Goal: Information Seeking & Learning: Compare options

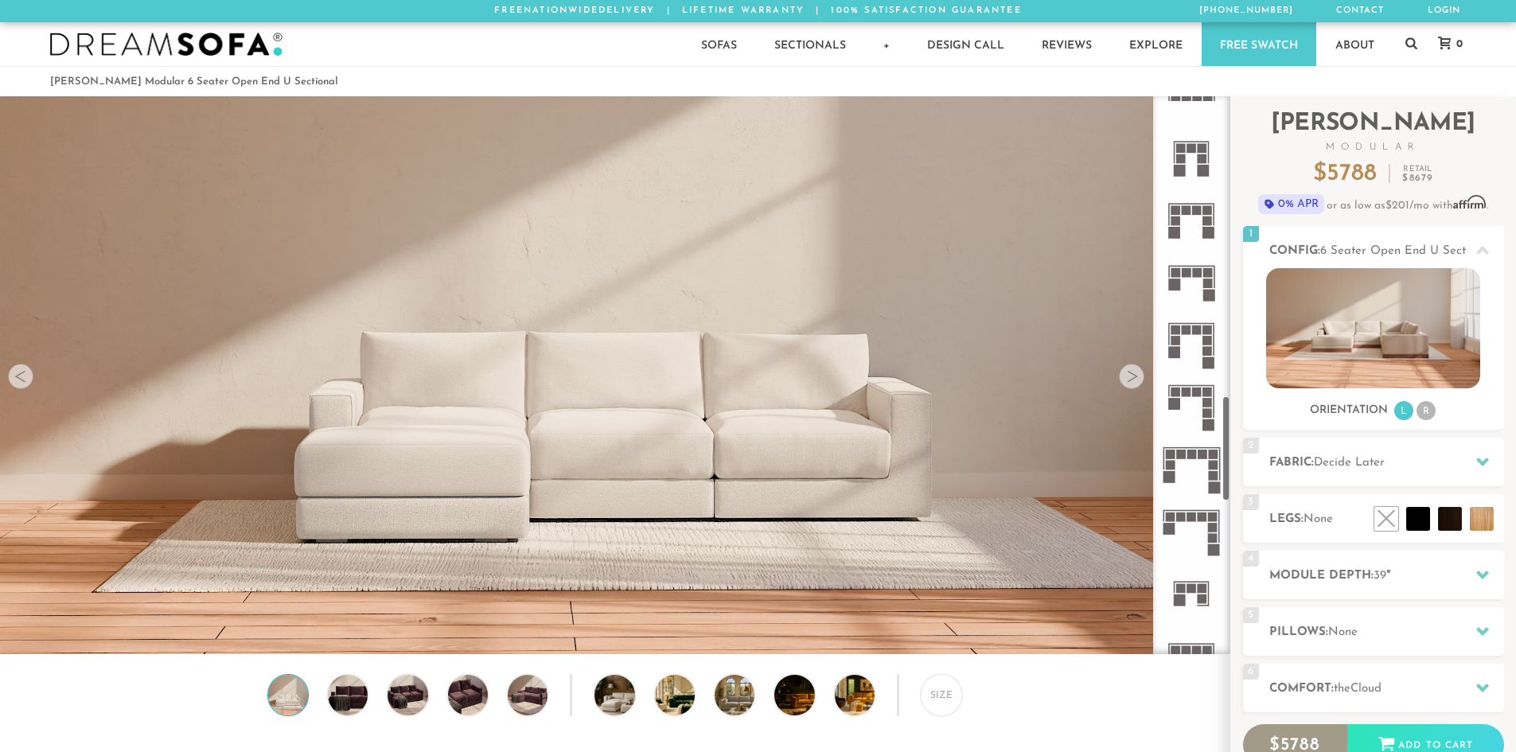
scroll to position [1592, 0]
click at [1198, 275] on rect at bounding box center [1197, 272] width 10 height 10
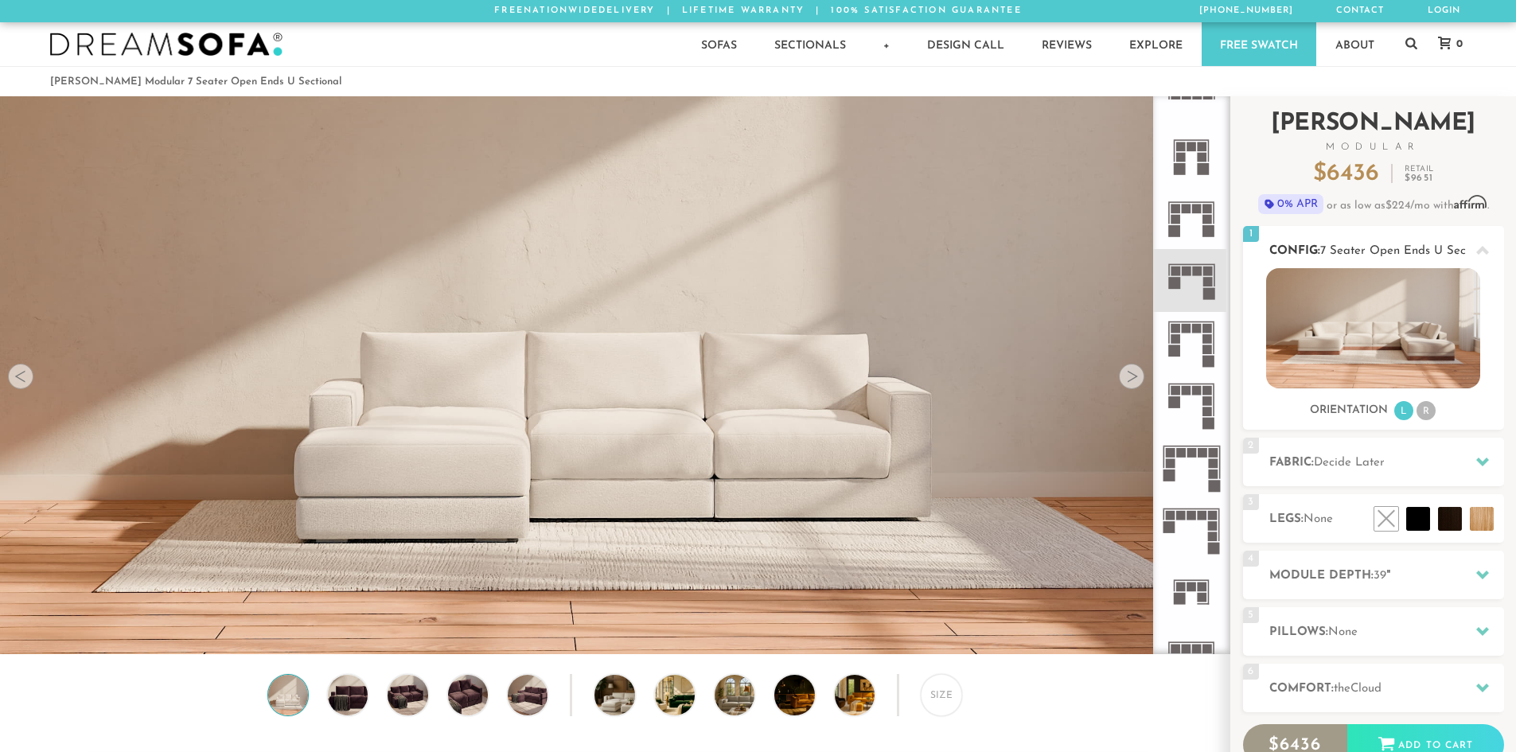
click at [1426, 414] on li "R" at bounding box center [1426, 410] width 19 height 19
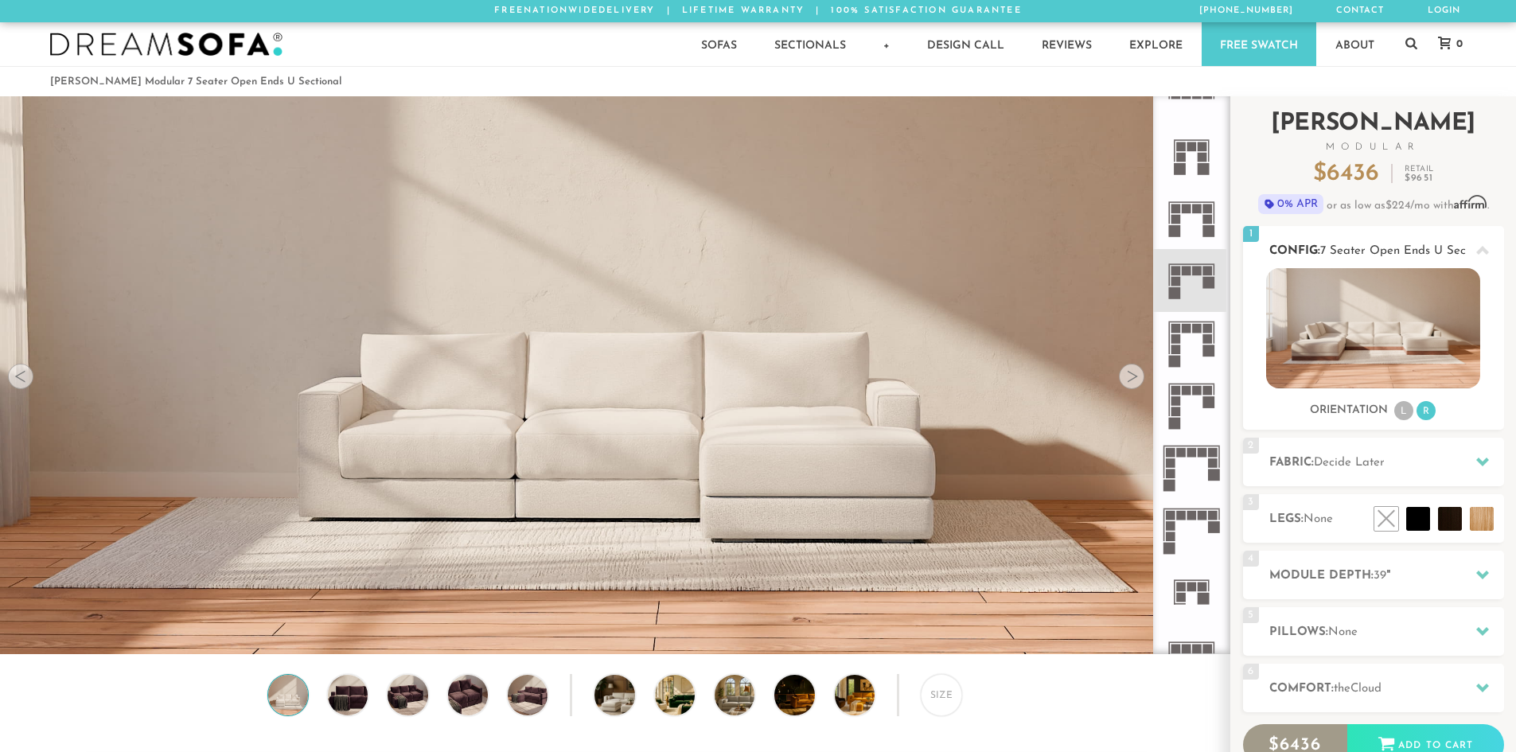
click at [1403, 413] on li "L" at bounding box center [1403, 410] width 19 height 19
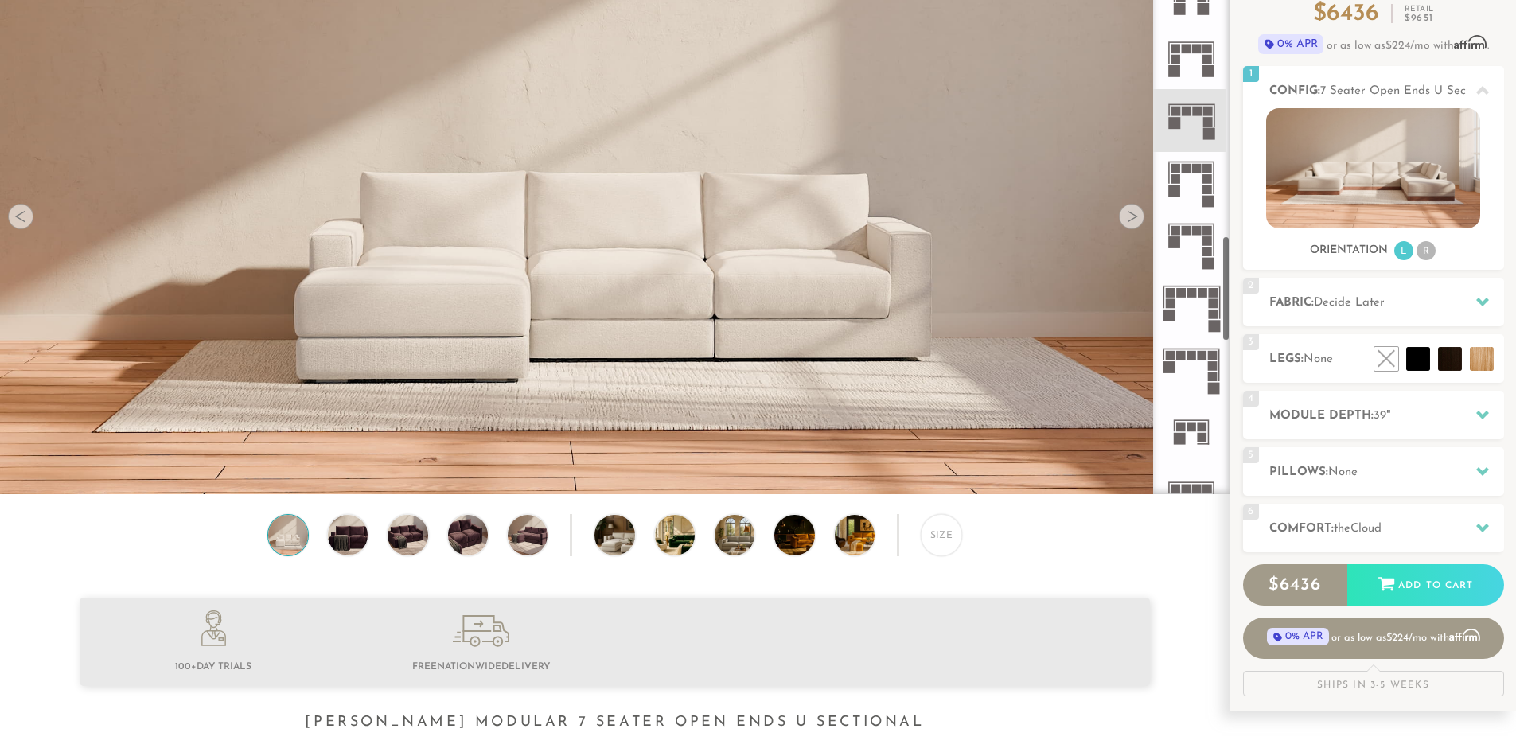
scroll to position [159, 0]
click at [1186, 122] on icon at bounding box center [1191, 121] width 62 height 62
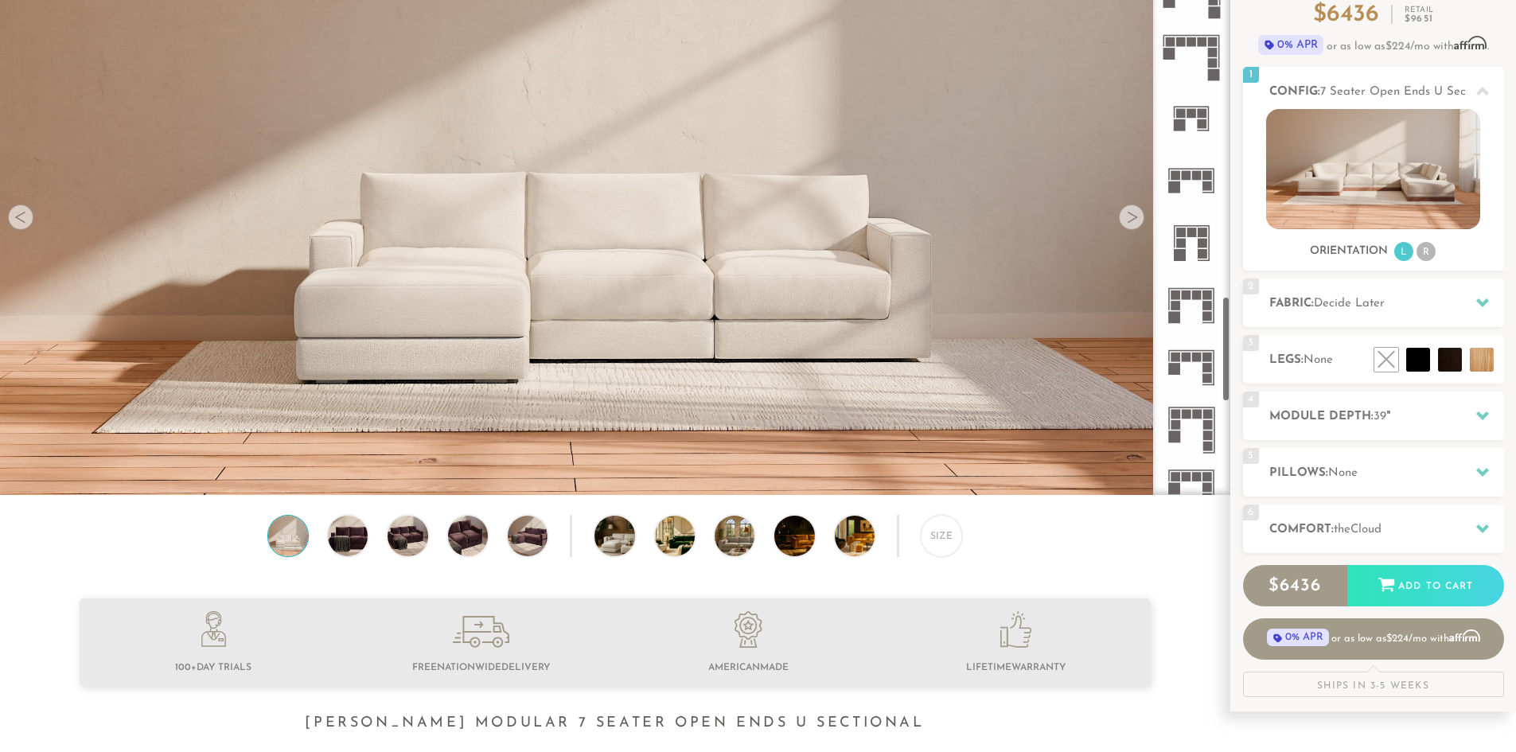
scroll to position [1910, 0]
click at [1180, 361] on rect at bounding box center [1175, 365] width 12 height 12
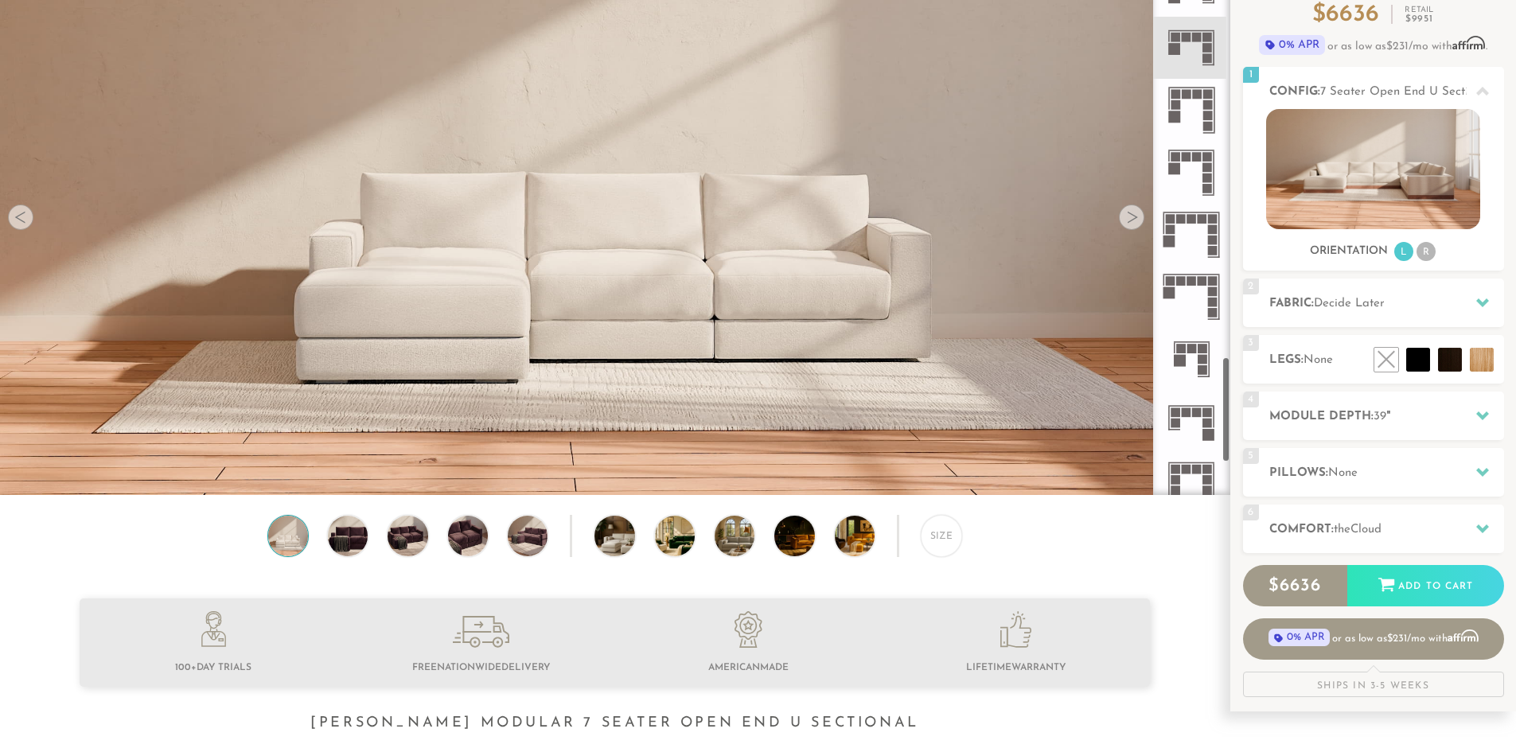
scroll to position [2228, 0]
click at [1188, 357] on icon at bounding box center [1191, 356] width 62 height 62
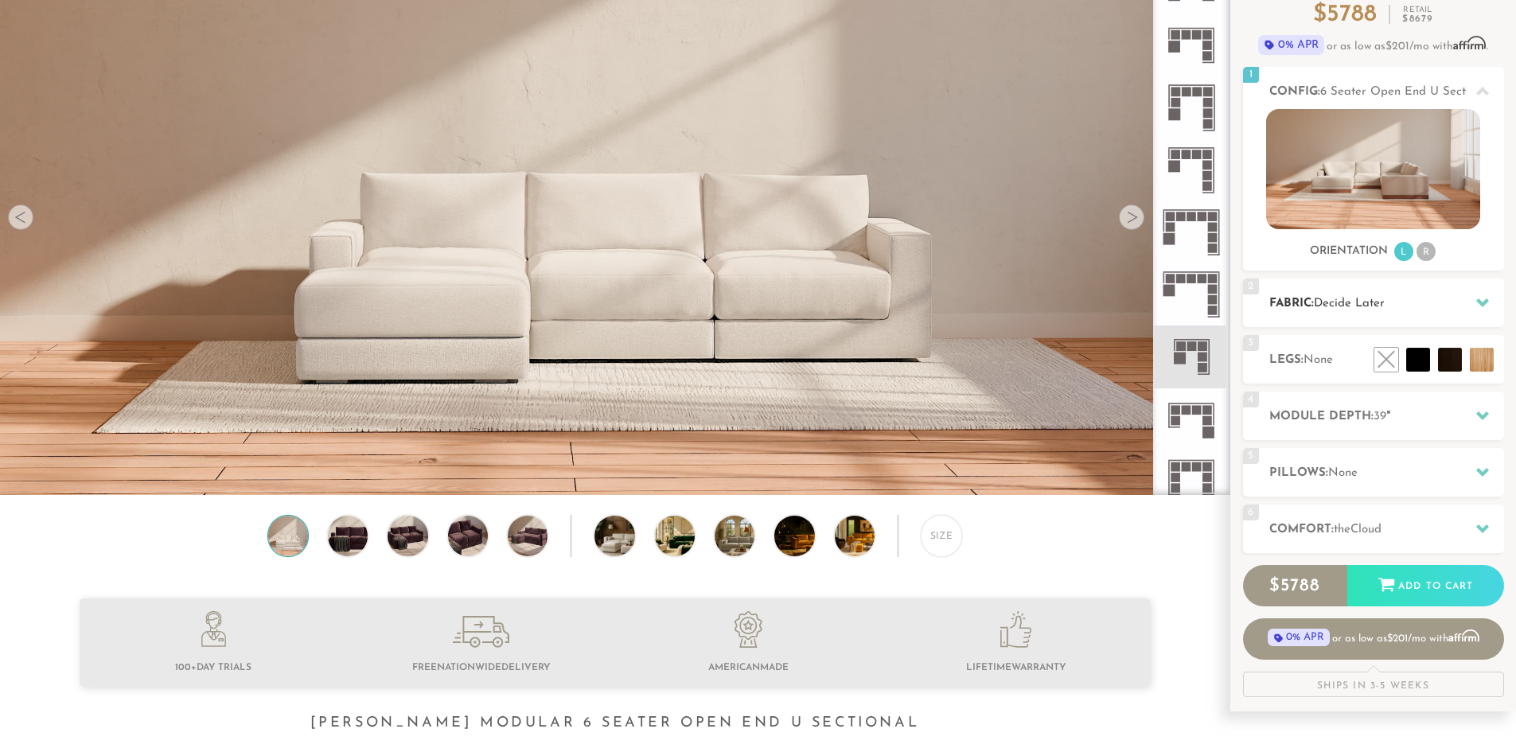
click at [1321, 314] on div "2 Fabric: Decide Later" at bounding box center [1373, 303] width 261 height 49
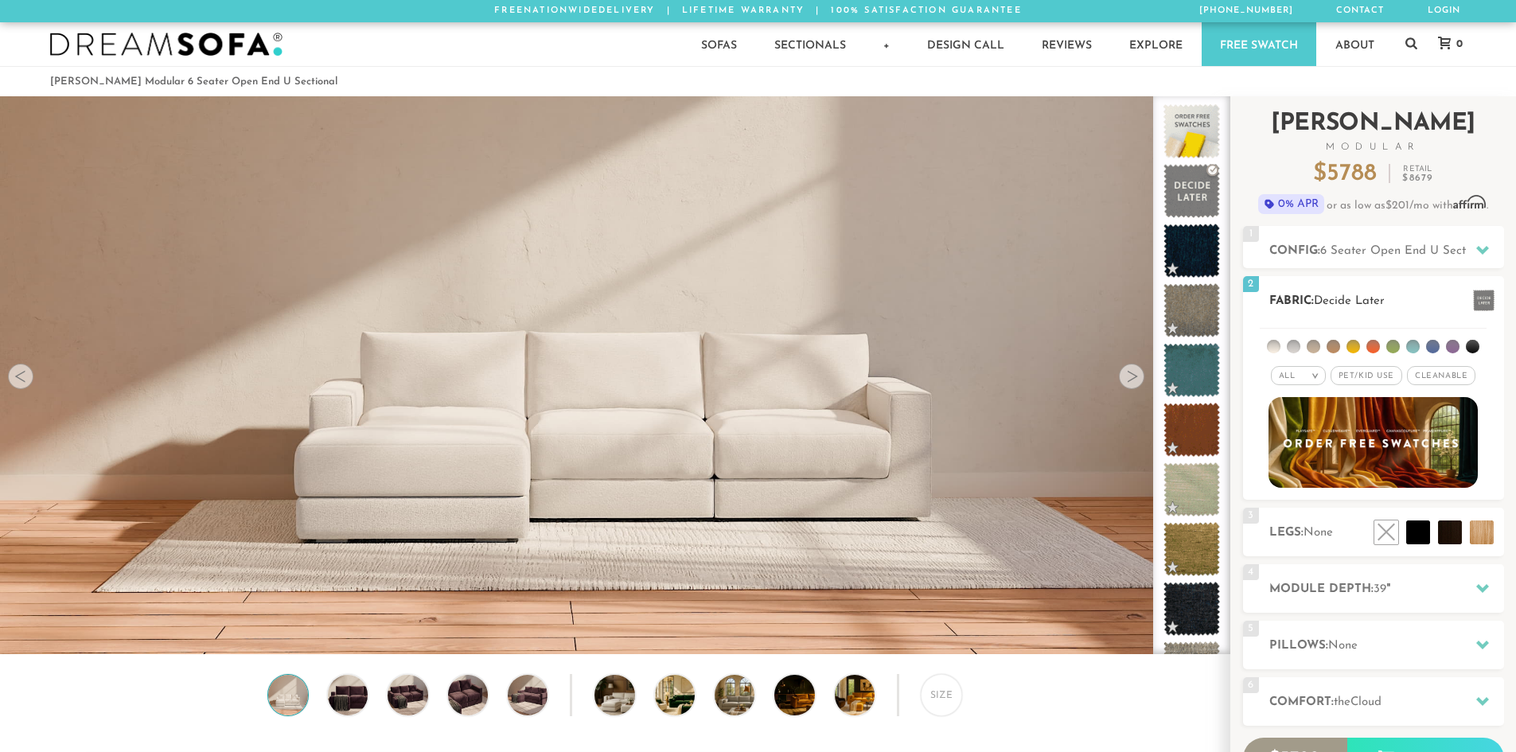
click at [1430, 307] on h2 "Fabric: Decide Later" at bounding box center [1386, 301] width 235 height 18
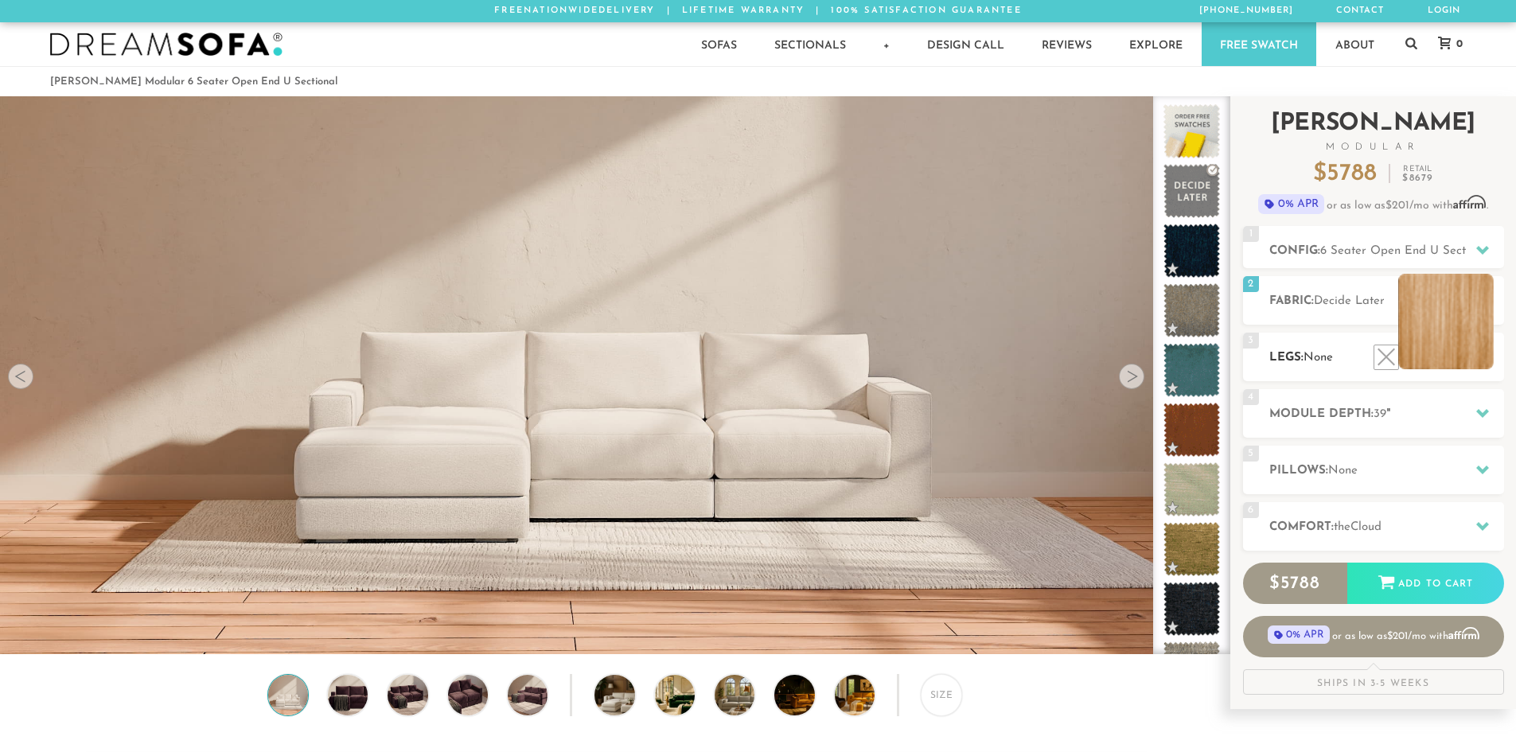
click at [1486, 353] on li at bounding box center [1445, 321] width 95 height 95
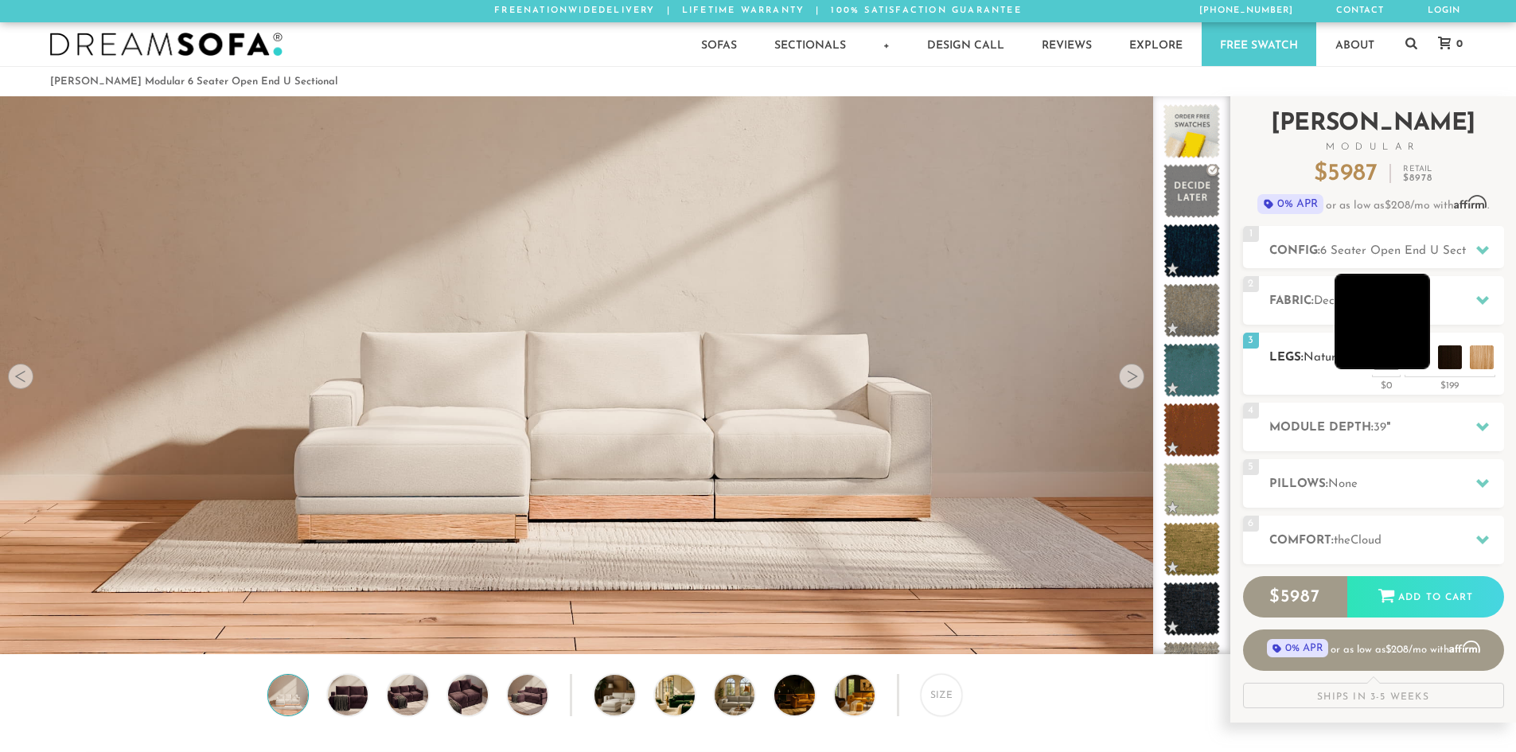
click at [1428, 353] on li at bounding box center [1382, 321] width 95 height 95
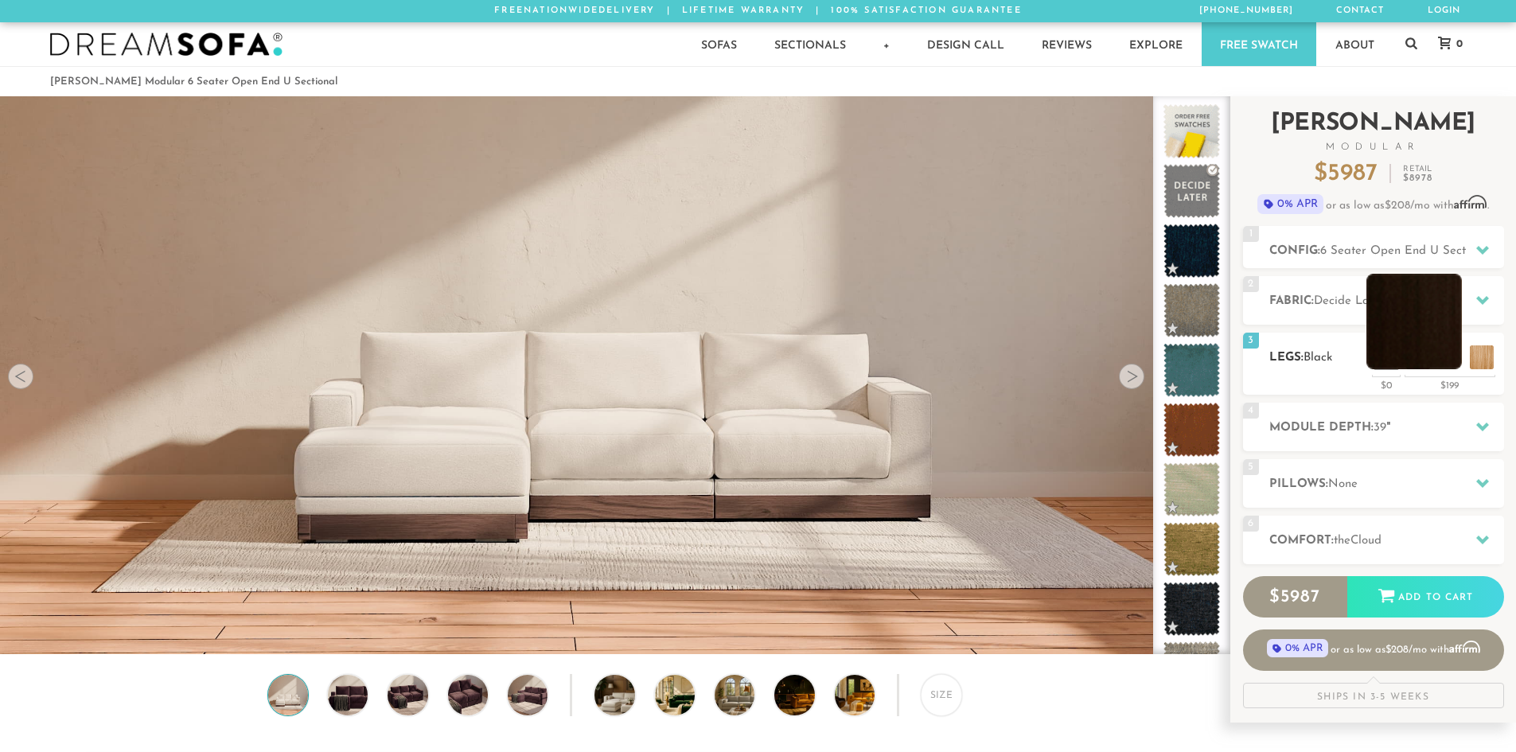
click at [1456, 357] on li at bounding box center [1413, 321] width 95 height 95
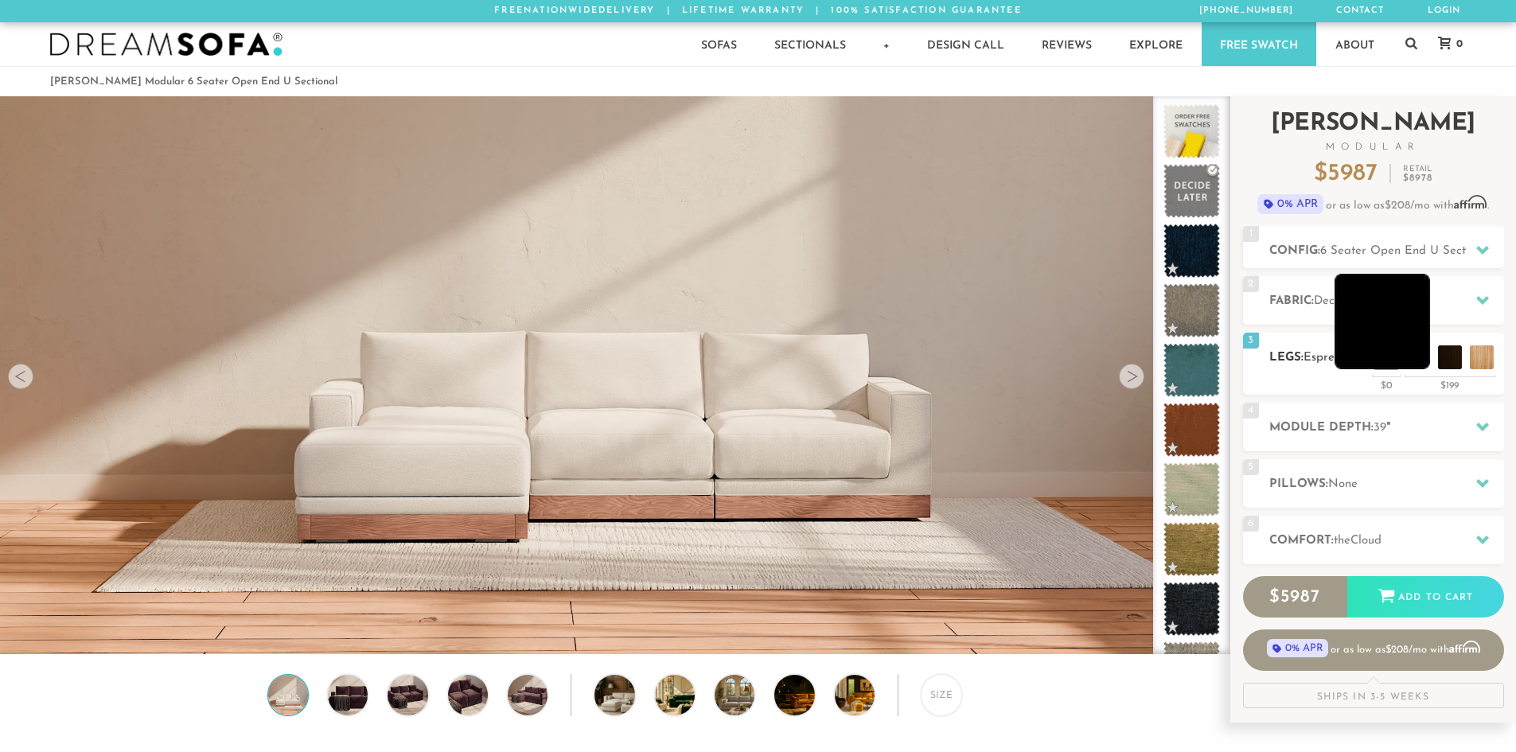
click at [1423, 356] on li at bounding box center [1382, 321] width 95 height 95
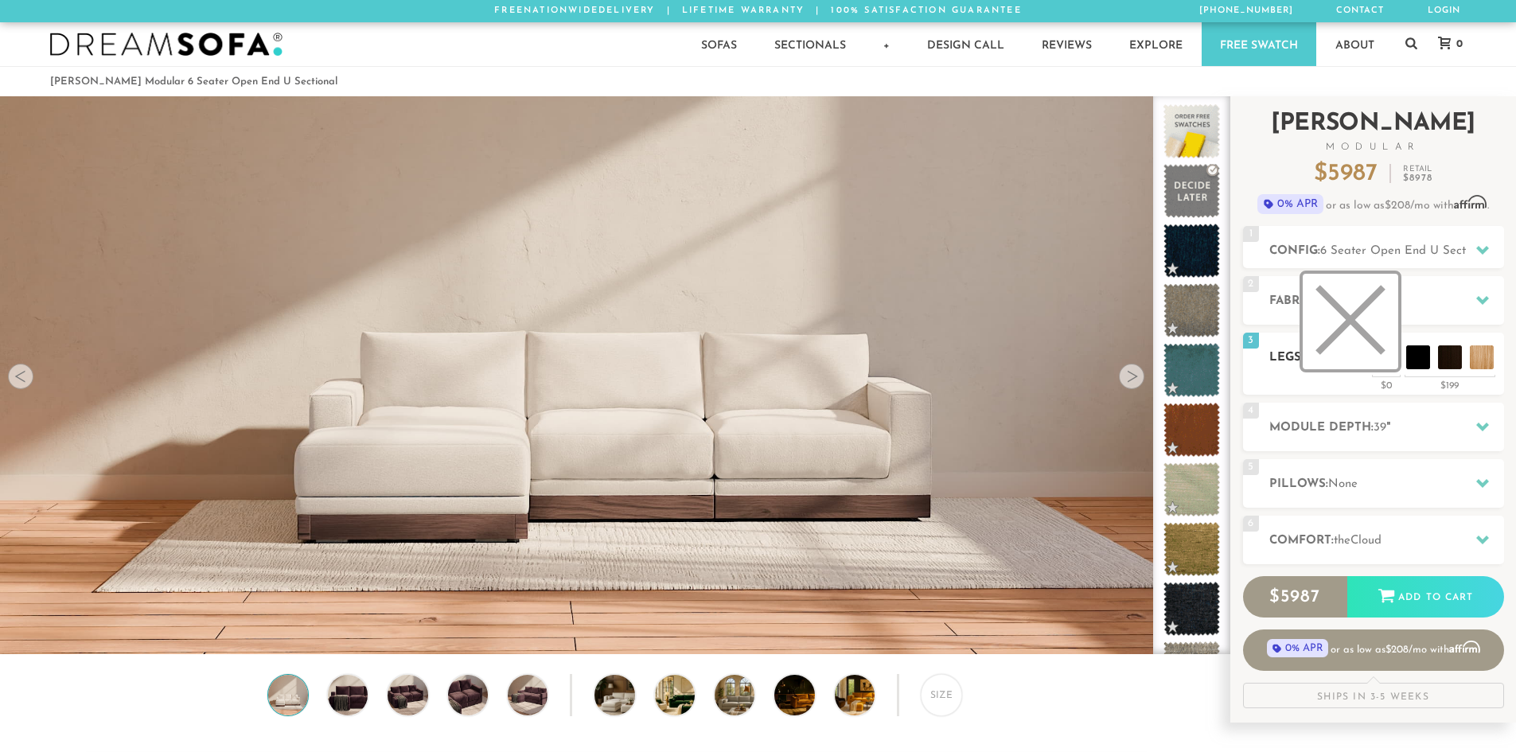
click at [1381, 353] on li at bounding box center [1350, 321] width 95 height 95
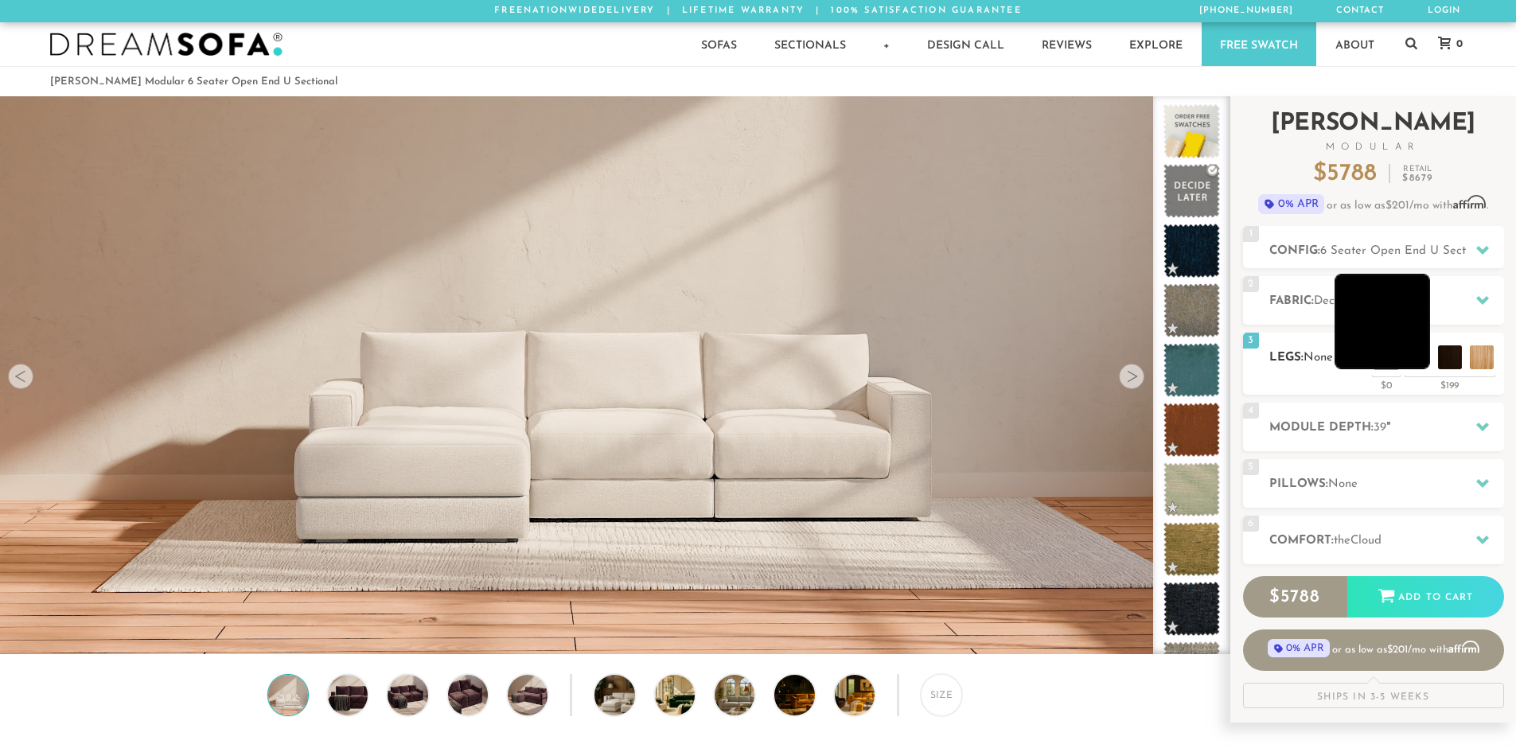
click at [1417, 358] on li at bounding box center [1382, 321] width 95 height 95
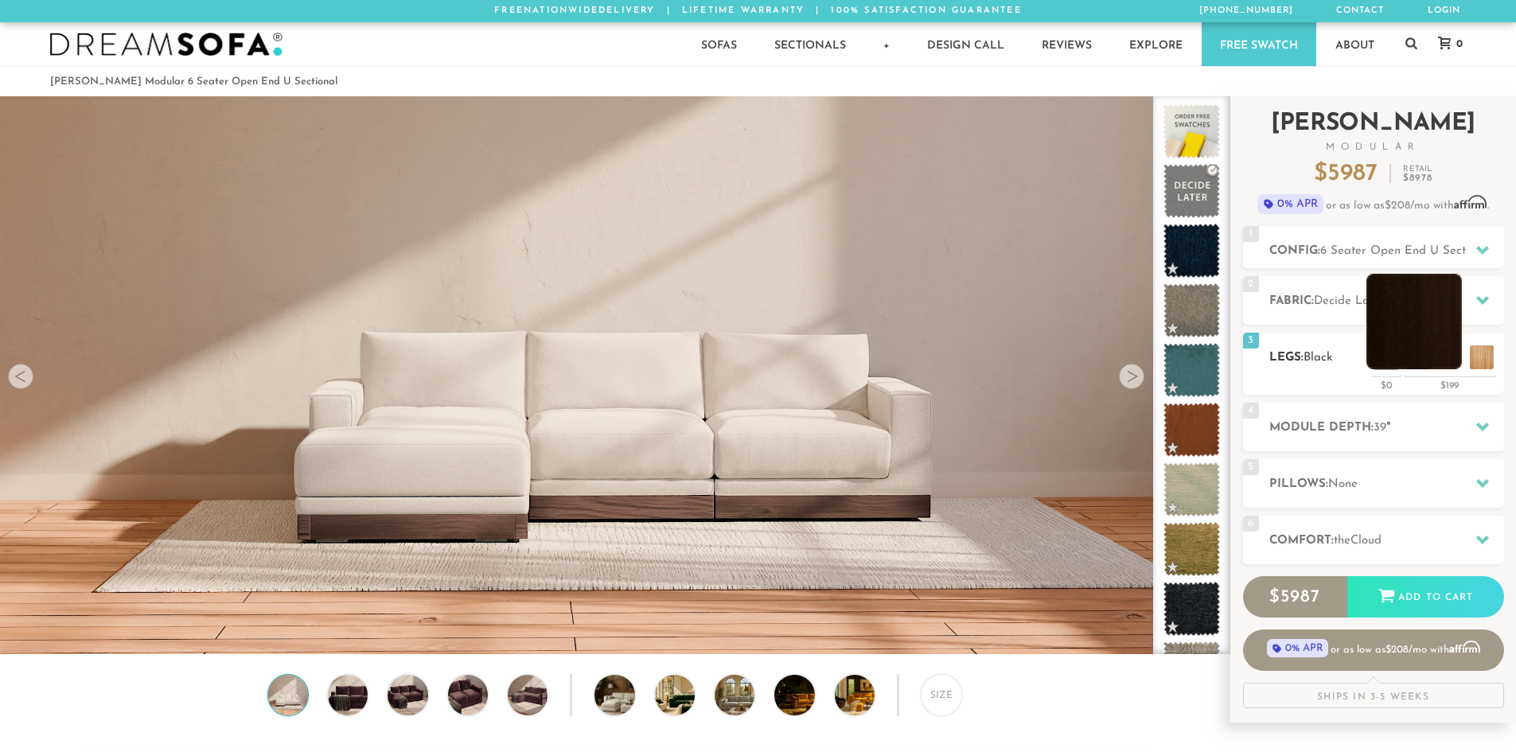
click at [1452, 357] on li at bounding box center [1413, 321] width 95 height 95
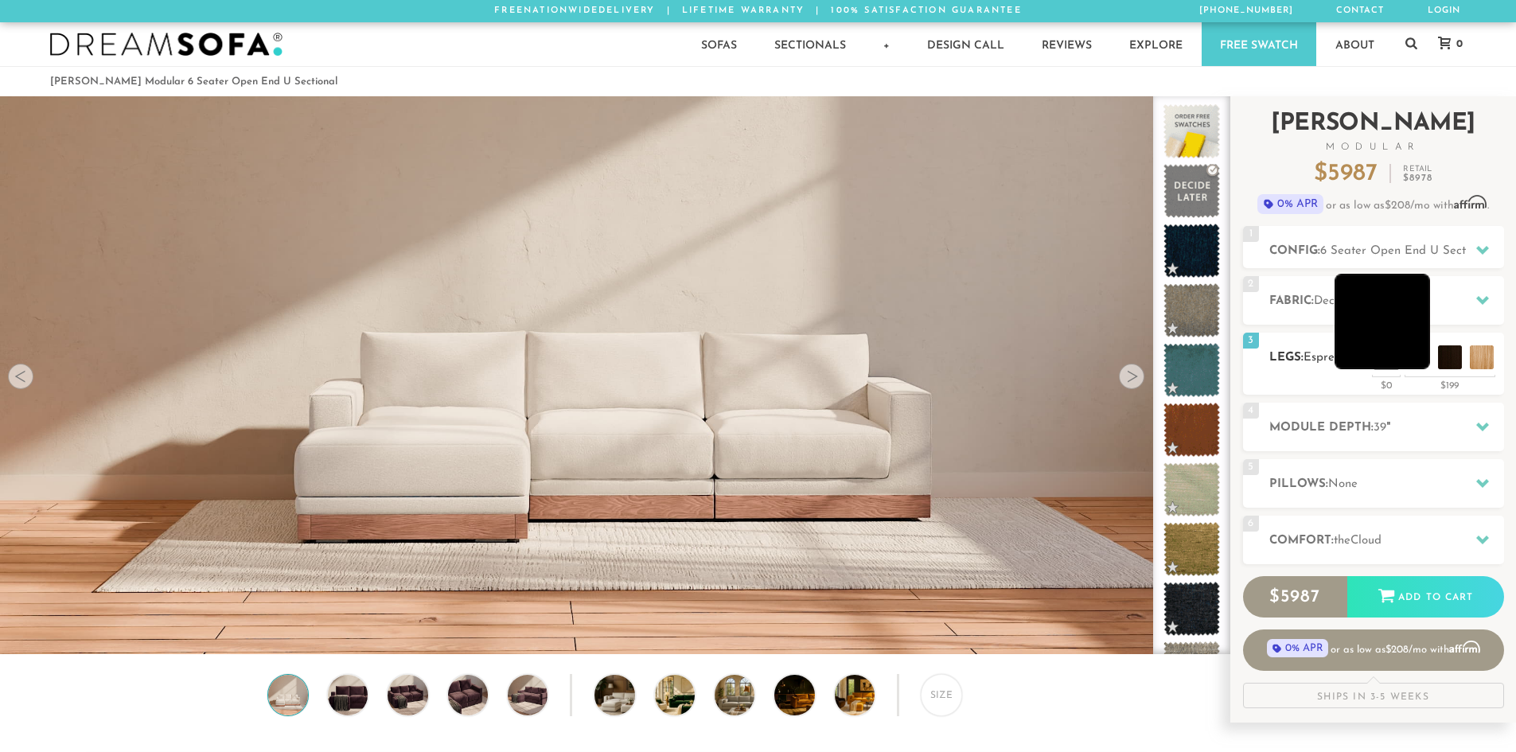
click at [1419, 354] on li at bounding box center [1382, 321] width 95 height 95
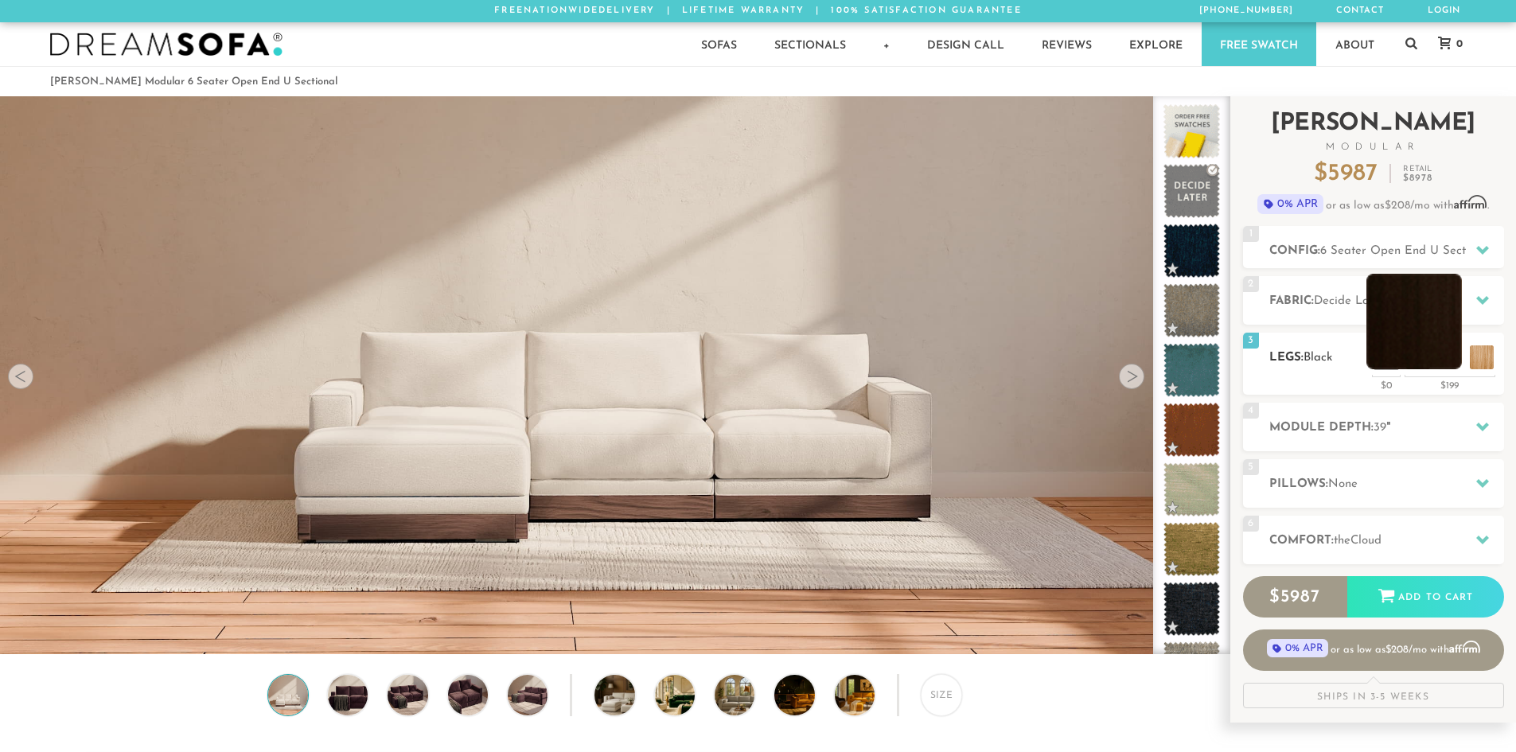
click at [1442, 357] on li at bounding box center [1413, 321] width 95 height 95
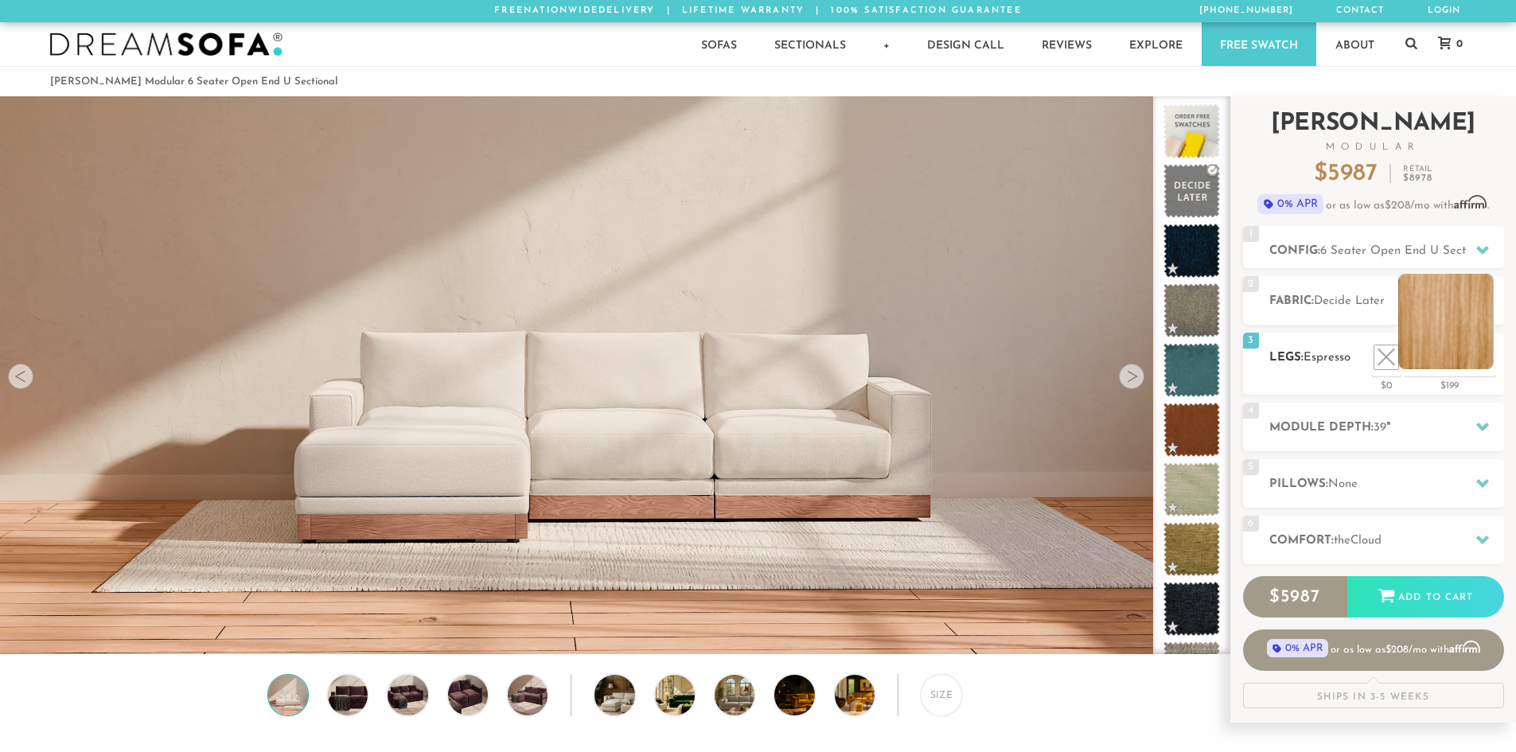
click at [1484, 356] on li at bounding box center [1445, 321] width 95 height 95
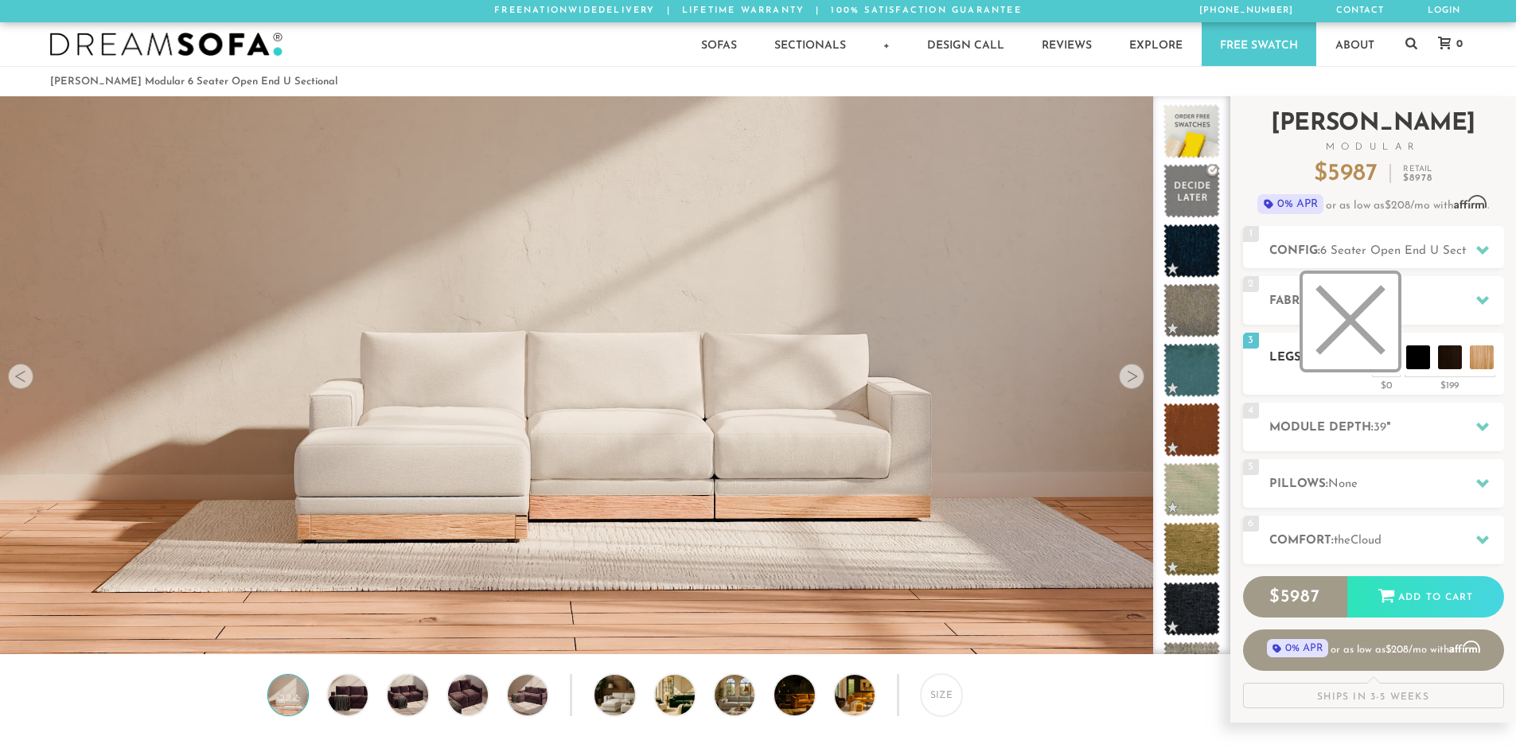
click at [1385, 357] on li at bounding box center [1350, 321] width 95 height 95
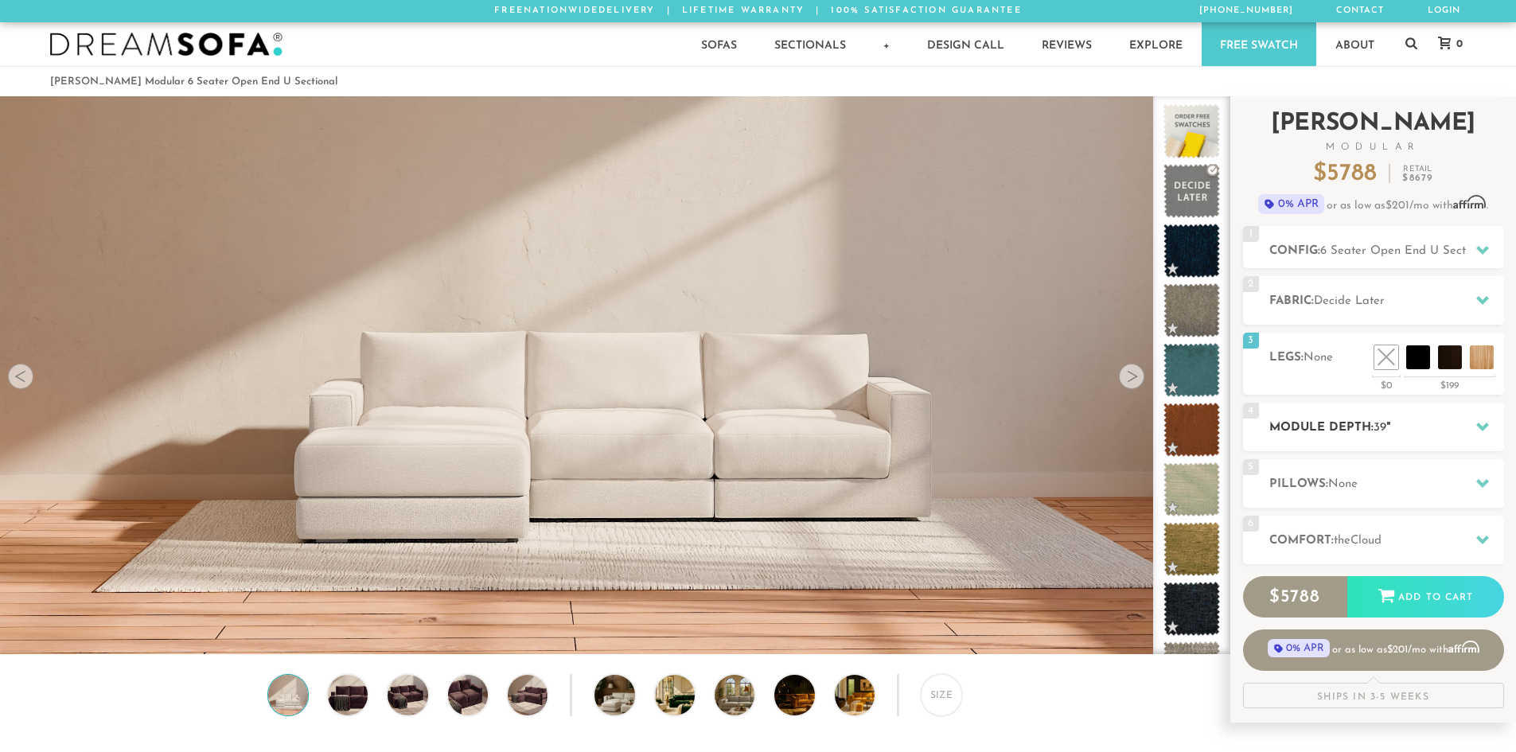
click at [1390, 431] on h2 "Module Depth: 39 "" at bounding box center [1386, 428] width 235 height 18
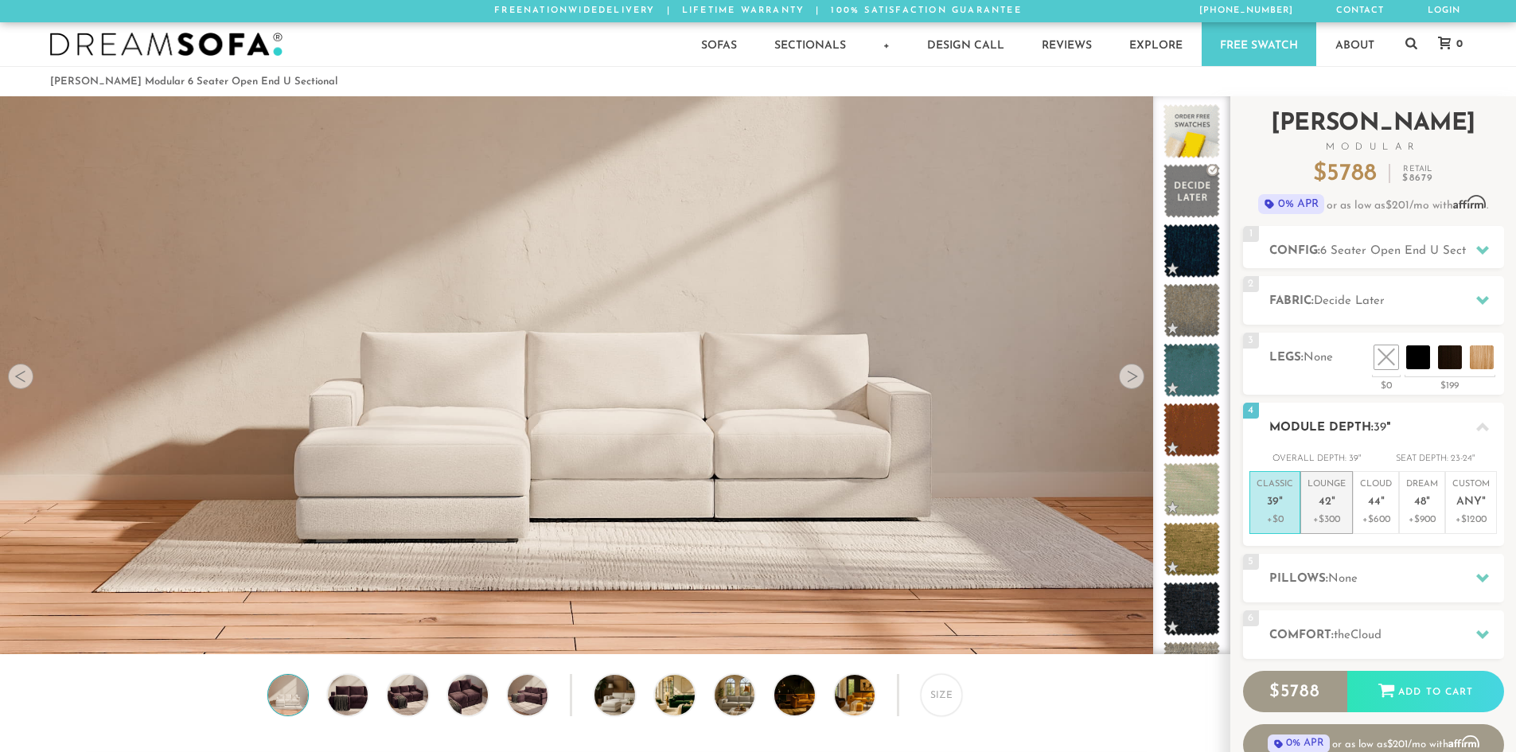
click at [1335, 496] on p "Lounge 42 "" at bounding box center [1327, 495] width 38 height 34
click at [1476, 425] on icon at bounding box center [1482, 427] width 13 height 13
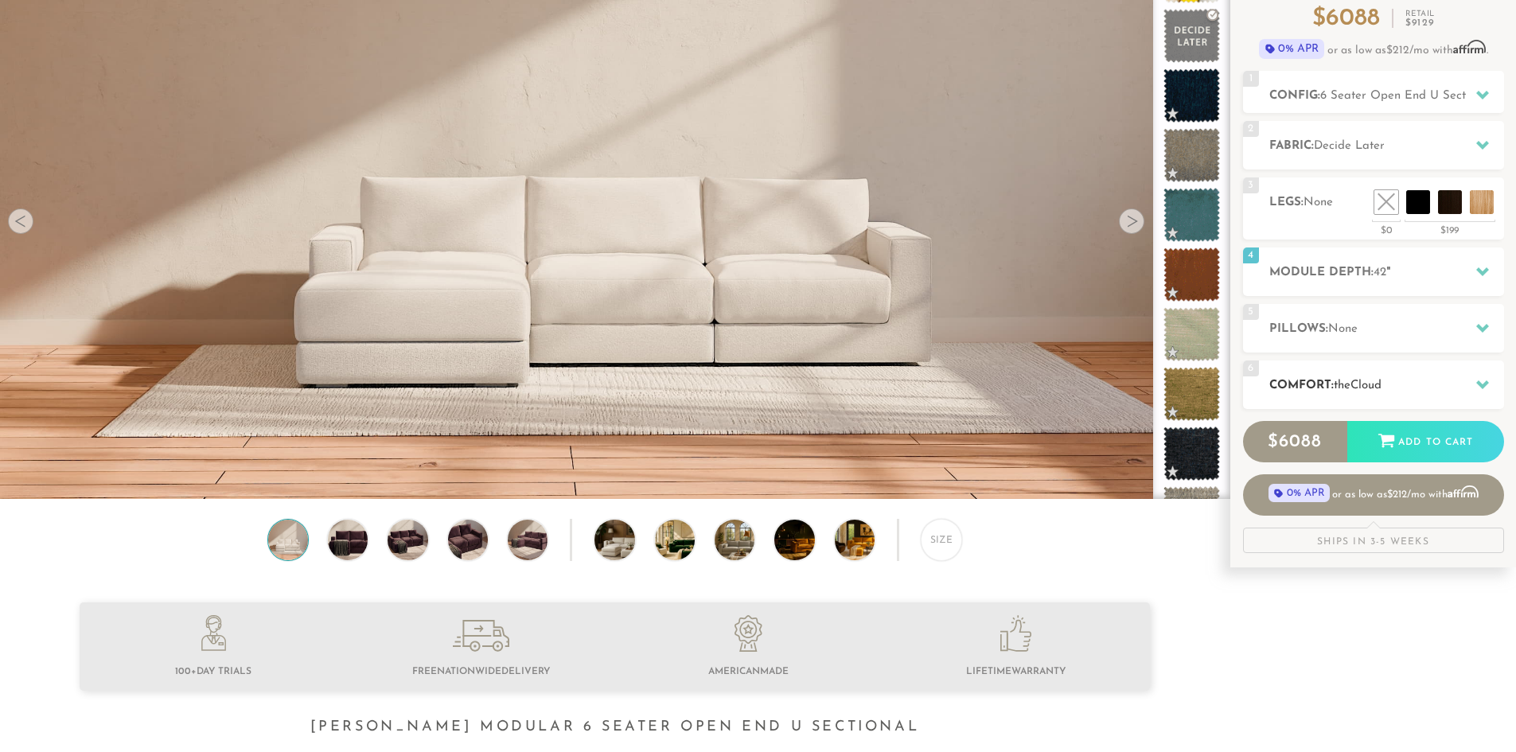
scroll to position [159, 0]
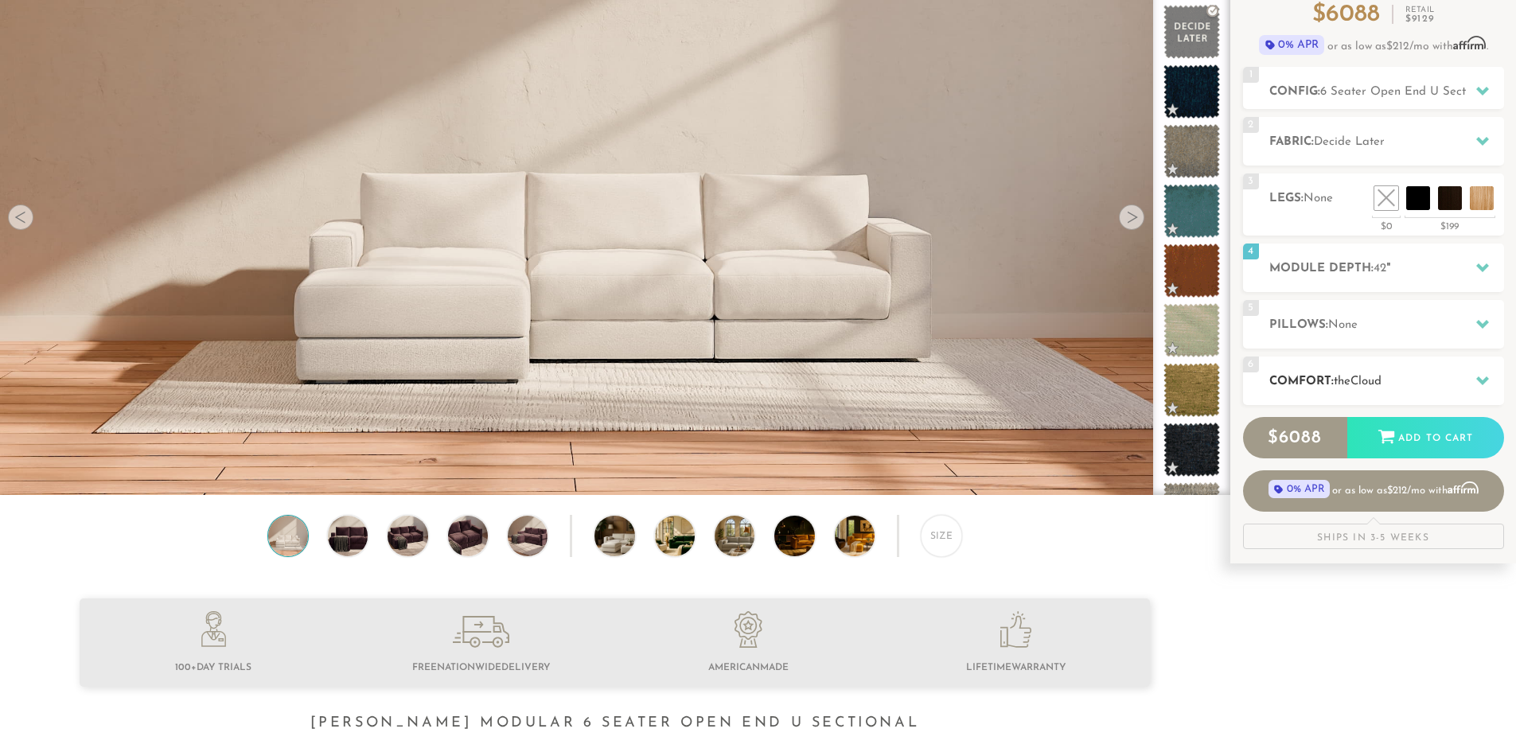
click at [1418, 380] on h2 "Comfort: the Cloud" at bounding box center [1386, 381] width 235 height 18
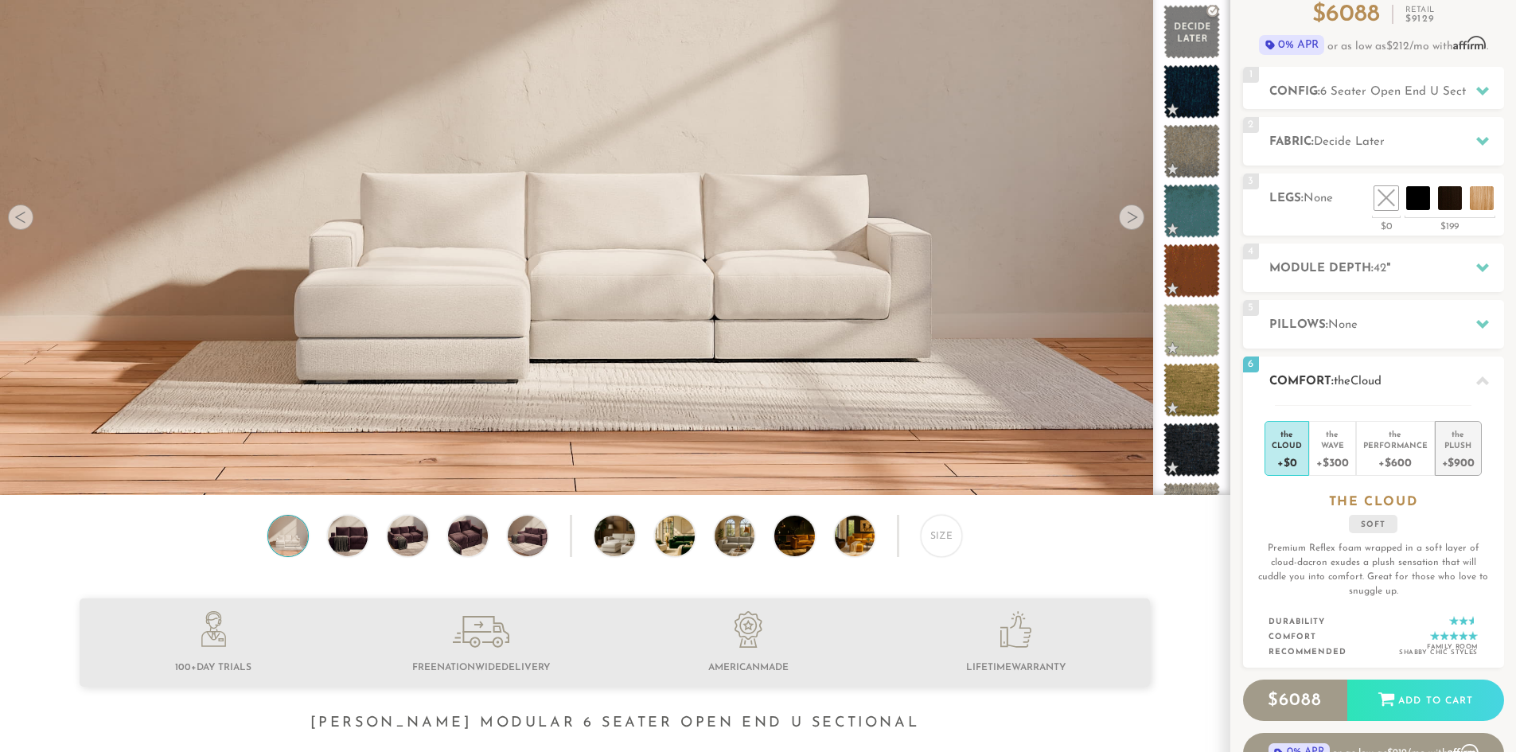
click at [1455, 451] on div "+$900" at bounding box center [1458, 461] width 33 height 23
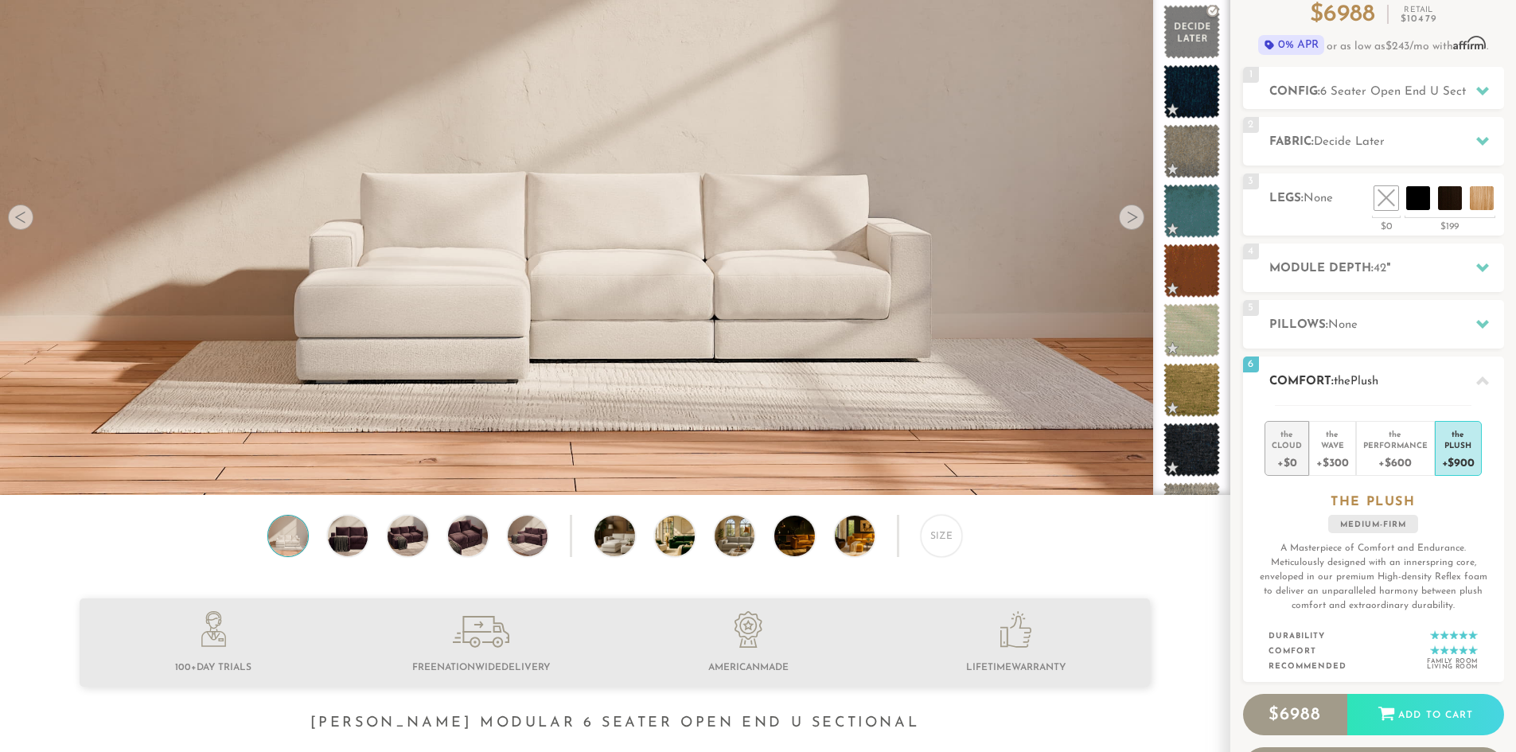
click at [1277, 449] on div "Cloud" at bounding box center [1287, 444] width 30 height 11
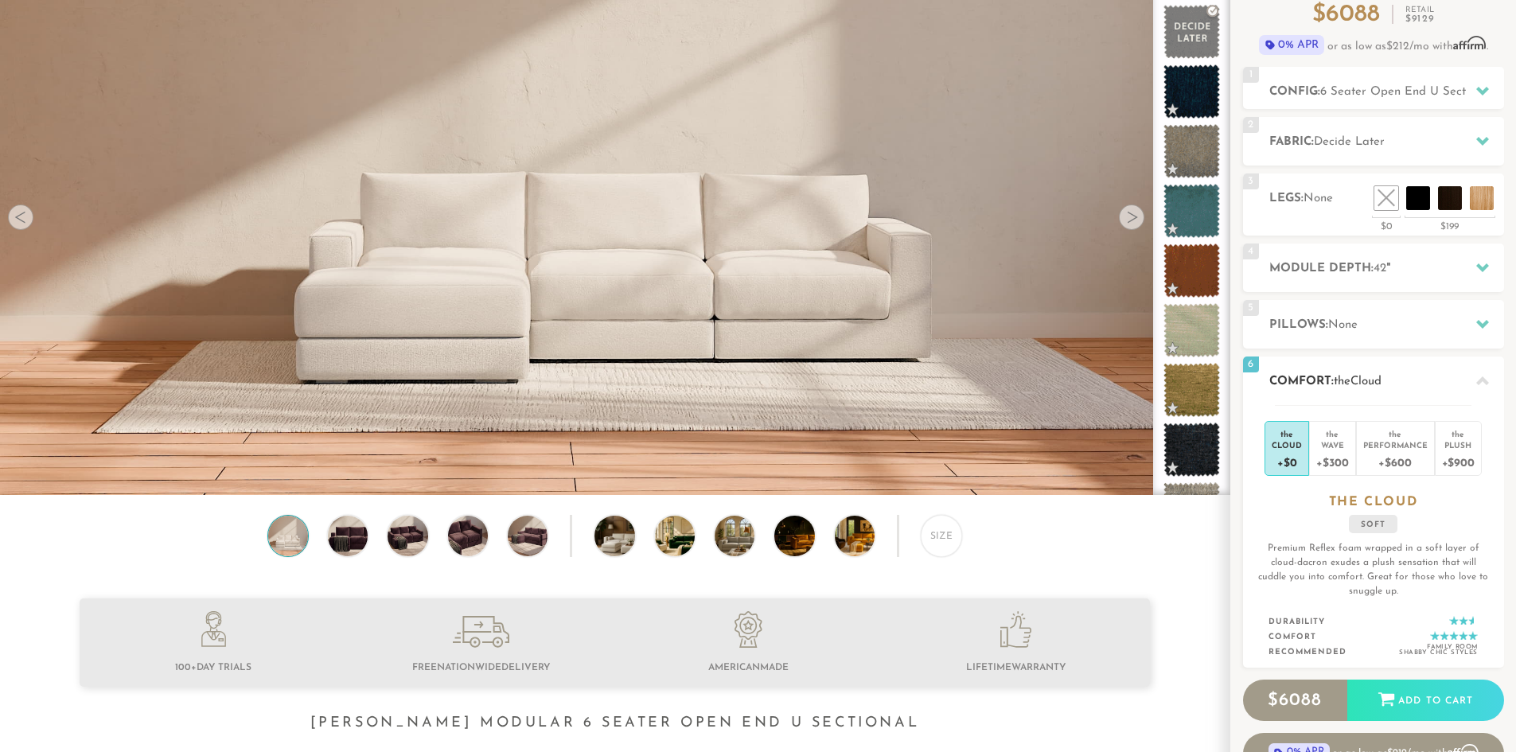
click at [1470, 382] on div at bounding box center [1482, 380] width 33 height 33
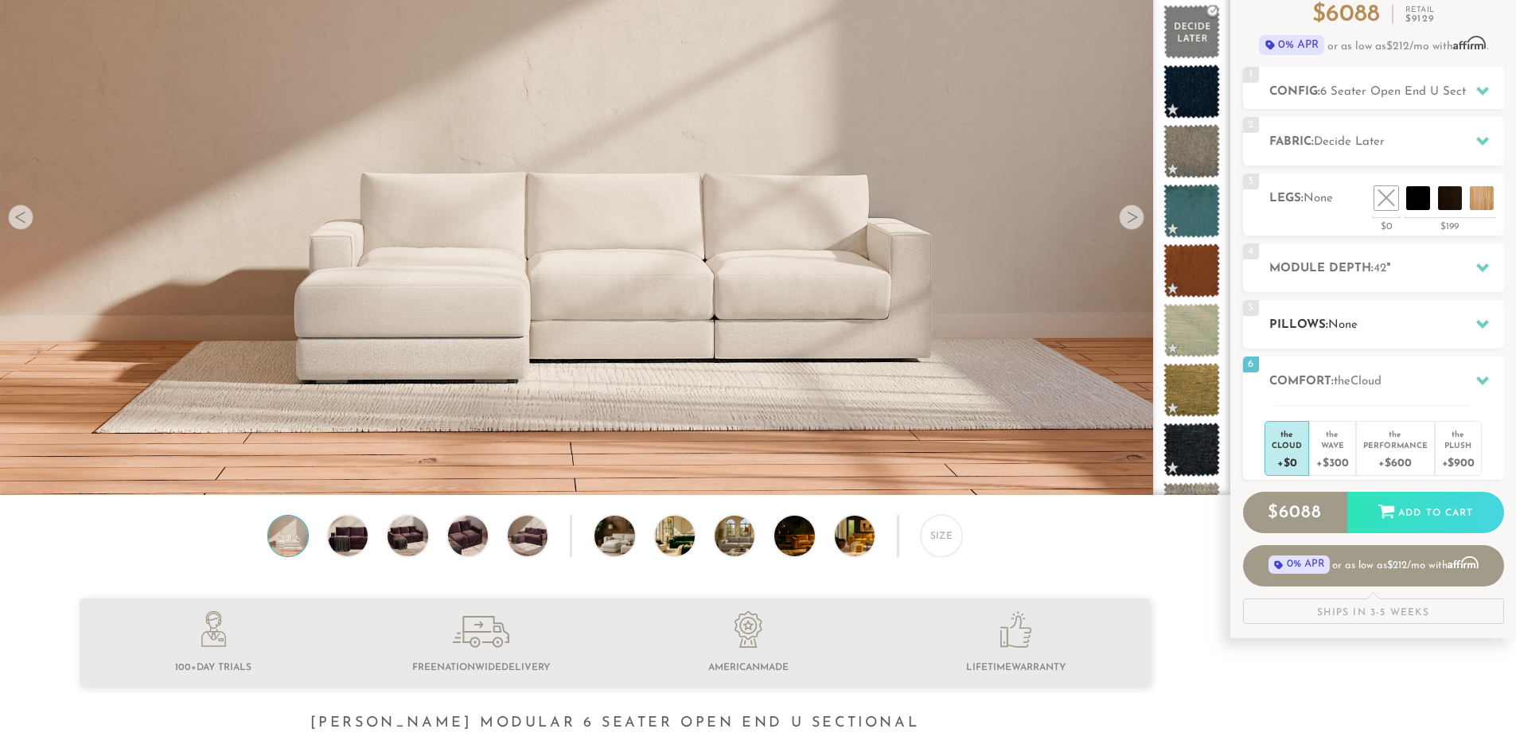
click at [1472, 327] on div at bounding box center [1482, 324] width 33 height 33
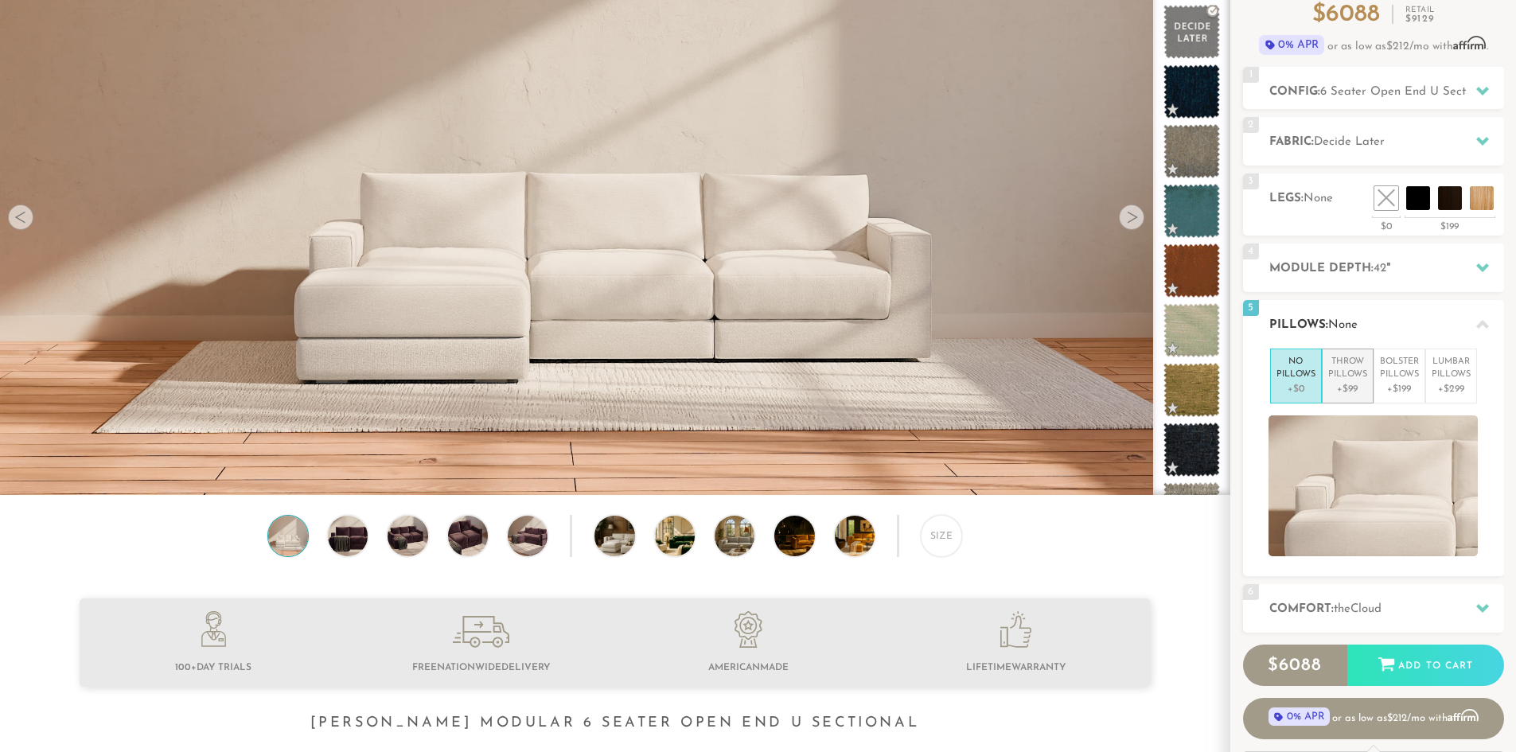
click at [1354, 380] on p "Throw Pillows" at bounding box center [1347, 369] width 39 height 26
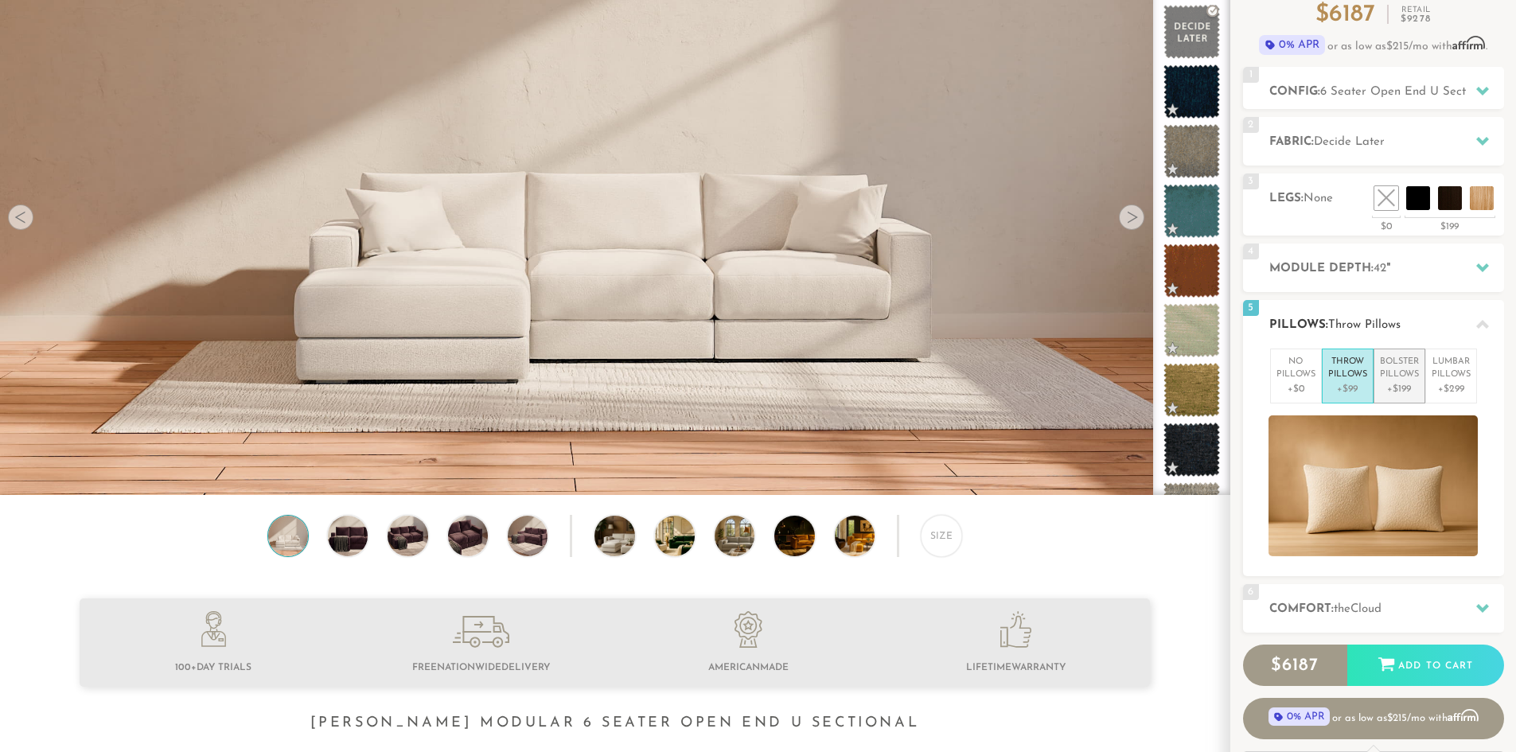
click at [1394, 382] on p "+$199" at bounding box center [1399, 389] width 39 height 14
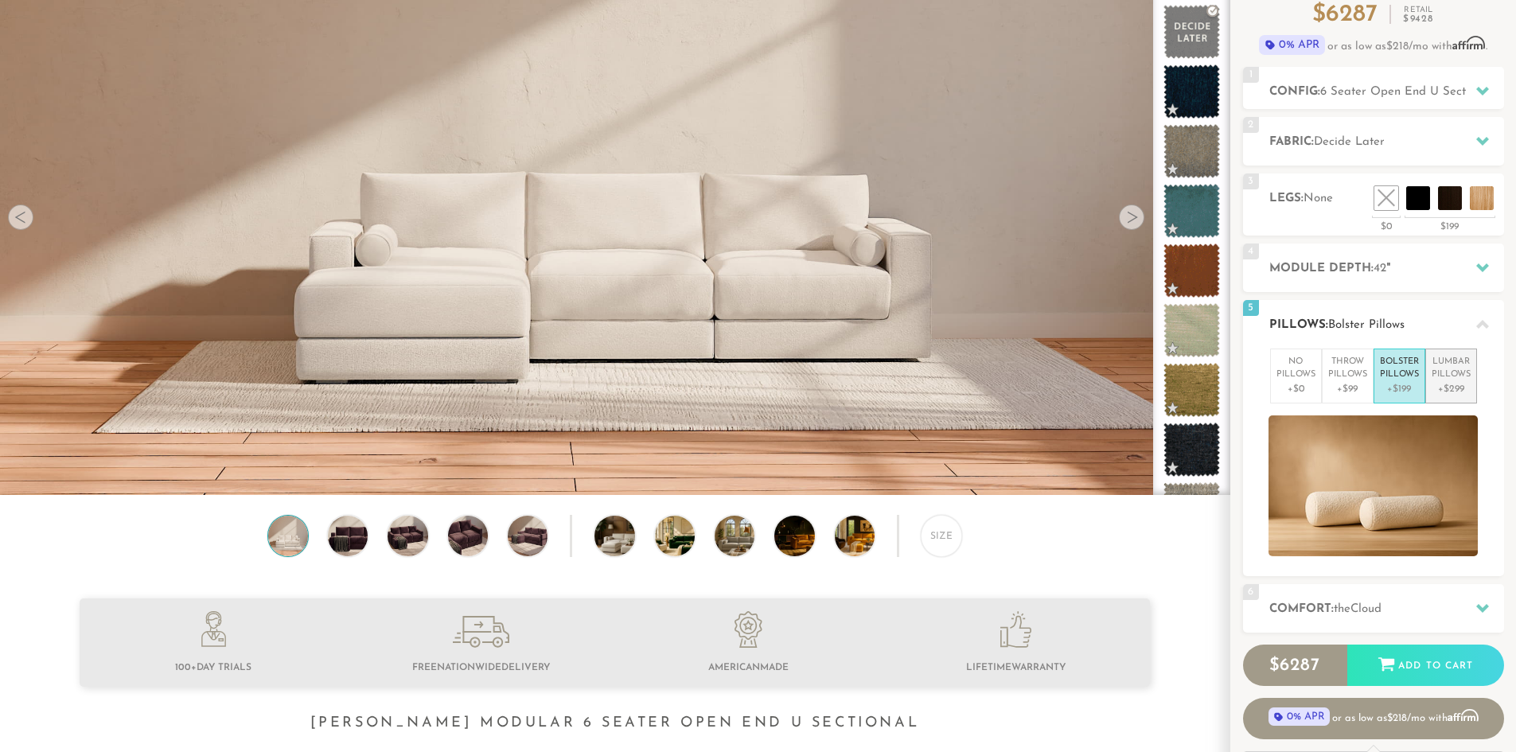
click at [1448, 382] on p "+$299" at bounding box center [1451, 389] width 39 height 14
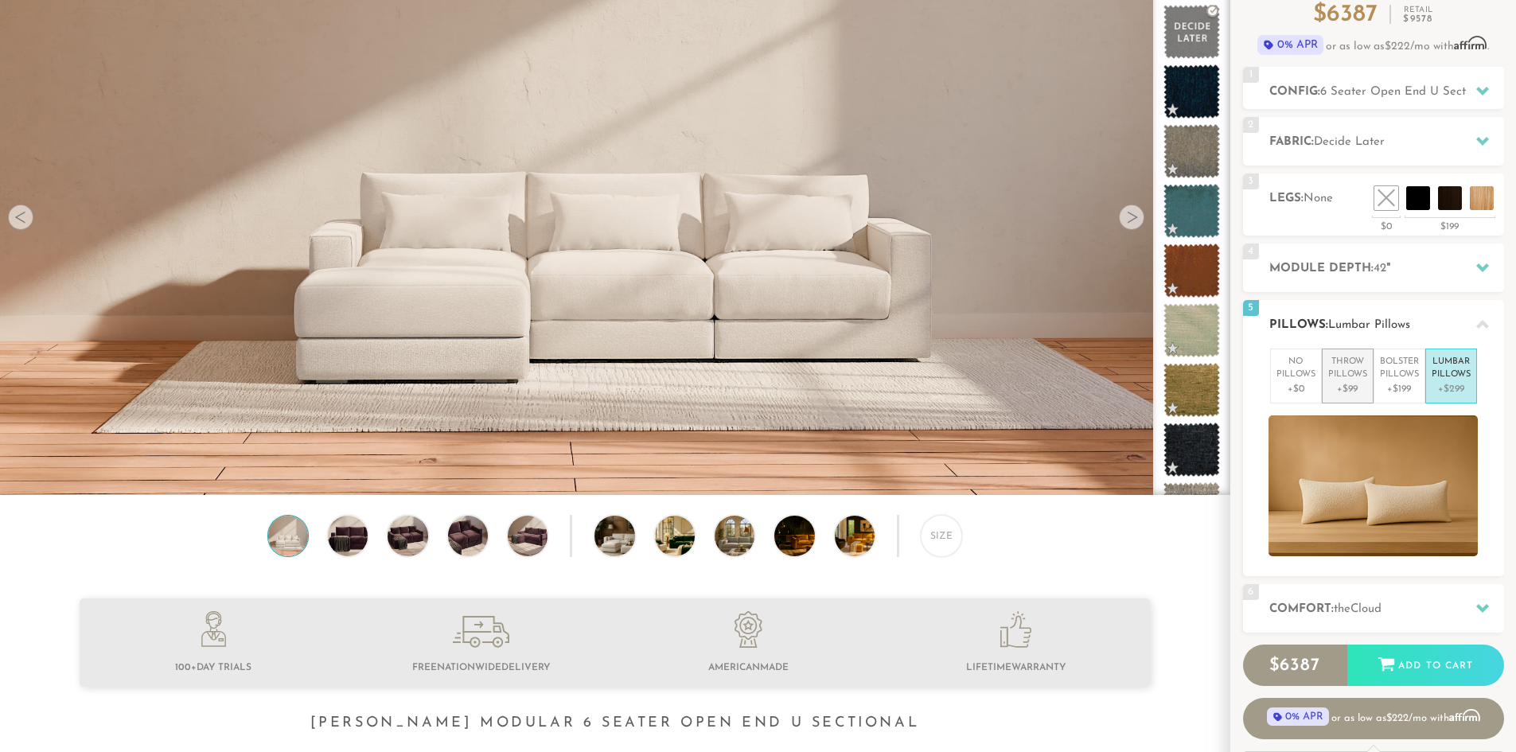
click at [1340, 388] on p "+$99" at bounding box center [1347, 389] width 39 height 14
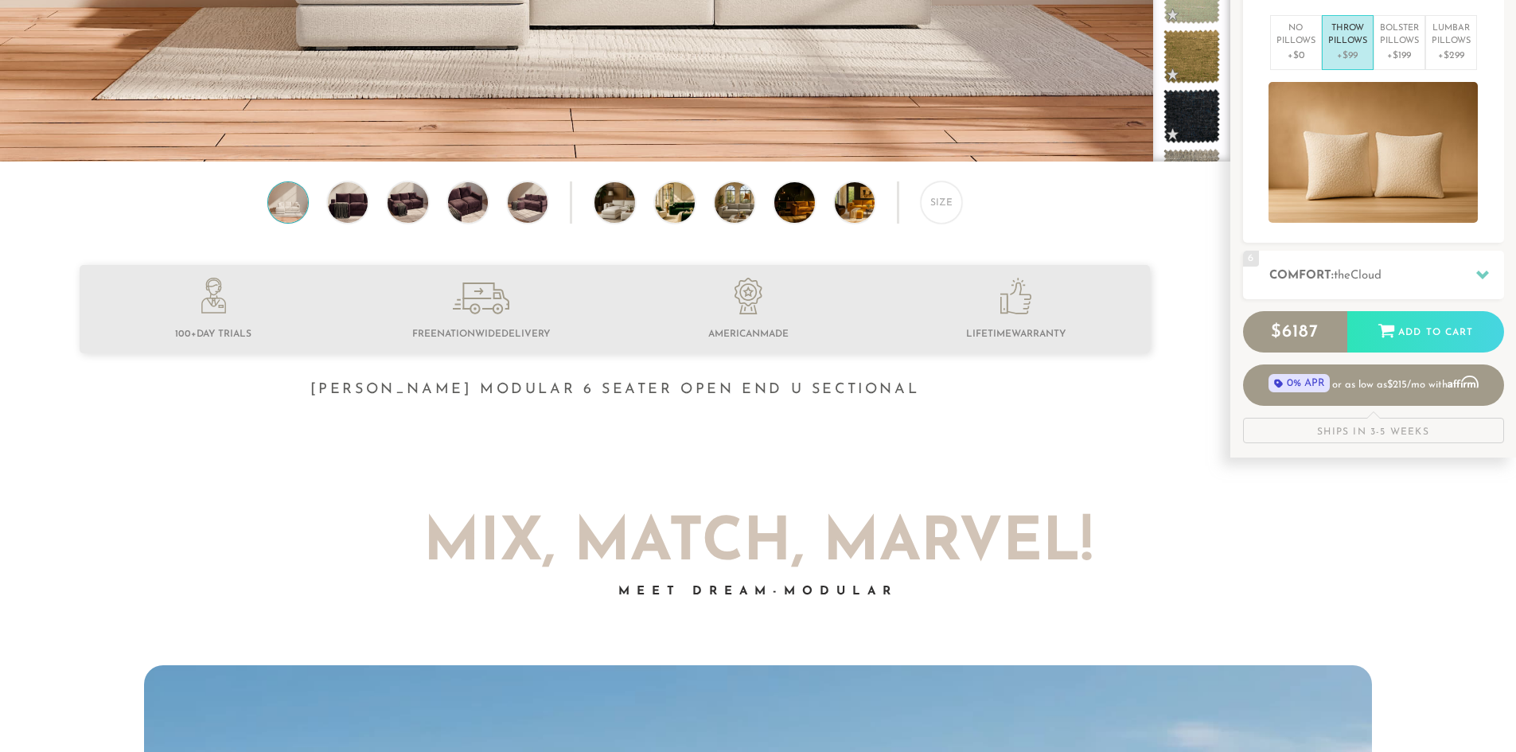
scroll to position [0, 0]
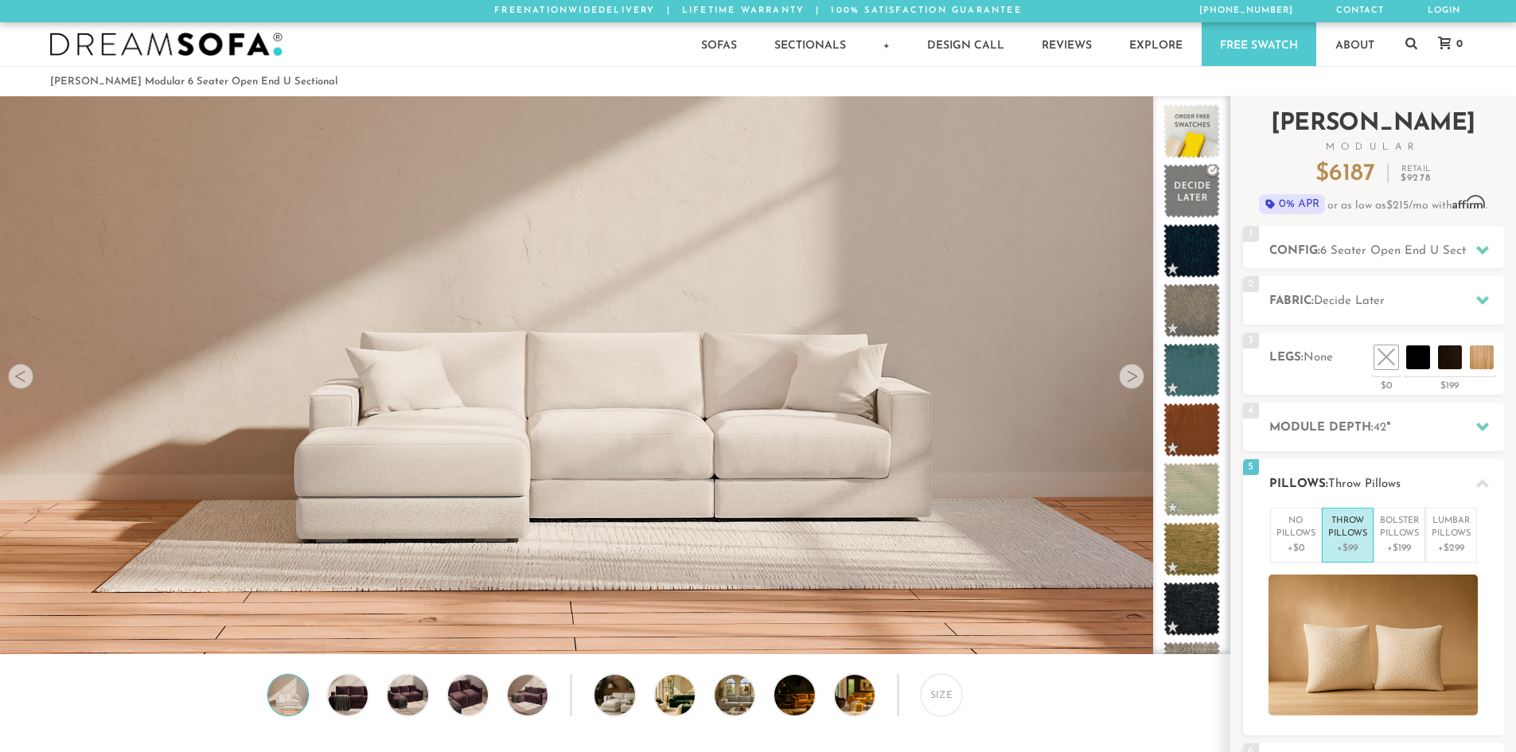
click at [1483, 471] on div at bounding box center [1482, 483] width 33 height 33
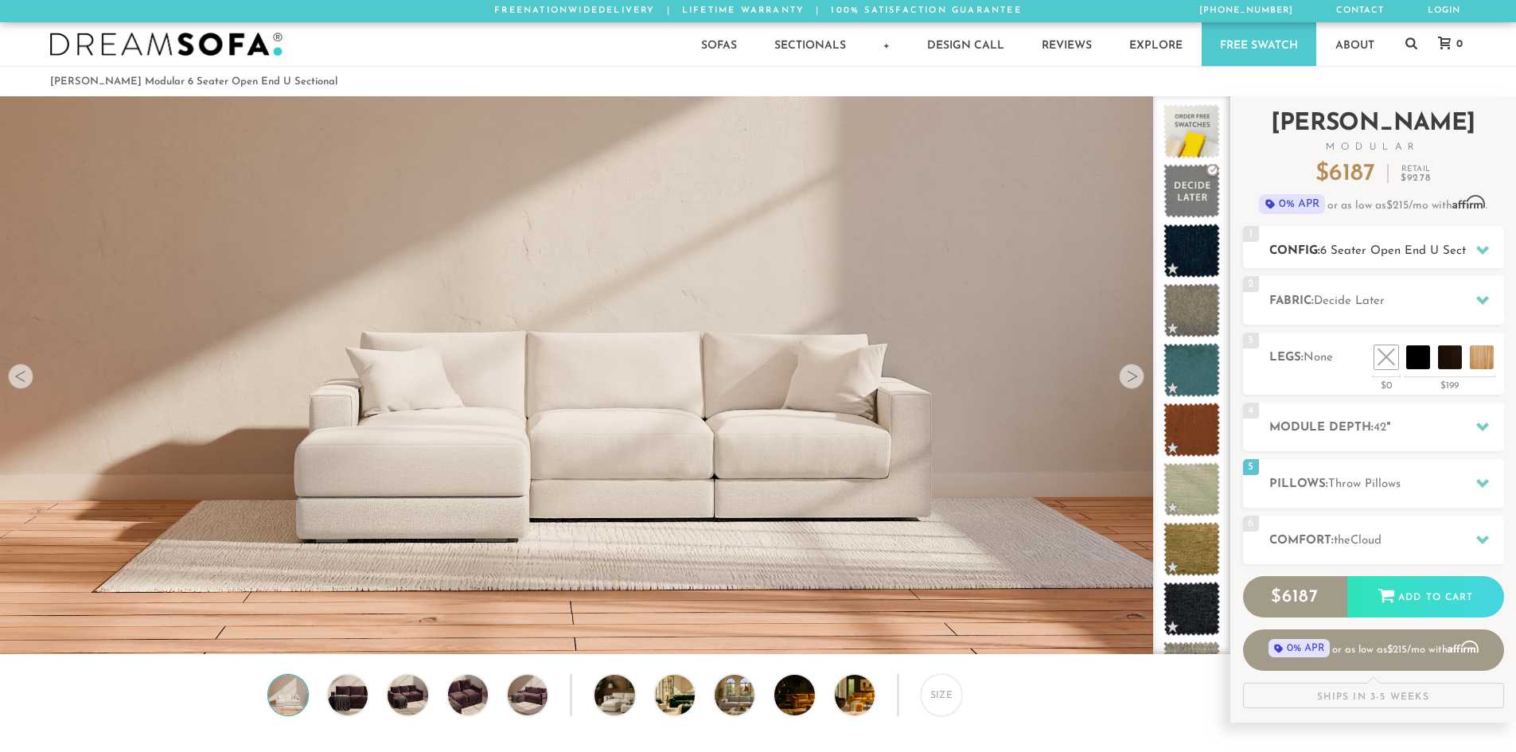
click at [1476, 244] on icon at bounding box center [1482, 250] width 13 height 13
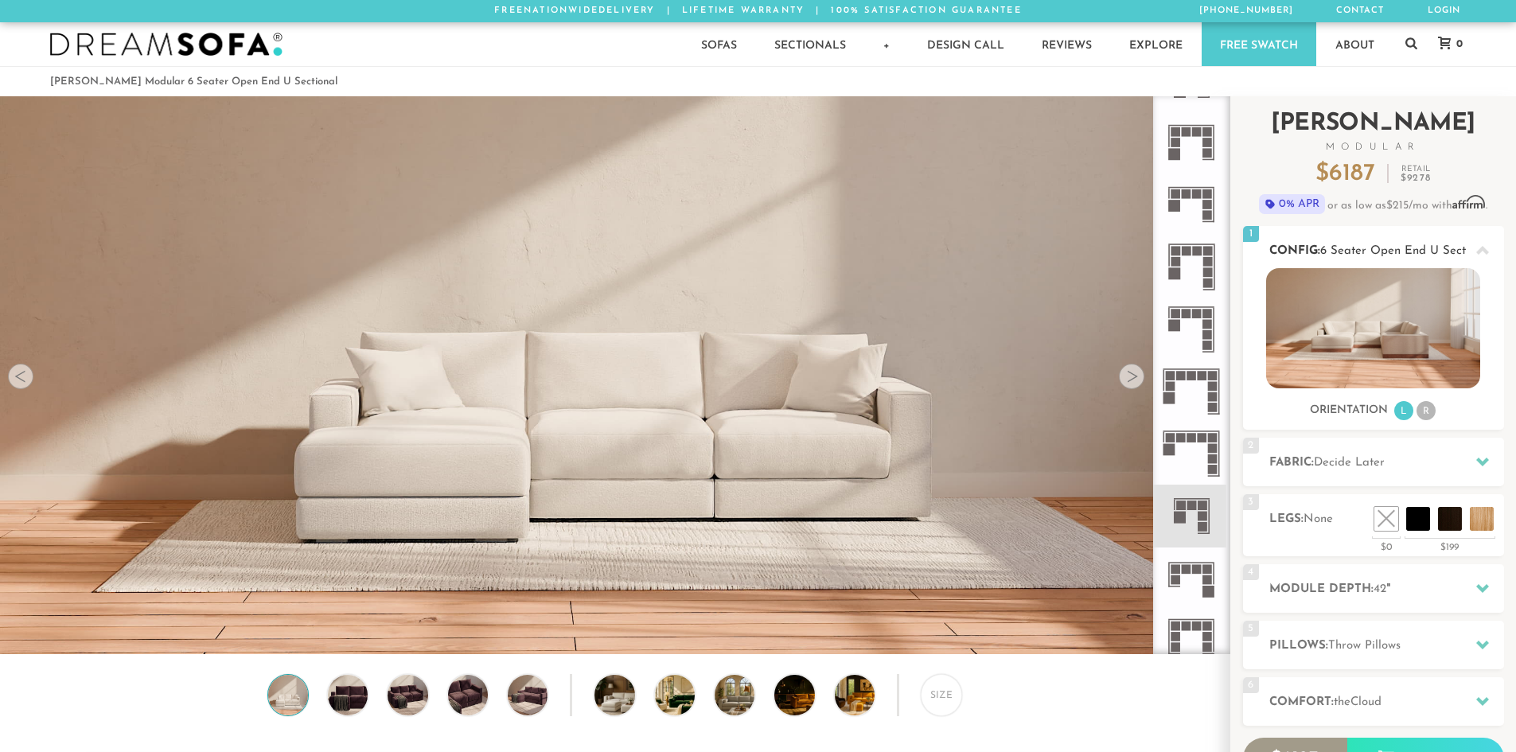
click at [1423, 407] on li "R" at bounding box center [1426, 410] width 19 height 19
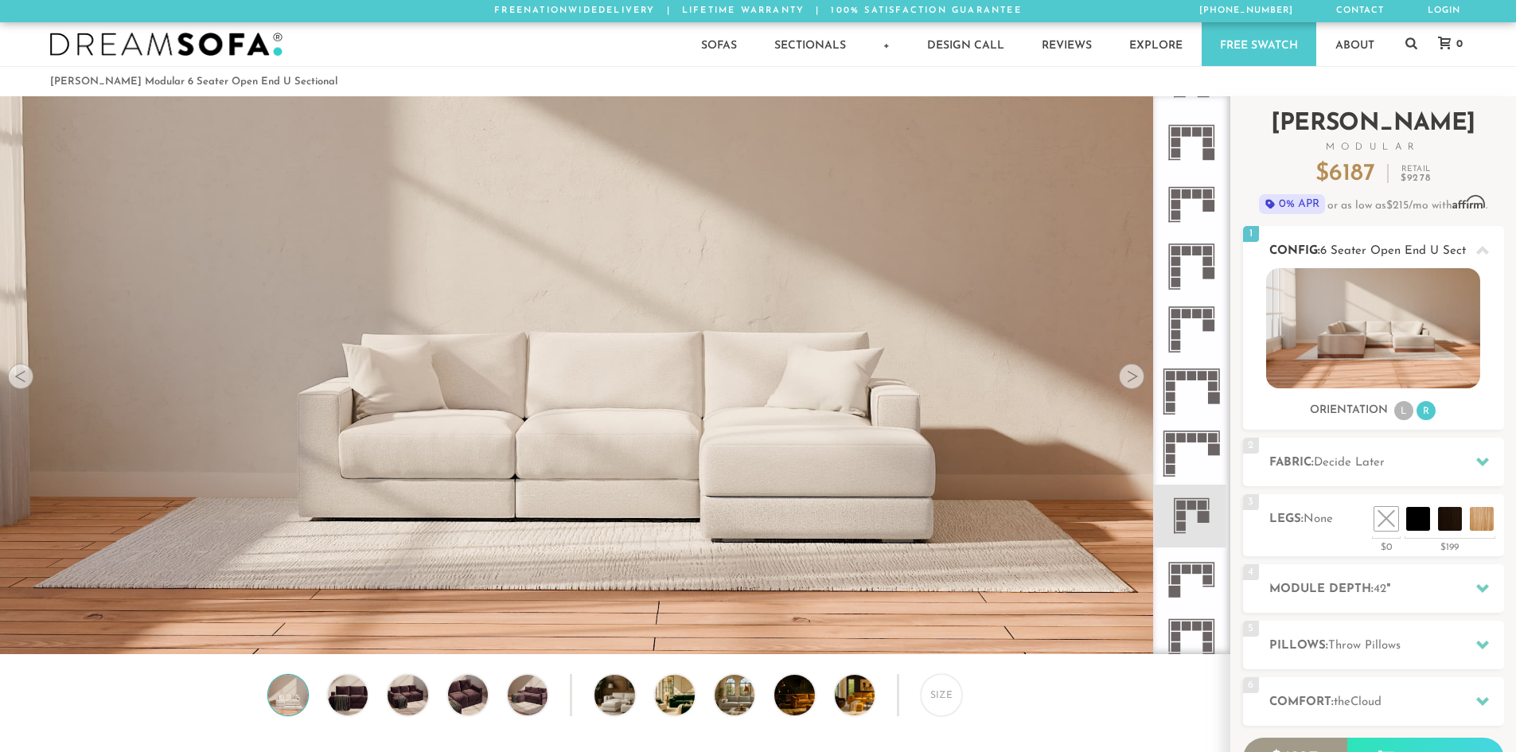
click at [1404, 407] on li "L" at bounding box center [1403, 410] width 19 height 19
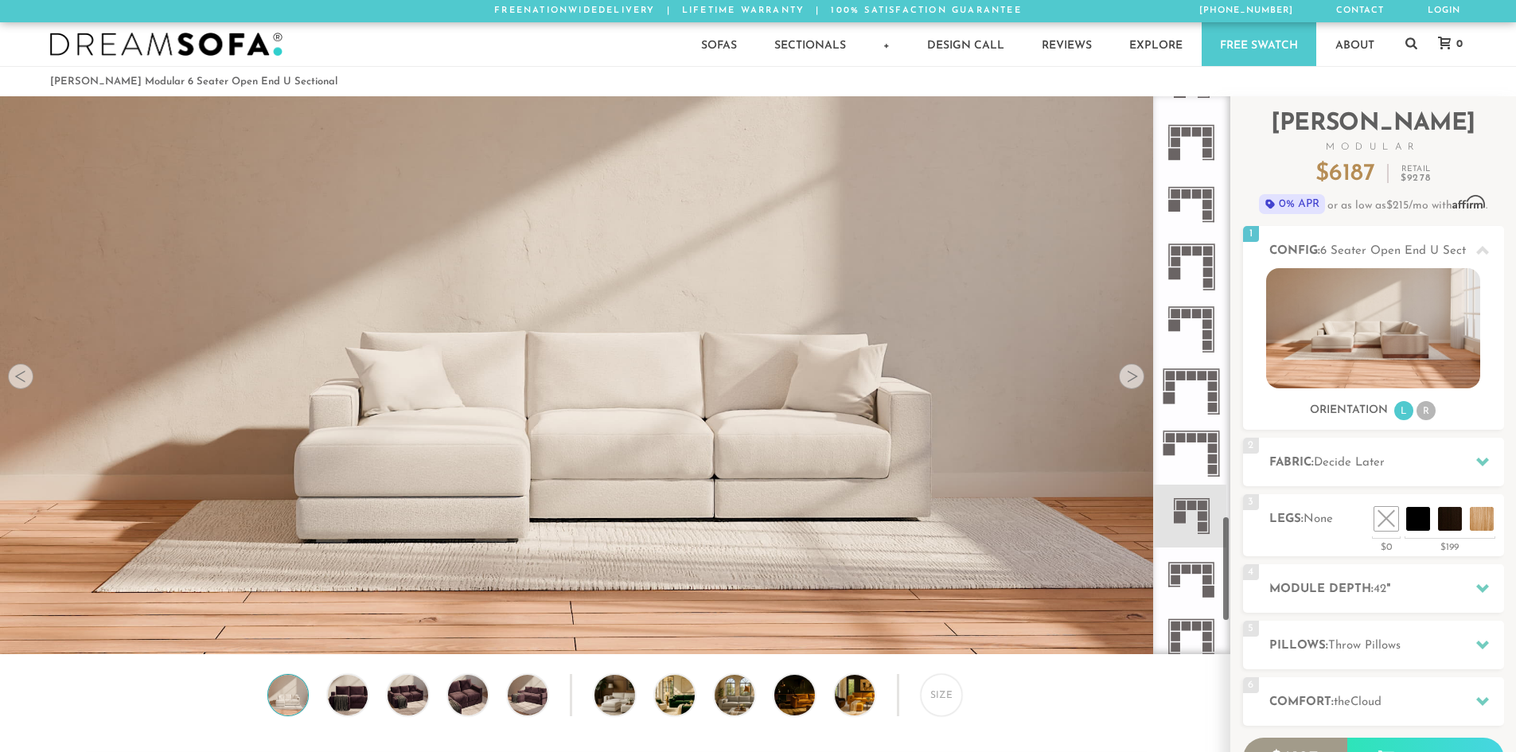
click at [1195, 273] on icon at bounding box center [1191, 267] width 62 height 62
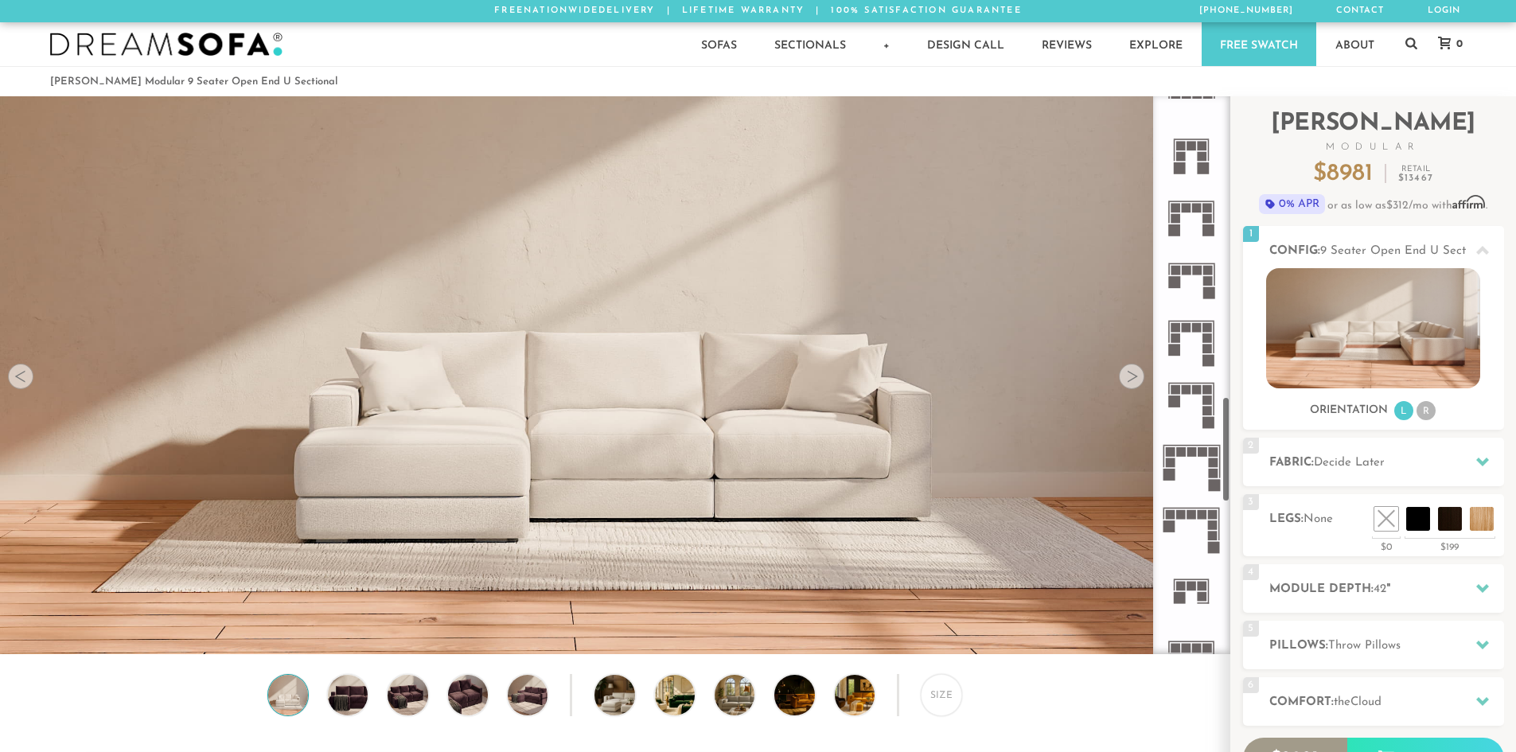
scroll to position [1592, 0]
click at [1203, 290] on rect at bounding box center [1209, 293] width 12 height 12
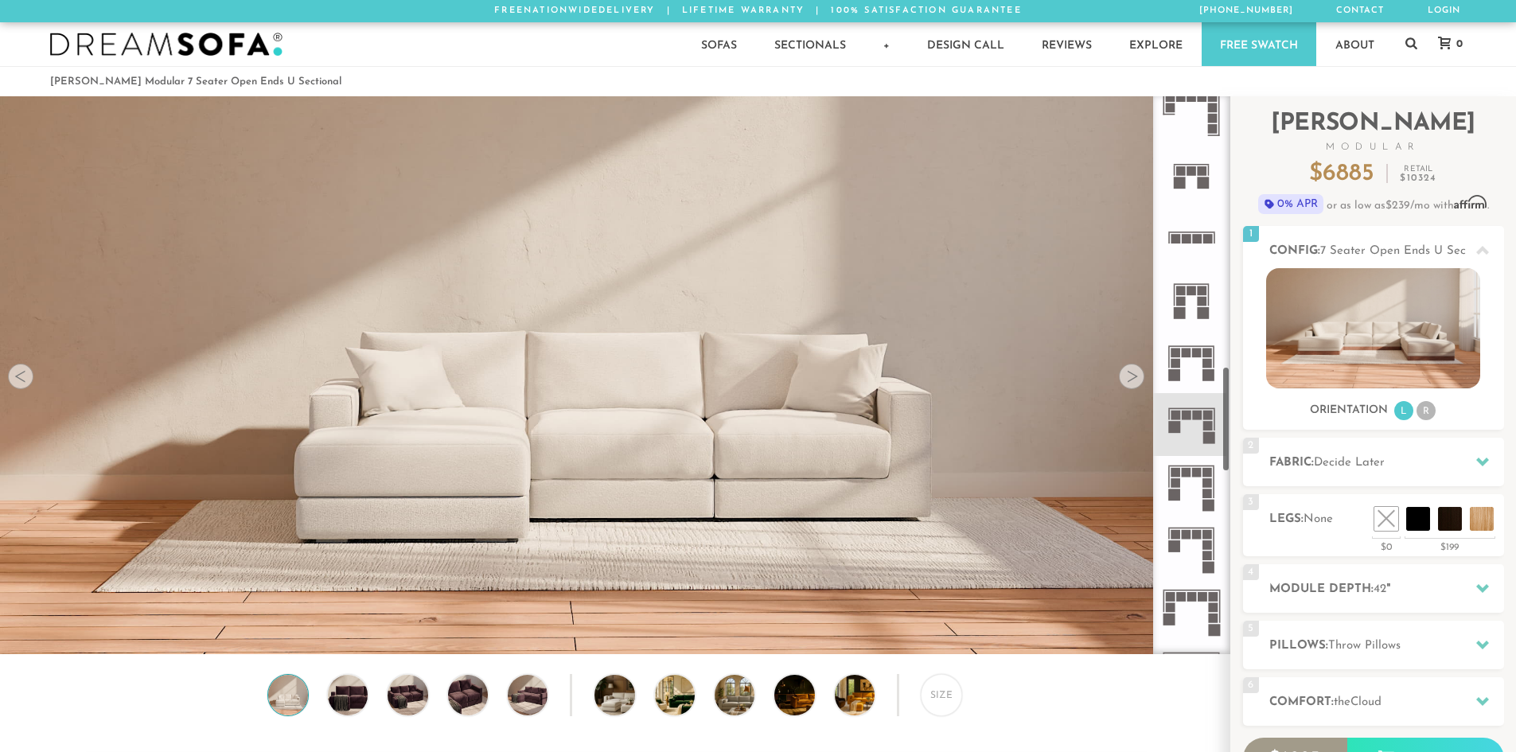
scroll to position [1432, 0]
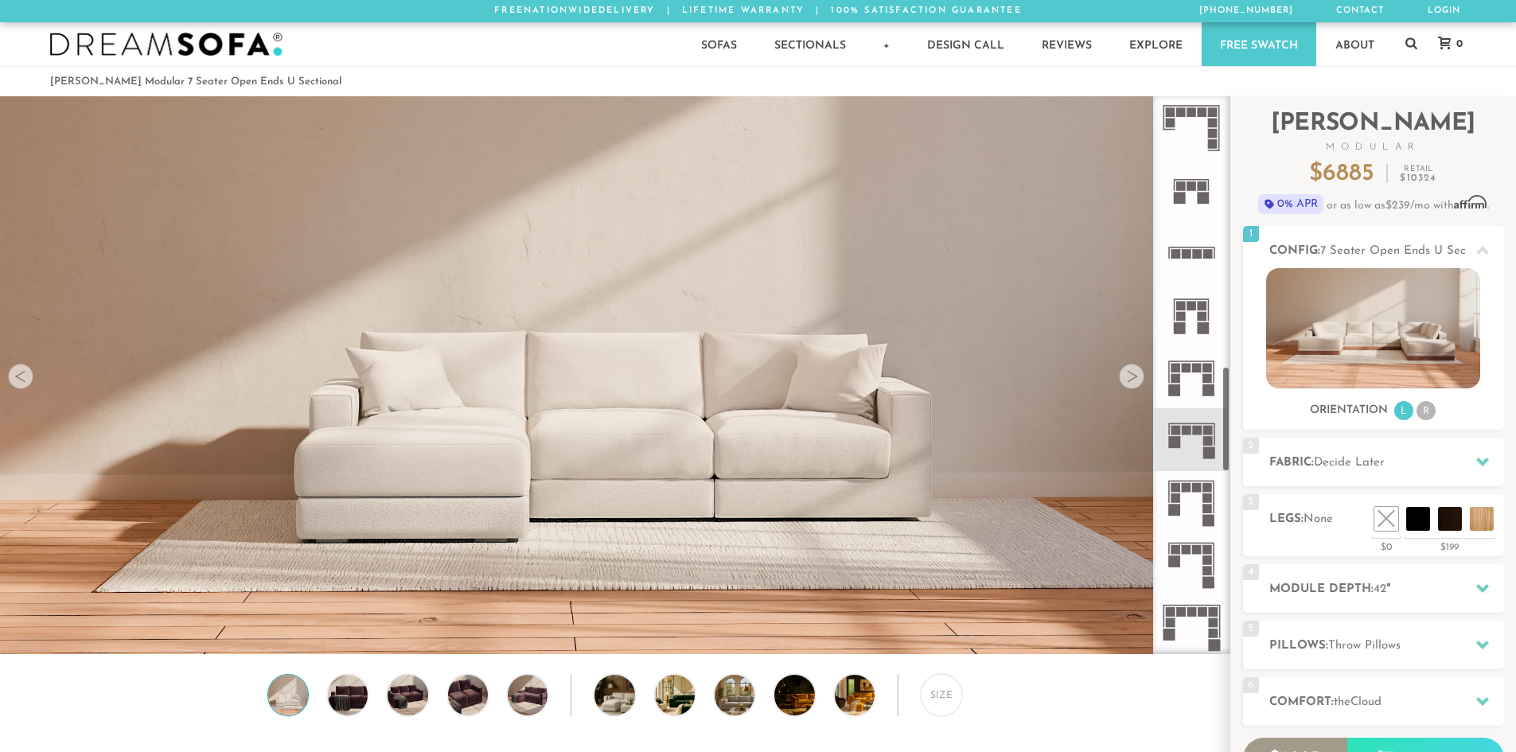
click at [1199, 306] on rect at bounding box center [1203, 306] width 10 height 10
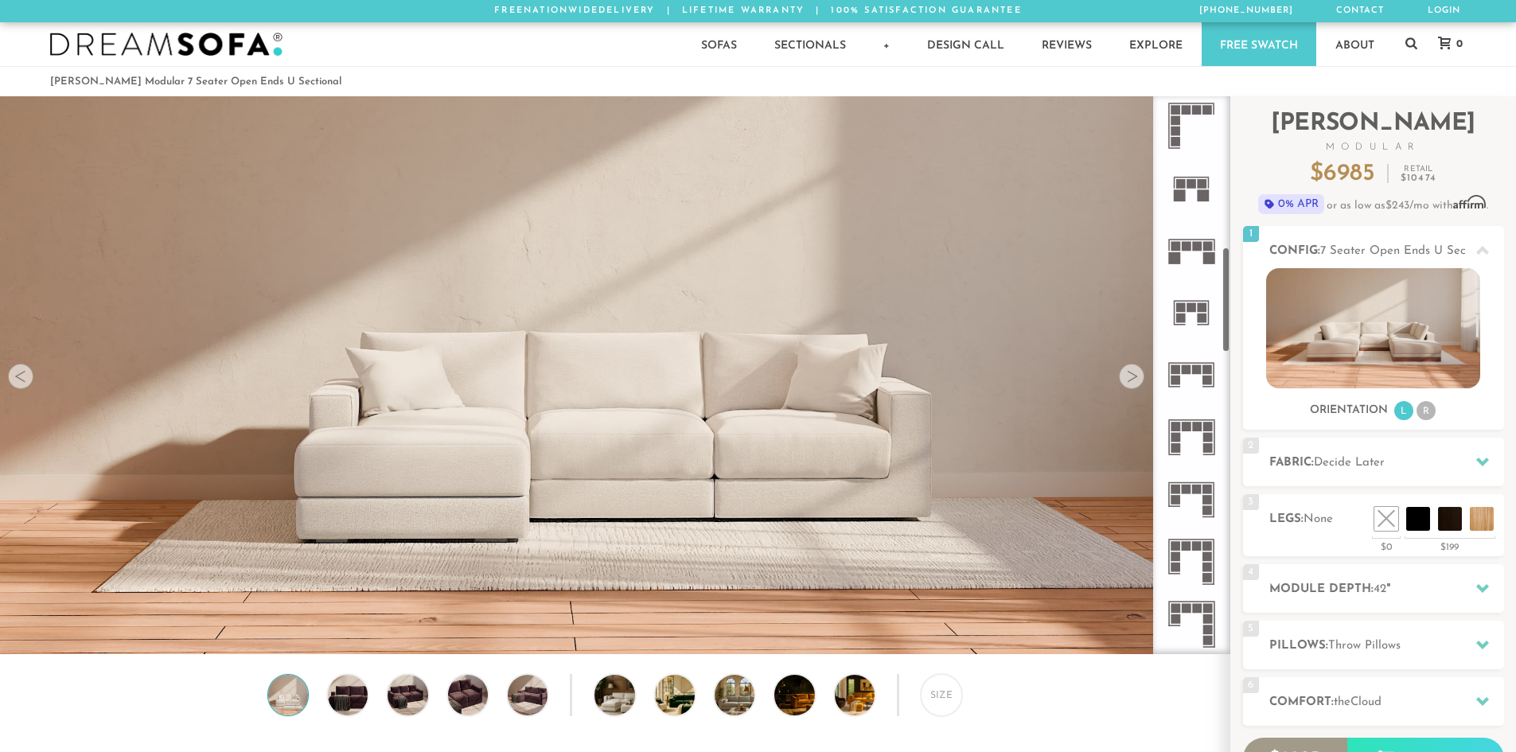
scroll to position [793, 0]
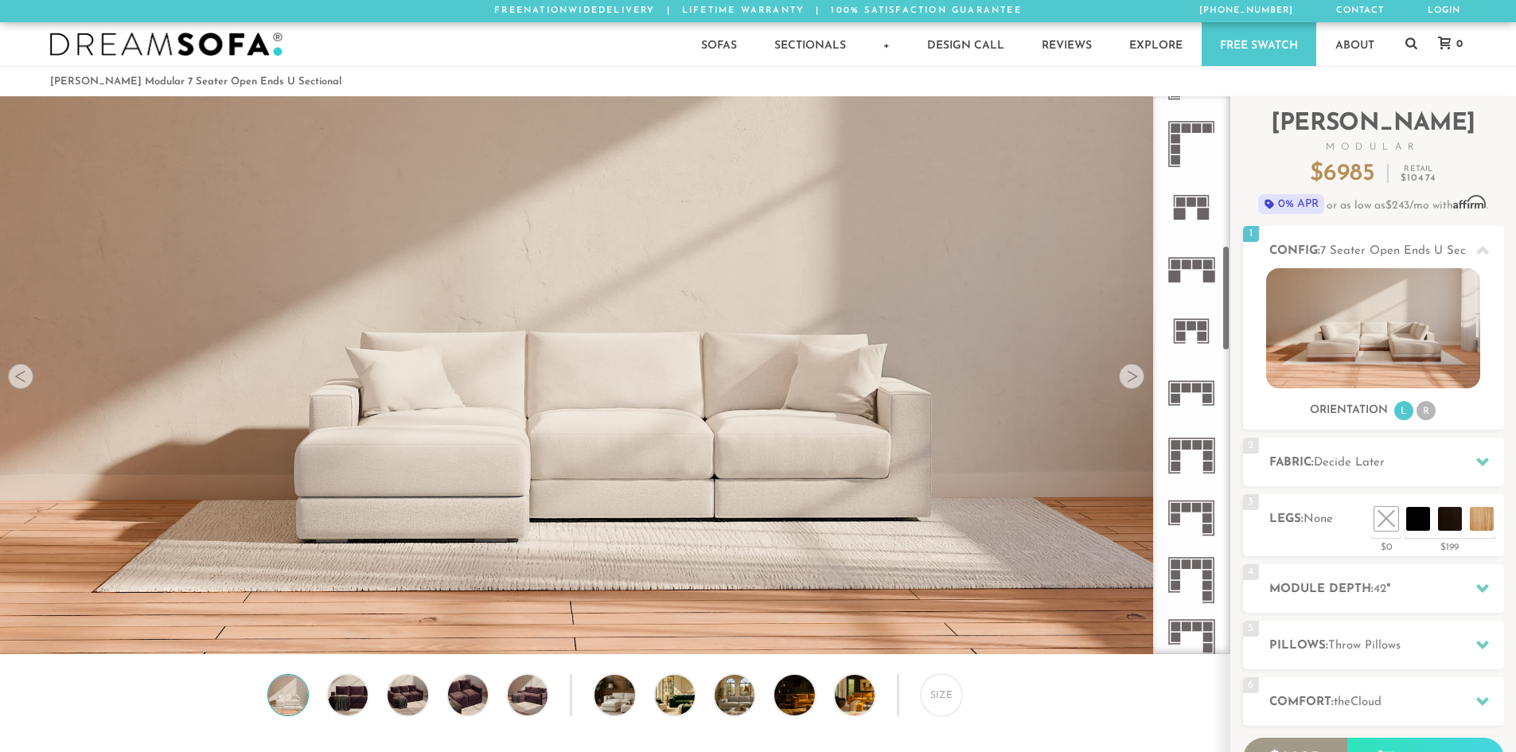
click at [1191, 268] on rect at bounding box center [1187, 265] width 10 height 10
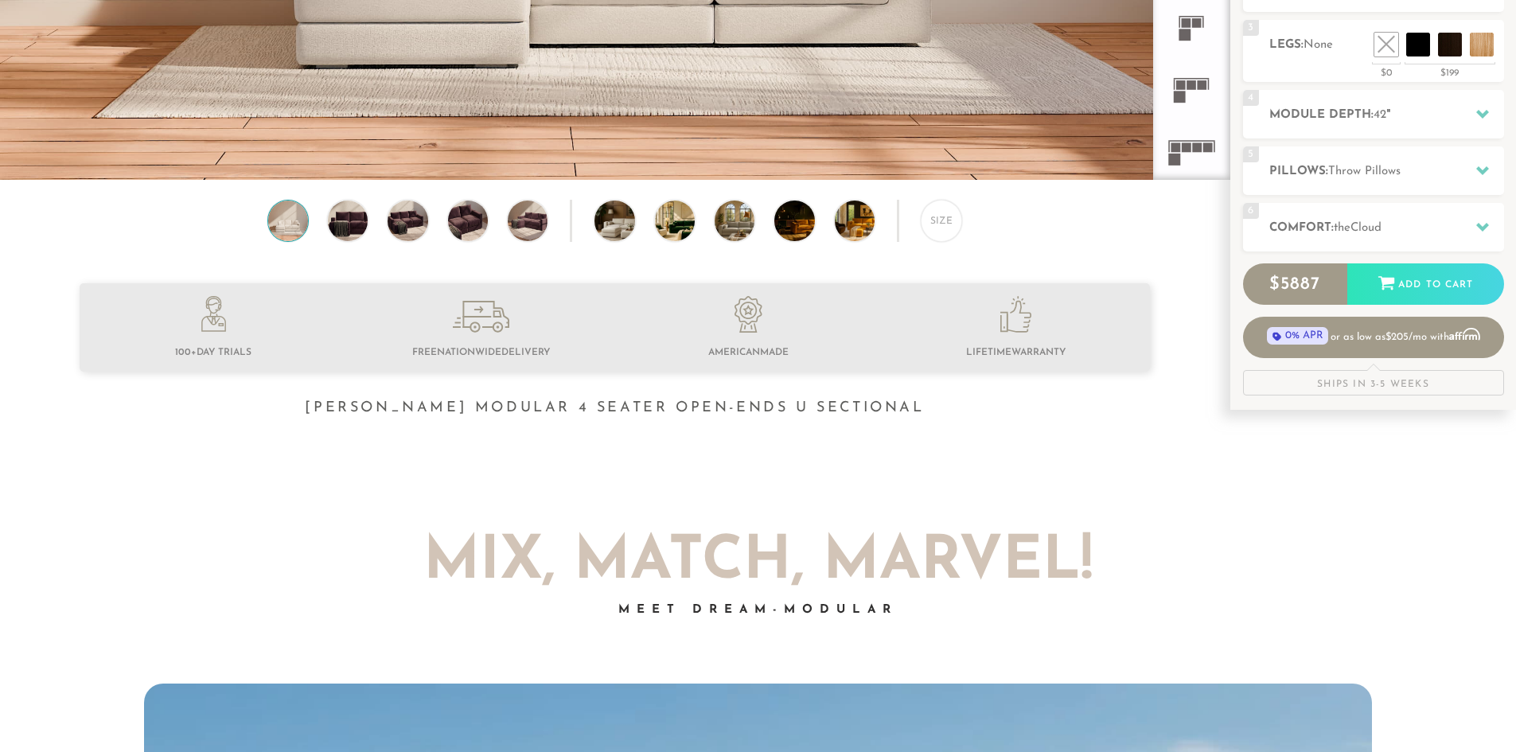
scroll to position [477, 0]
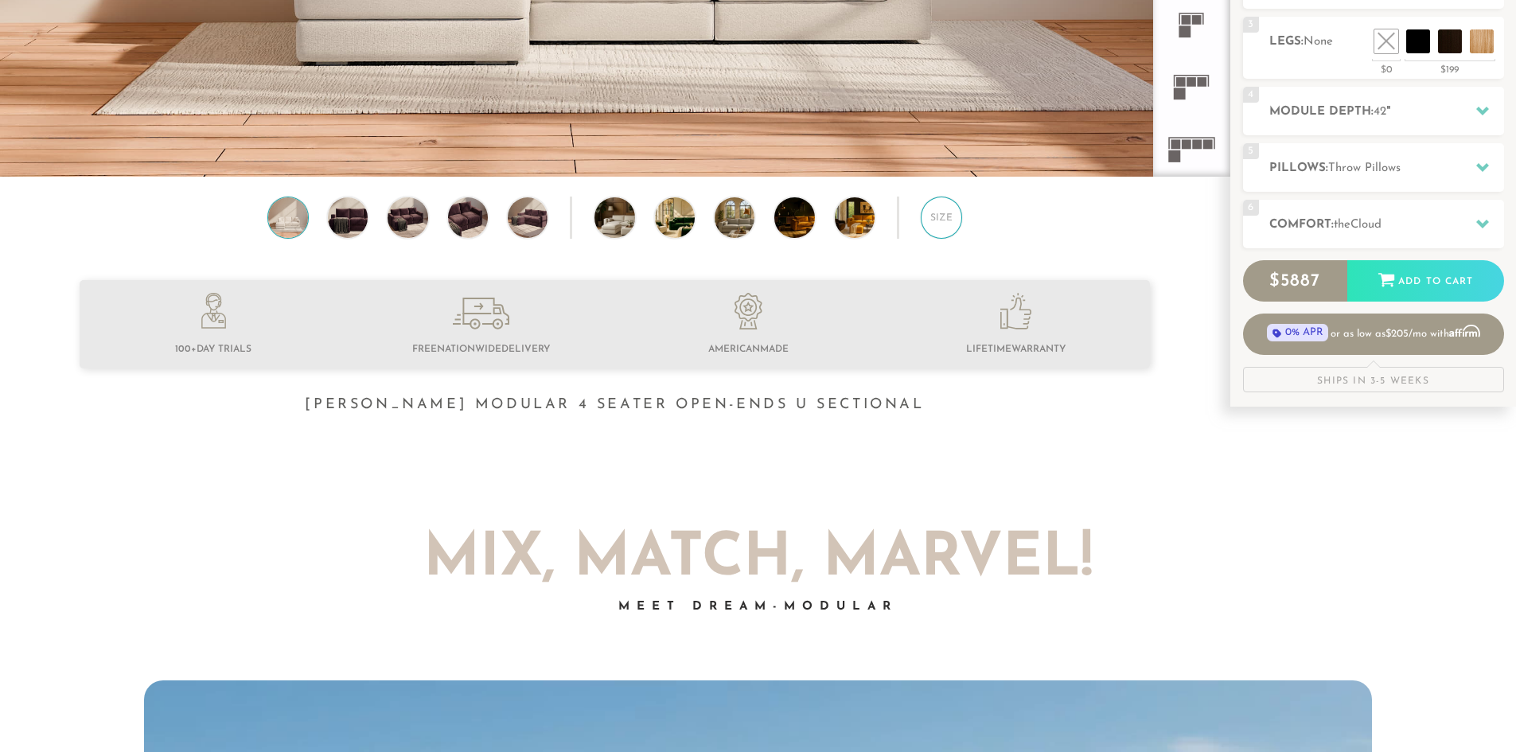
click at [935, 231] on div "Size" at bounding box center [941, 217] width 41 height 41
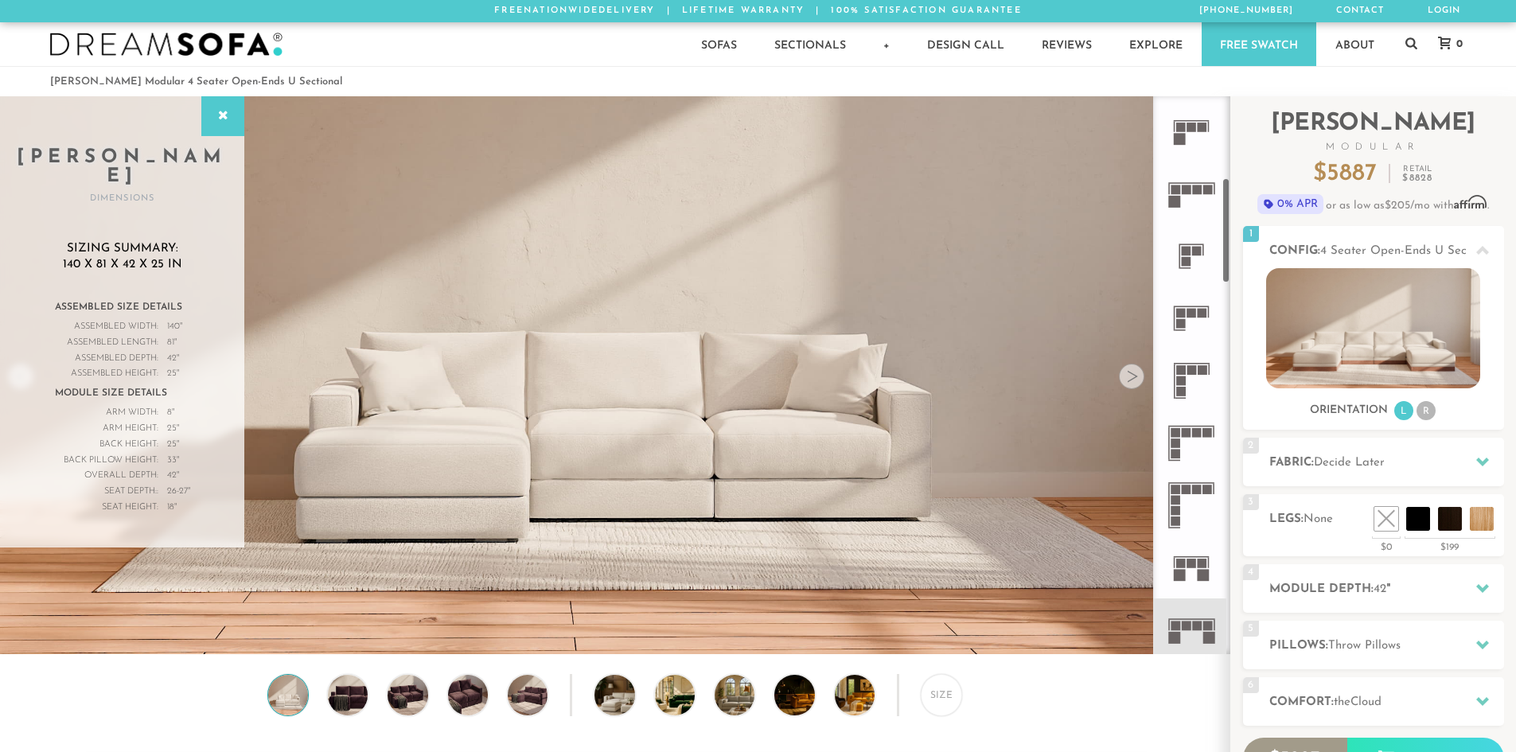
scroll to position [435, 0]
click at [1192, 433] on icon at bounding box center [1191, 441] width 62 height 62
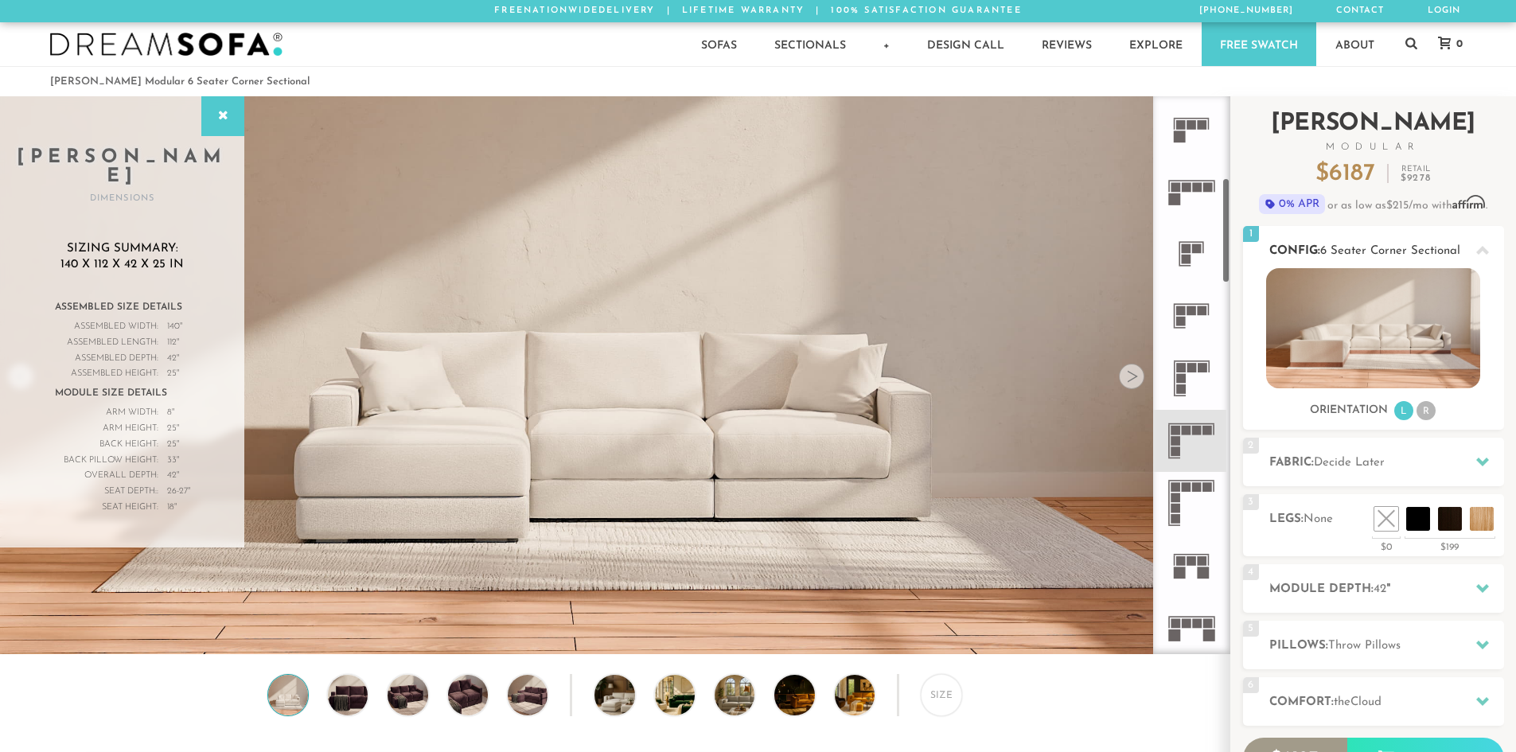
click at [1429, 412] on li "R" at bounding box center [1426, 410] width 19 height 19
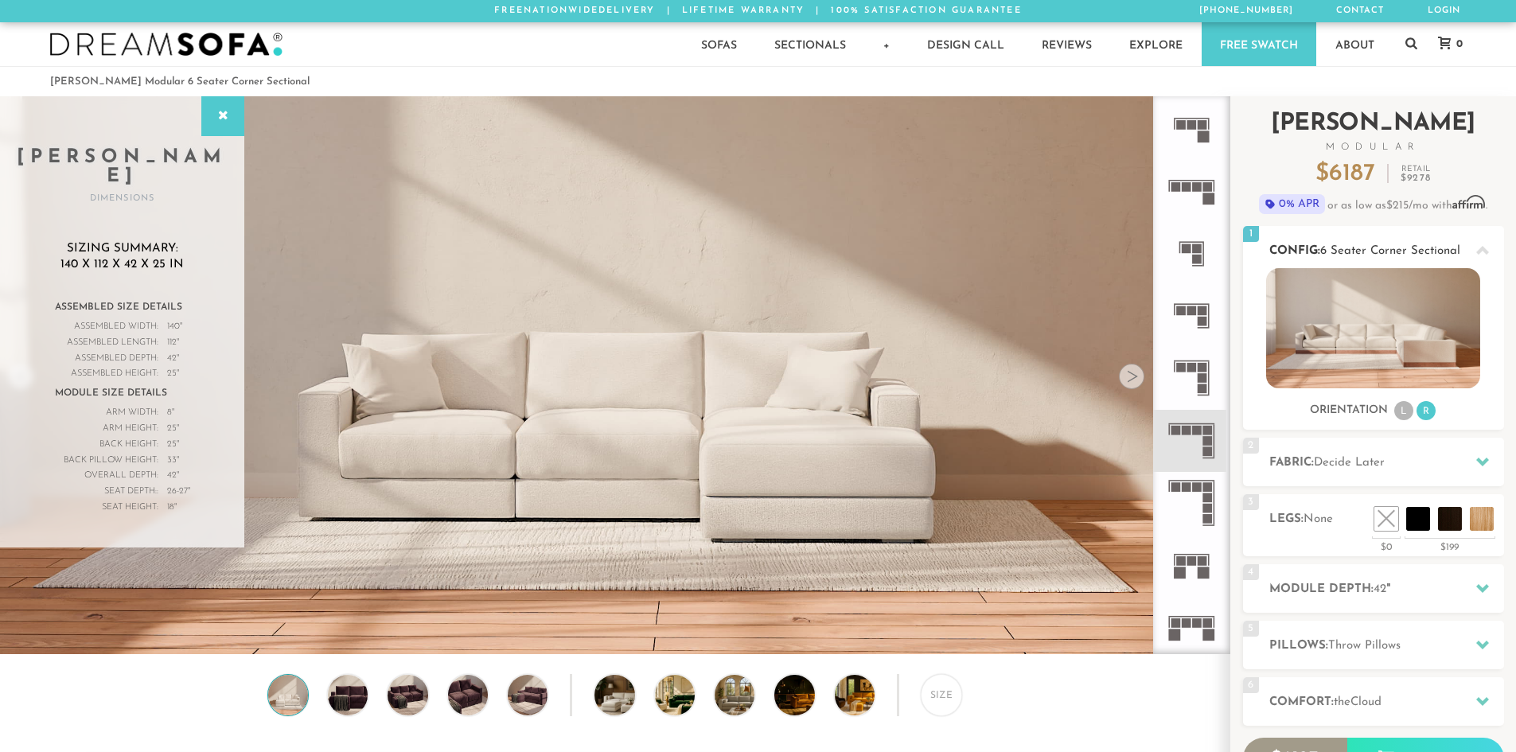
click at [1407, 412] on li "L" at bounding box center [1403, 410] width 19 height 19
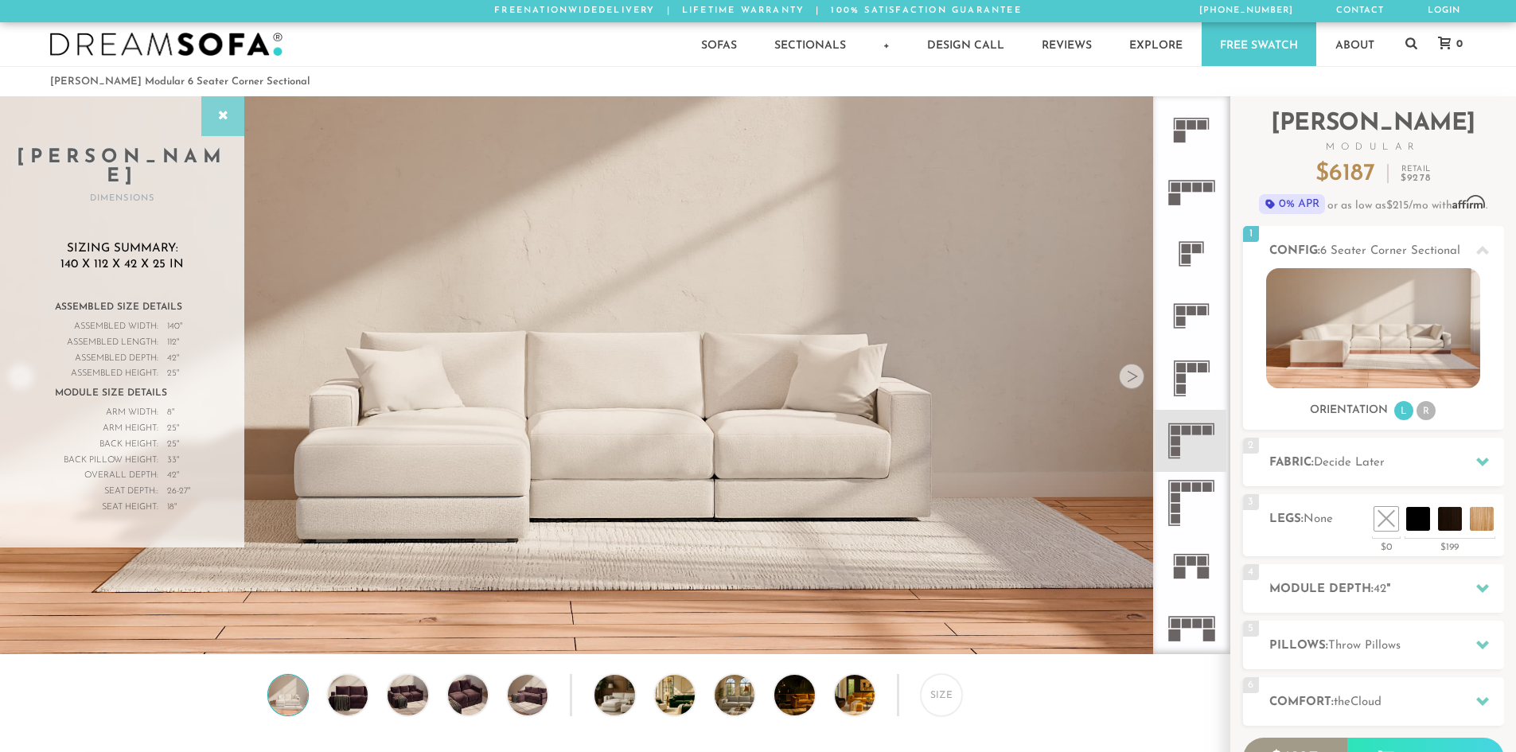
click at [218, 114] on icon at bounding box center [223, 116] width 18 height 13
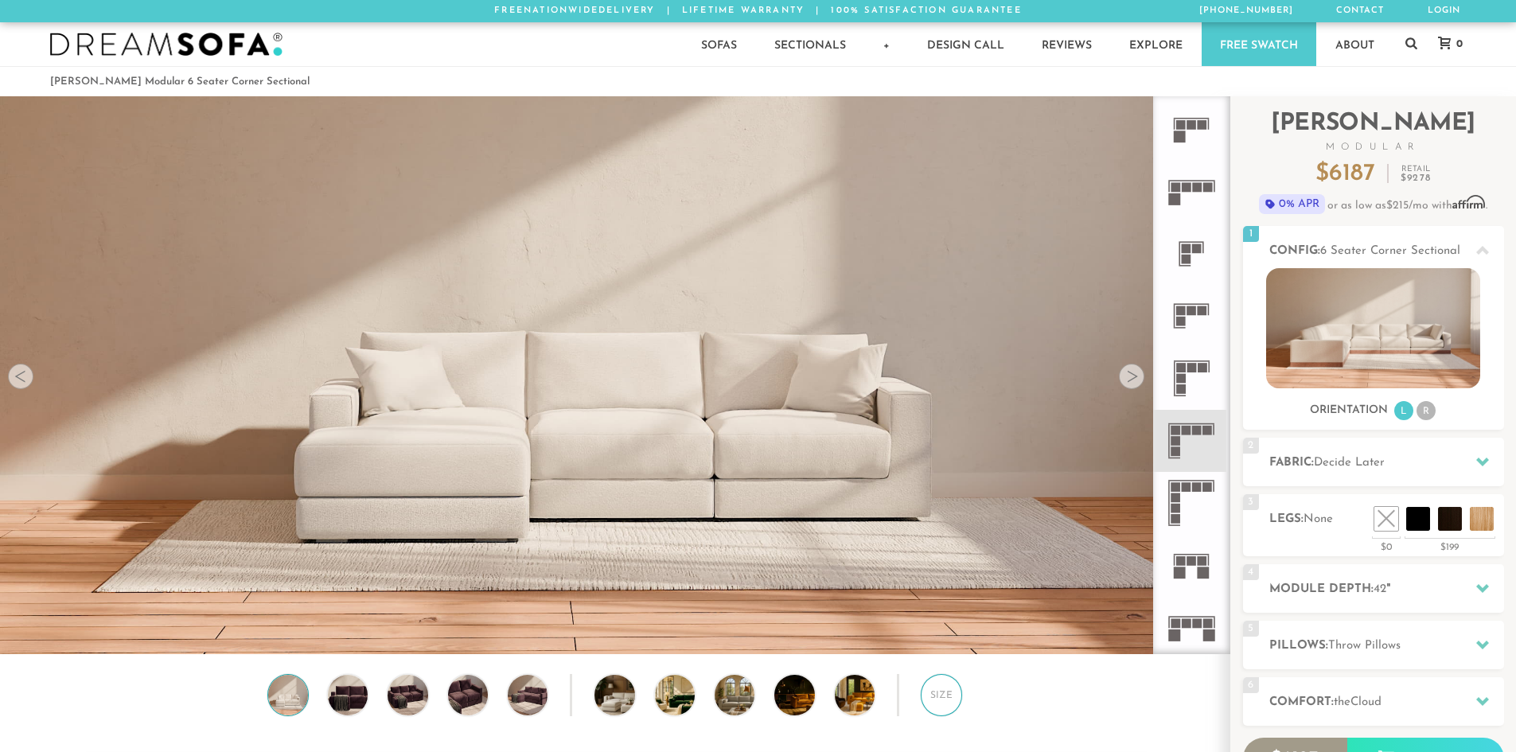
click at [926, 705] on div "Size" at bounding box center [941, 694] width 41 height 41
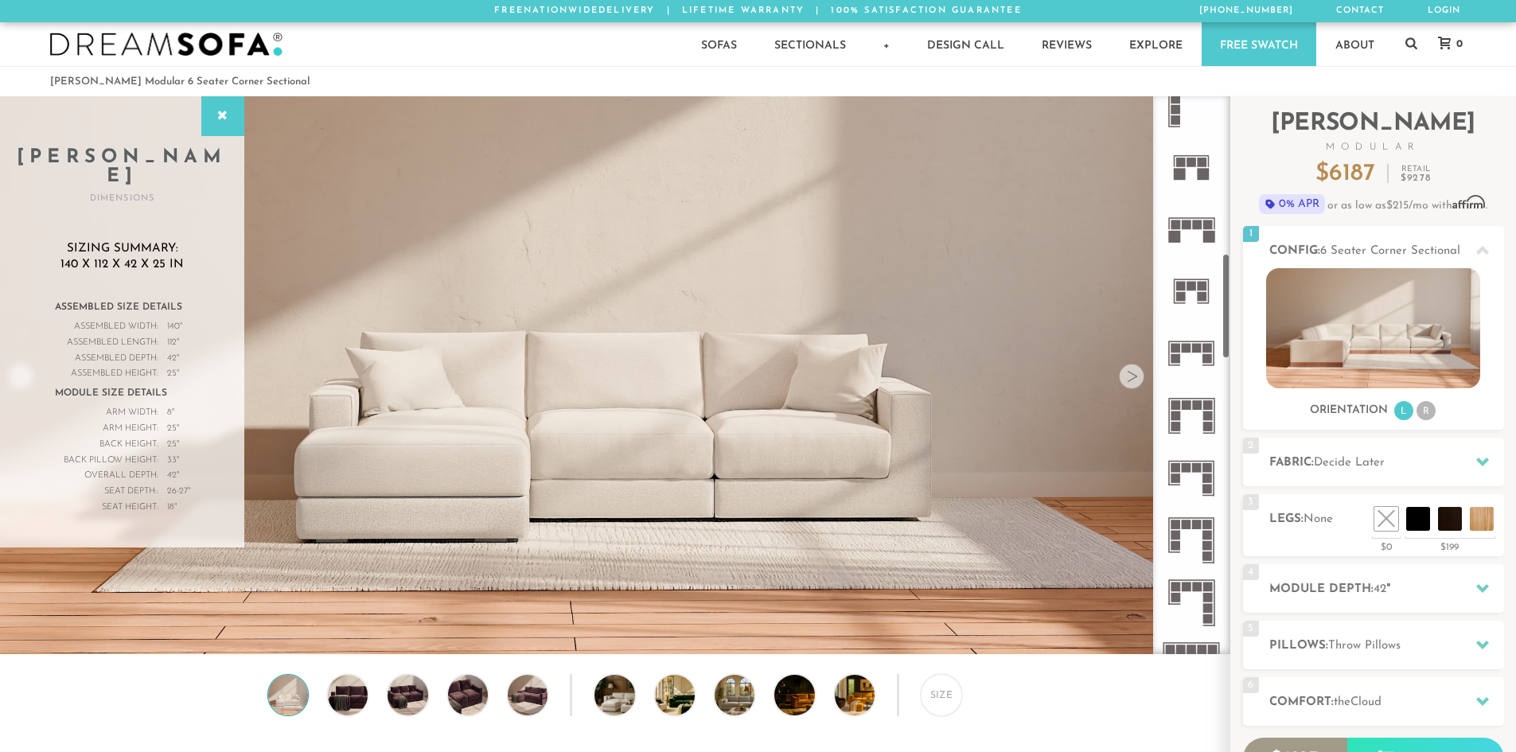
scroll to position [833, 0]
click at [1201, 353] on icon at bounding box center [1191, 353] width 62 height 62
click at [1200, 475] on icon at bounding box center [1191, 478] width 62 height 62
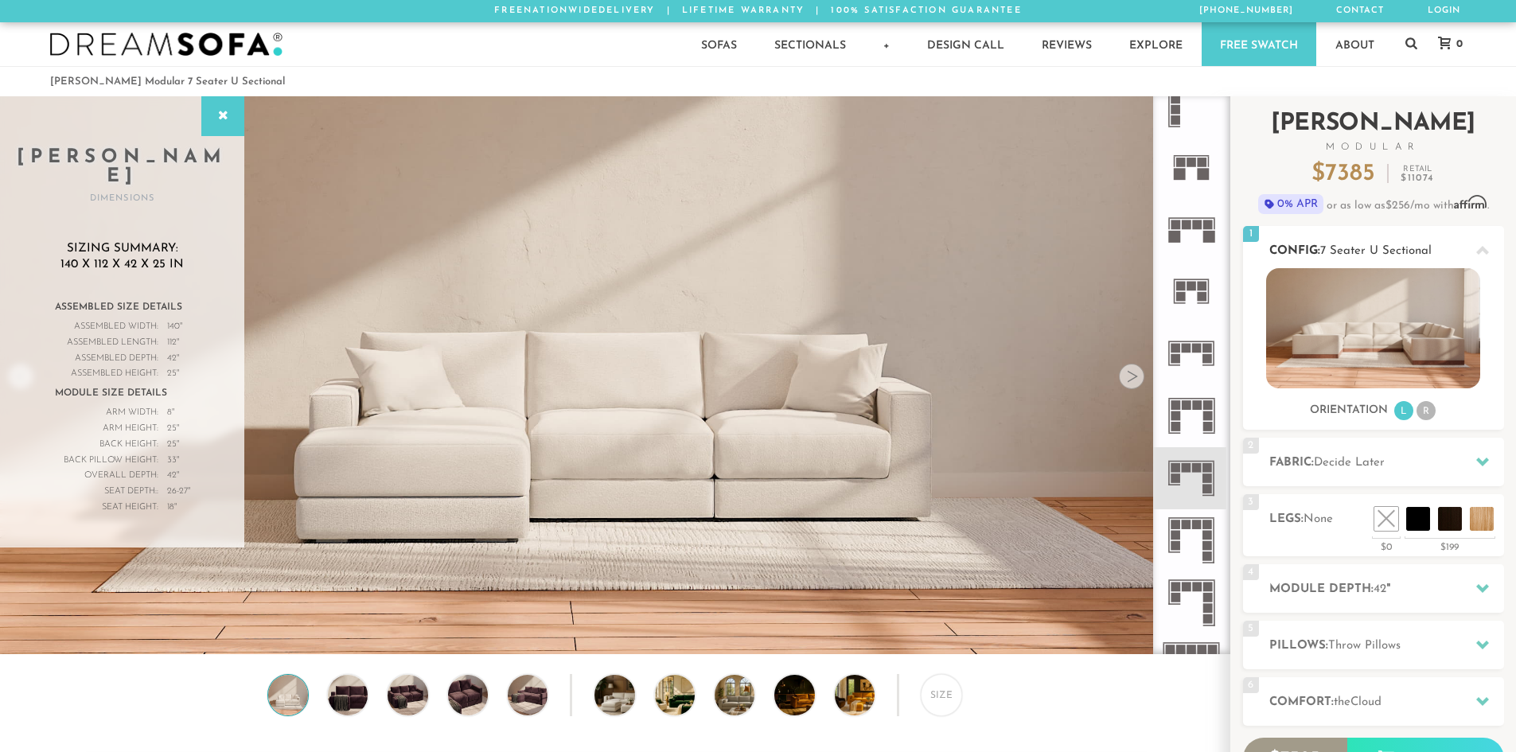
click at [1425, 414] on li "R" at bounding box center [1426, 410] width 19 height 19
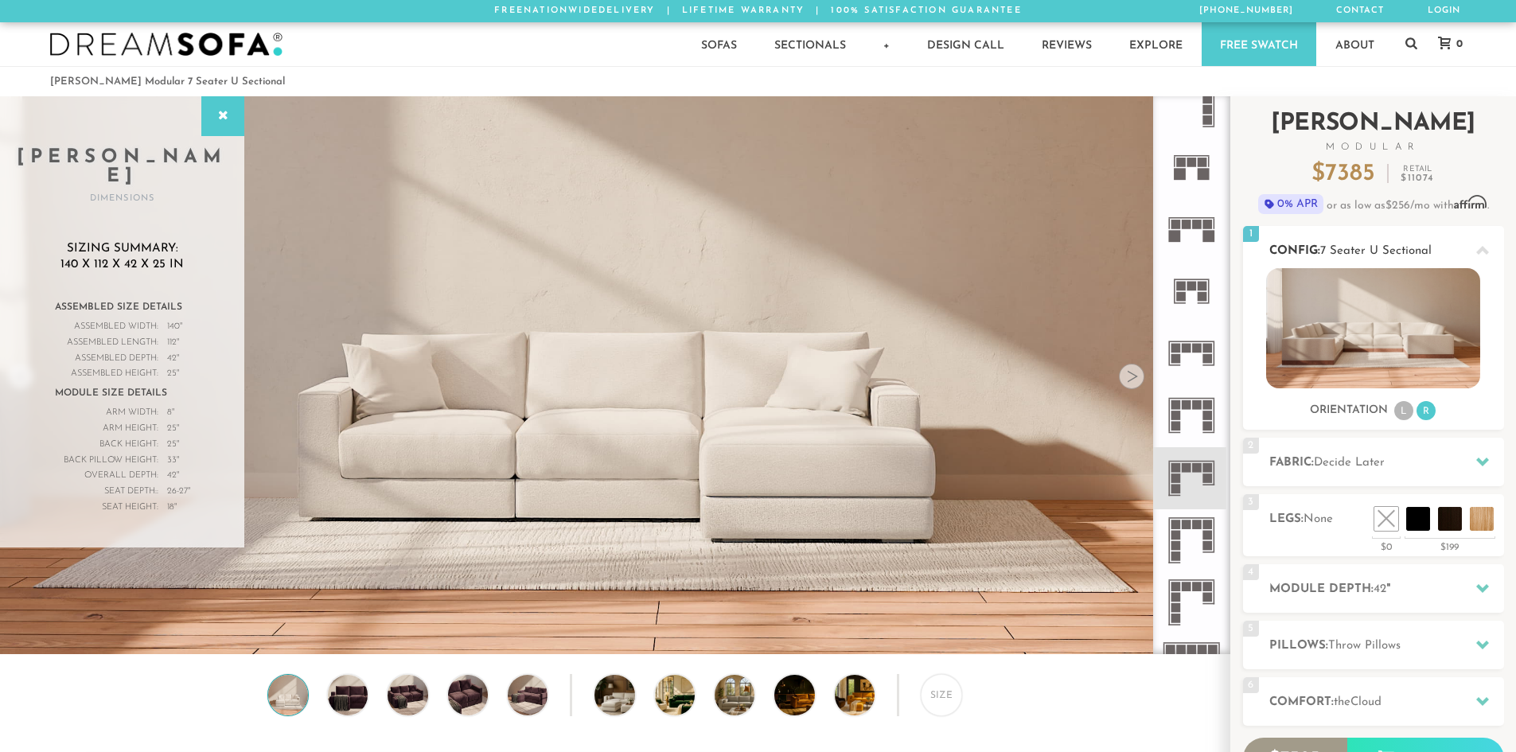
click at [1407, 413] on li "L" at bounding box center [1403, 410] width 19 height 19
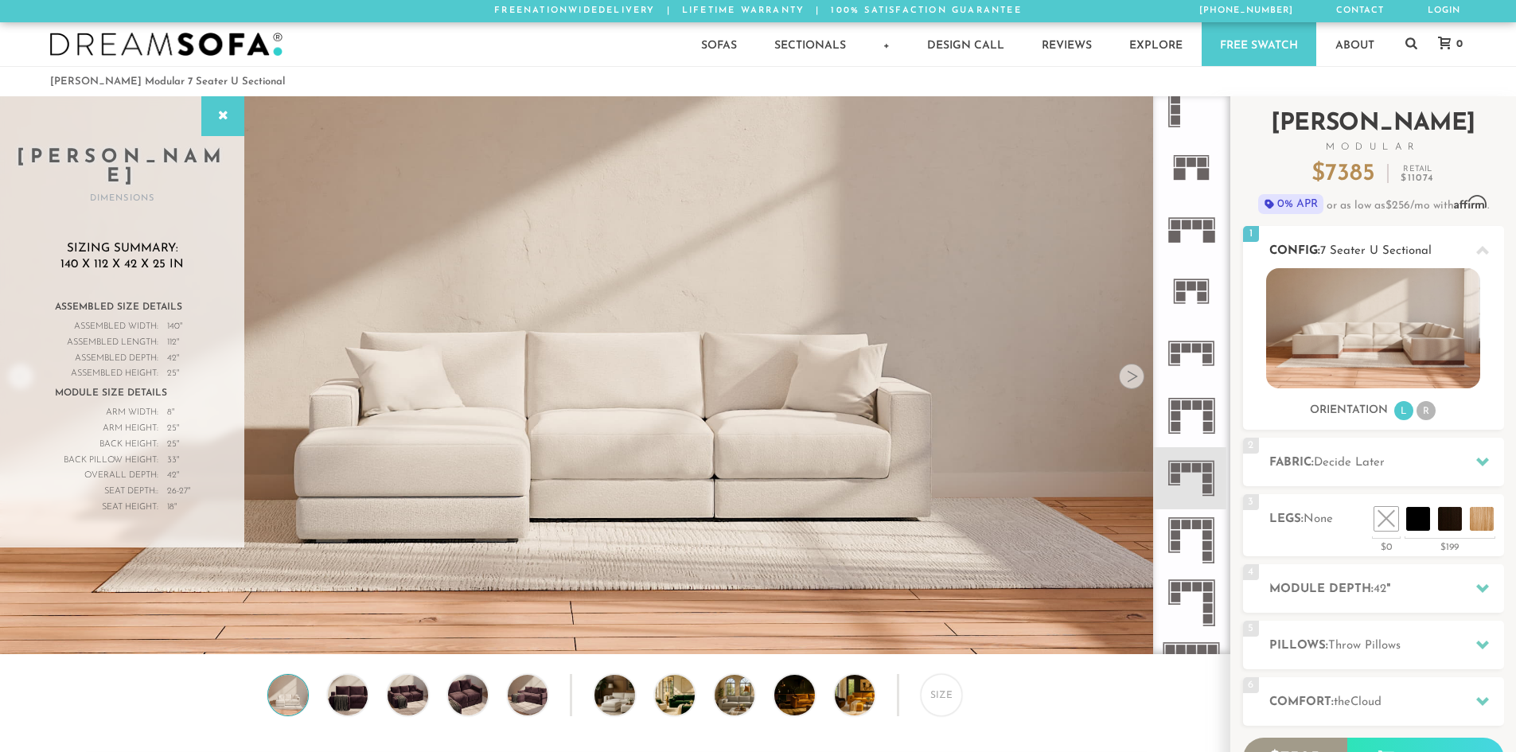
click at [1428, 413] on li "R" at bounding box center [1426, 410] width 19 height 19
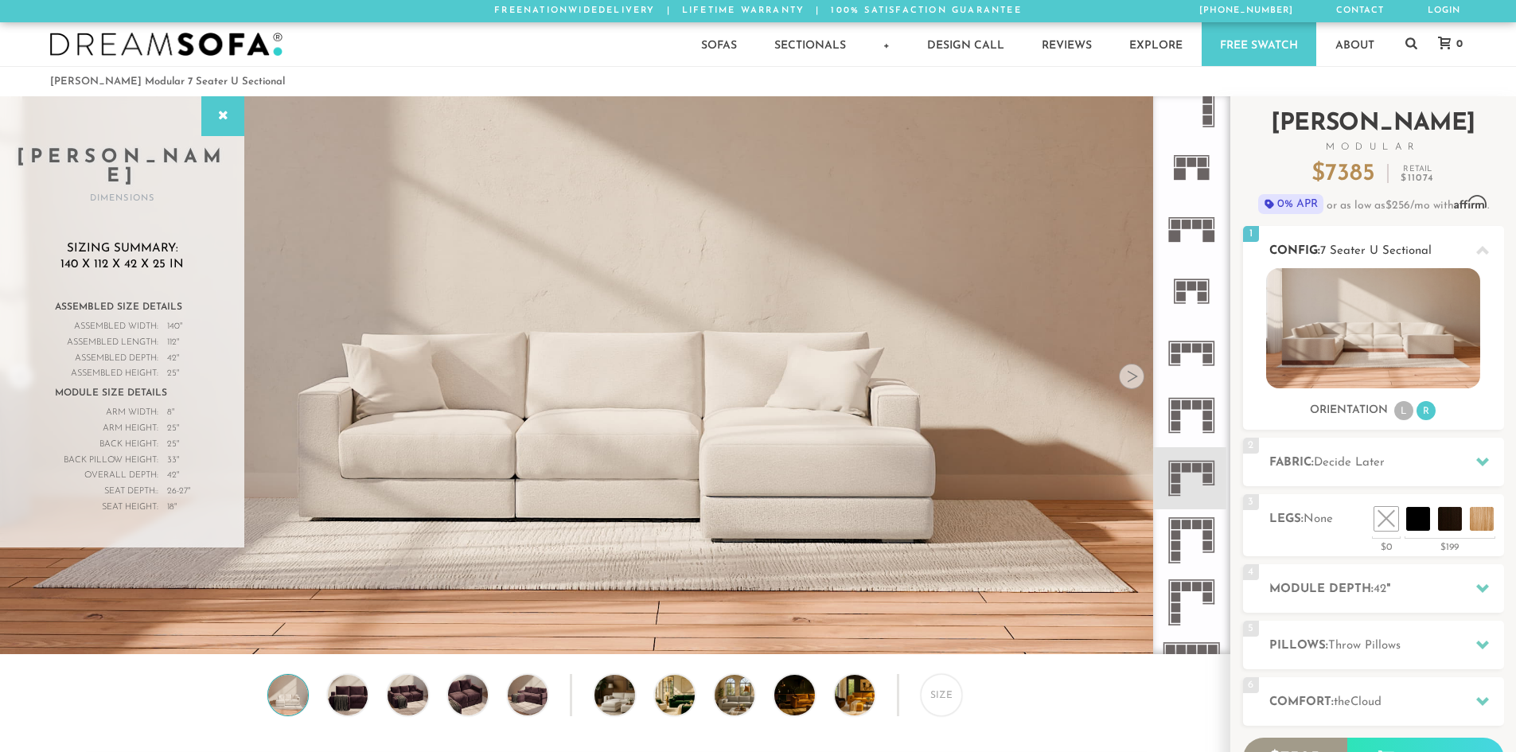
click at [1408, 413] on li "L" at bounding box center [1403, 410] width 19 height 19
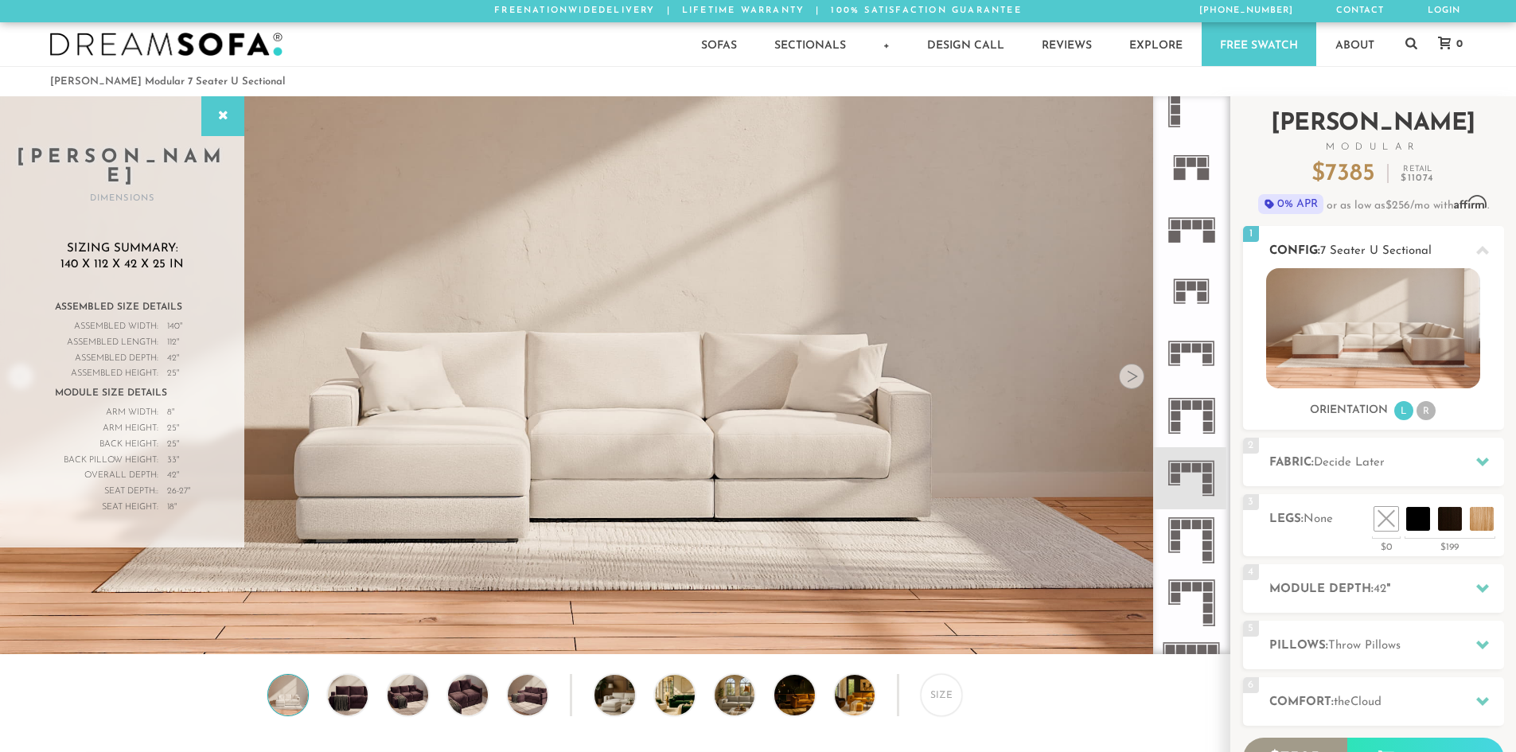
click at [1420, 413] on li "R" at bounding box center [1426, 410] width 19 height 19
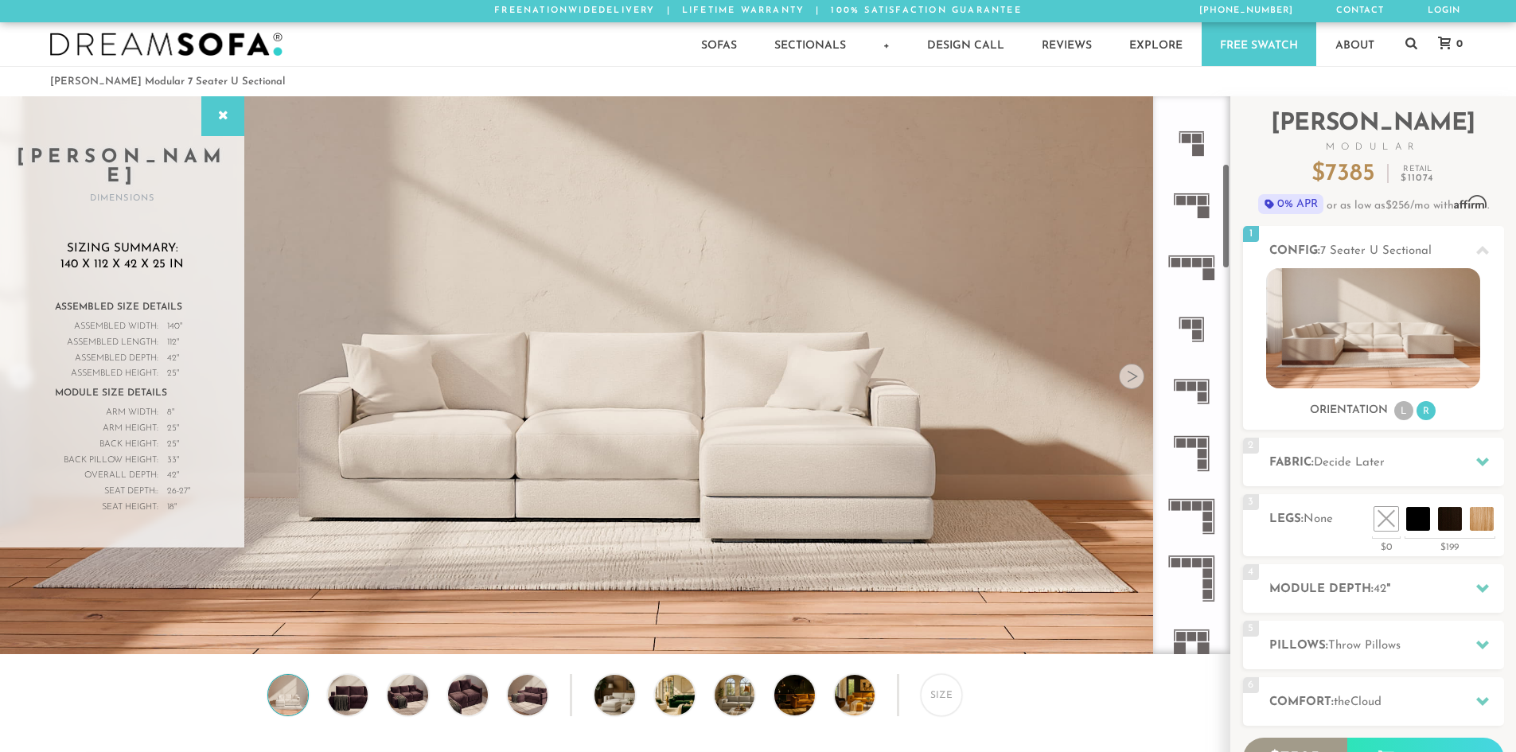
scroll to position [356, 0]
click at [1406, 415] on li "L" at bounding box center [1403, 410] width 19 height 19
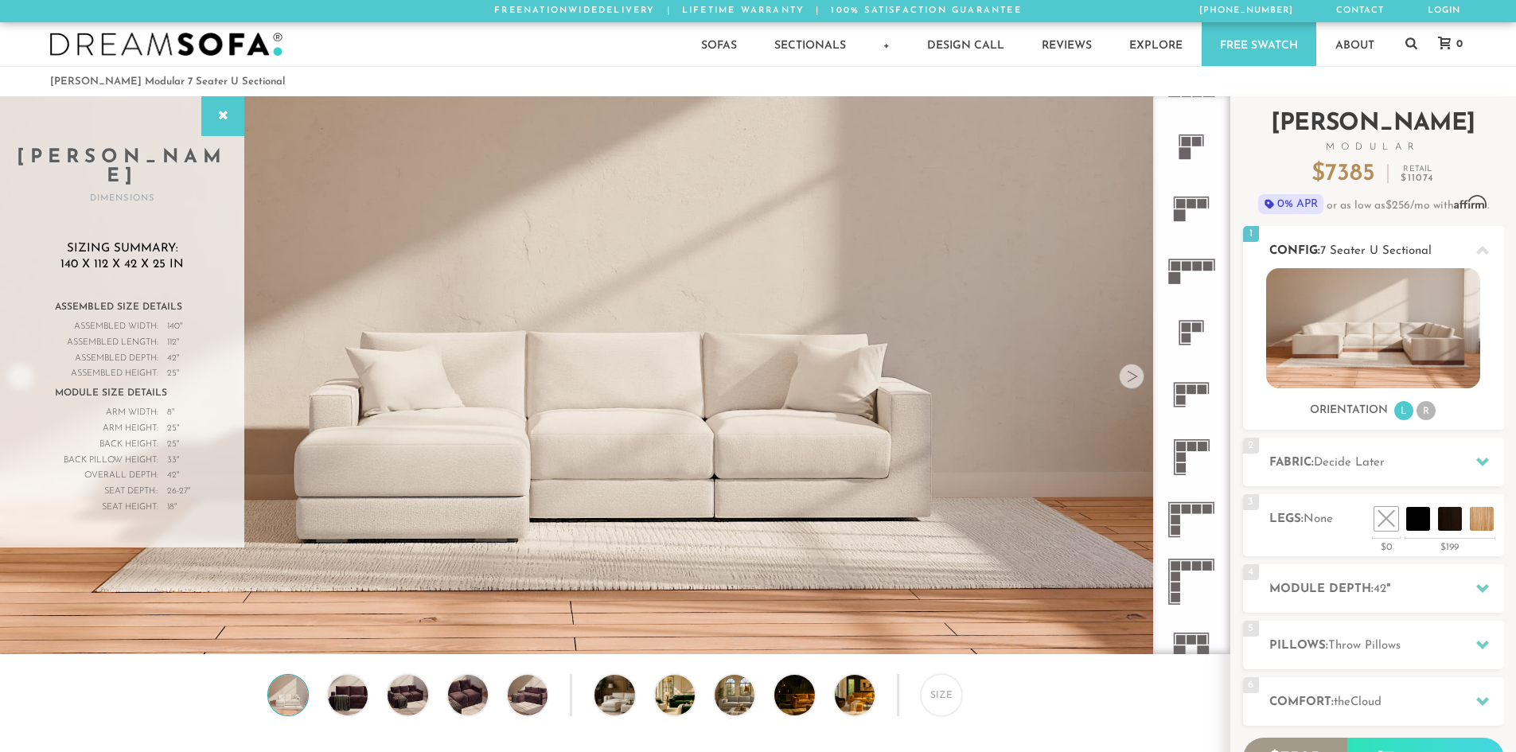
click at [1427, 415] on li "R" at bounding box center [1426, 410] width 19 height 19
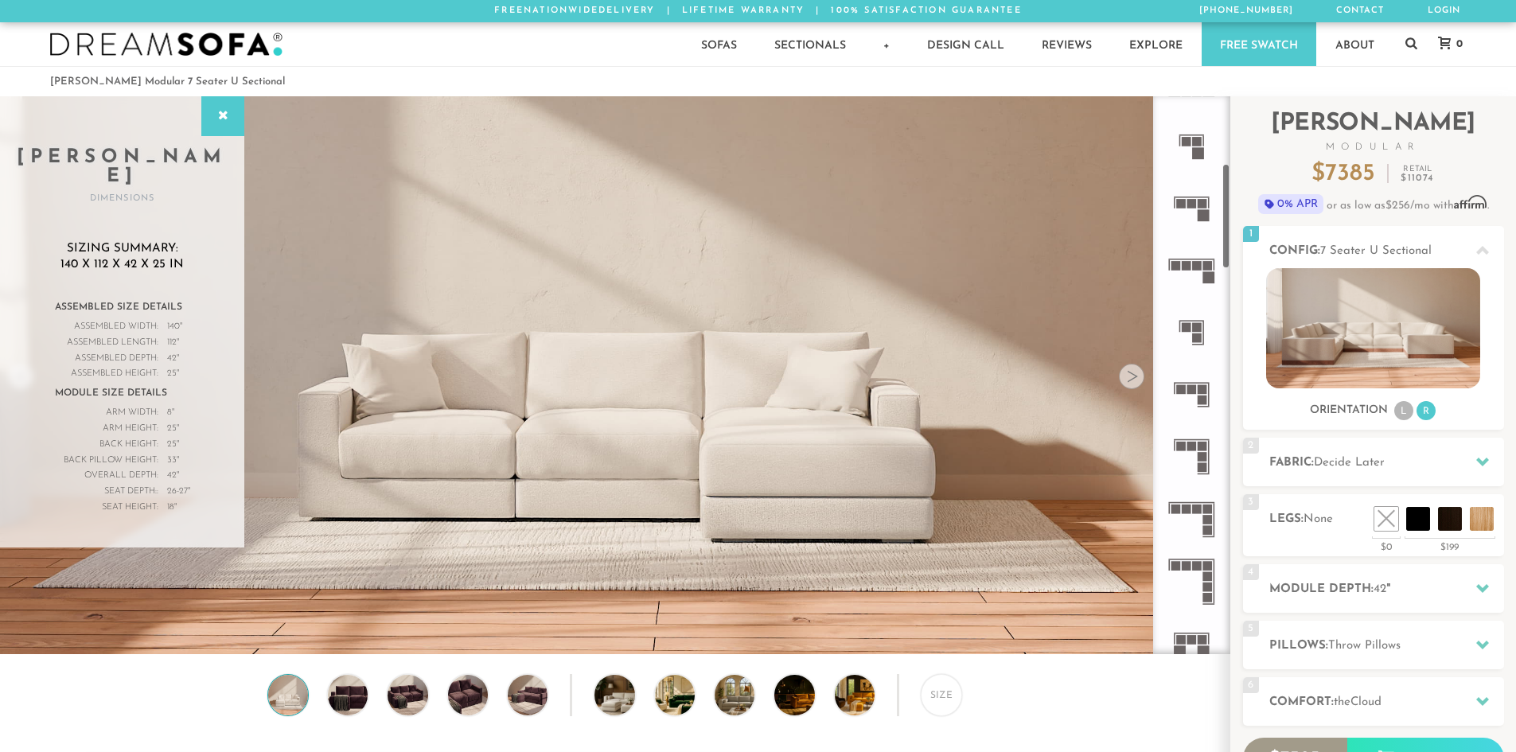
click at [1191, 258] on icon at bounding box center [1191, 270] width 62 height 62
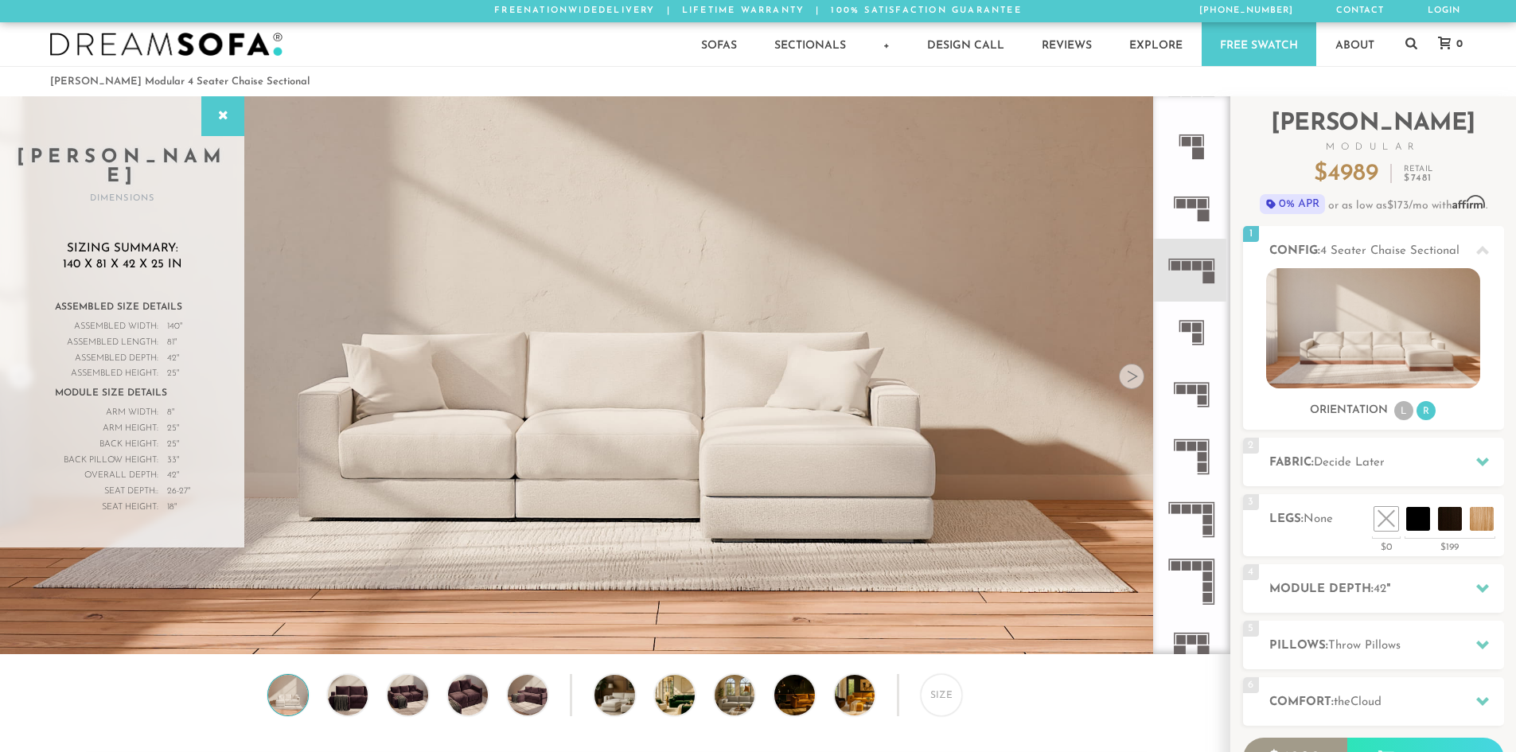
click at [1191, 202] on rect at bounding box center [1192, 204] width 10 height 10
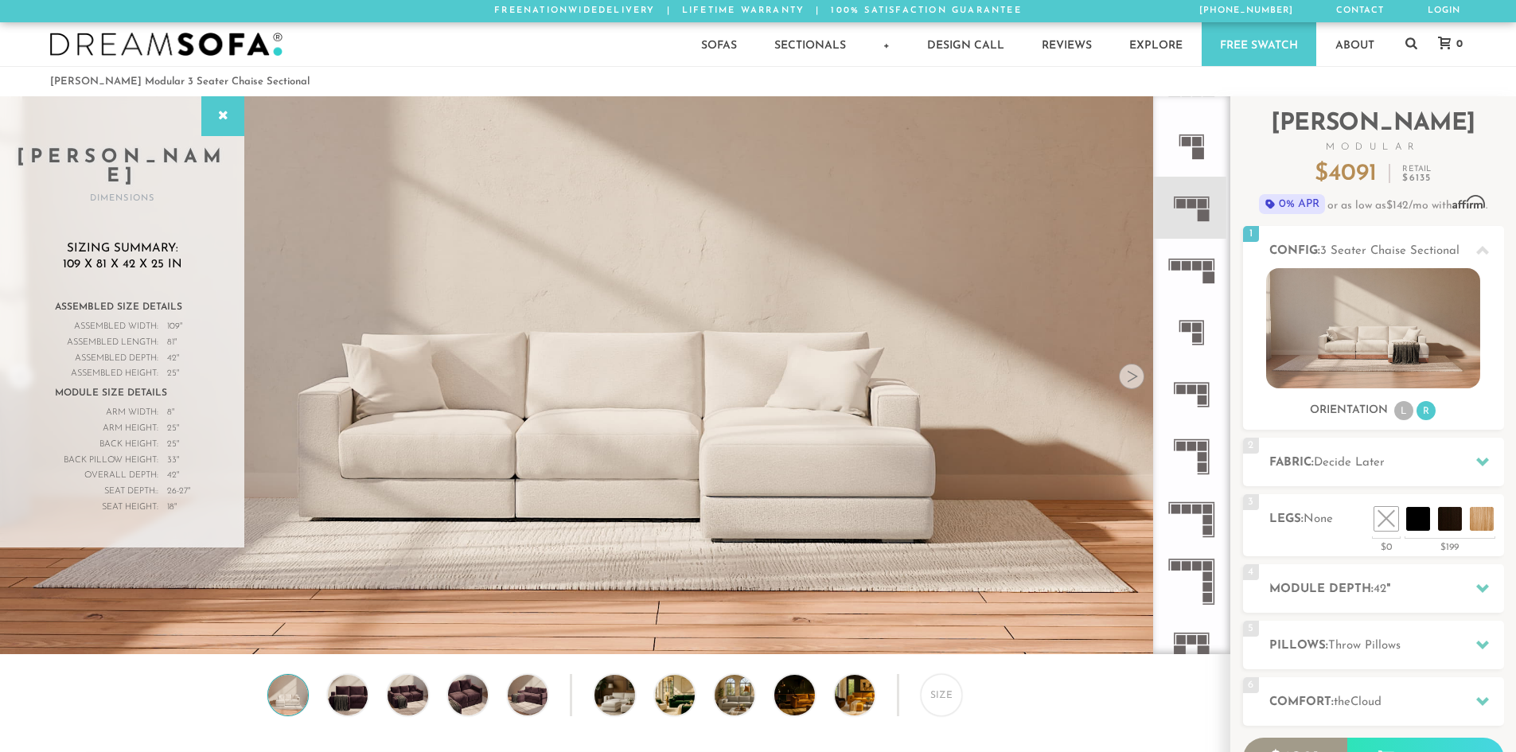
click at [1196, 153] on rect at bounding box center [1198, 153] width 12 height 12
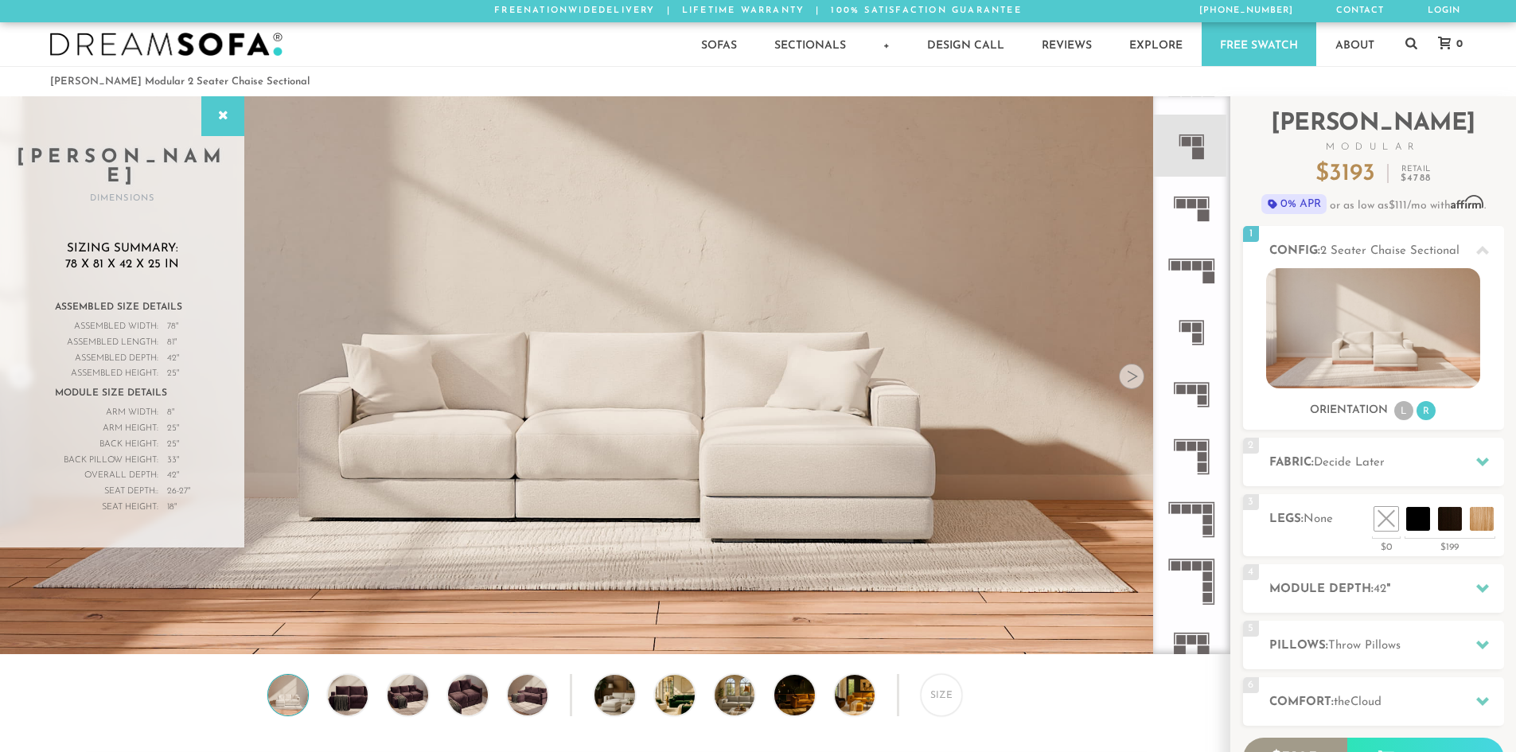
click at [1197, 293] on icon at bounding box center [1191, 270] width 62 height 62
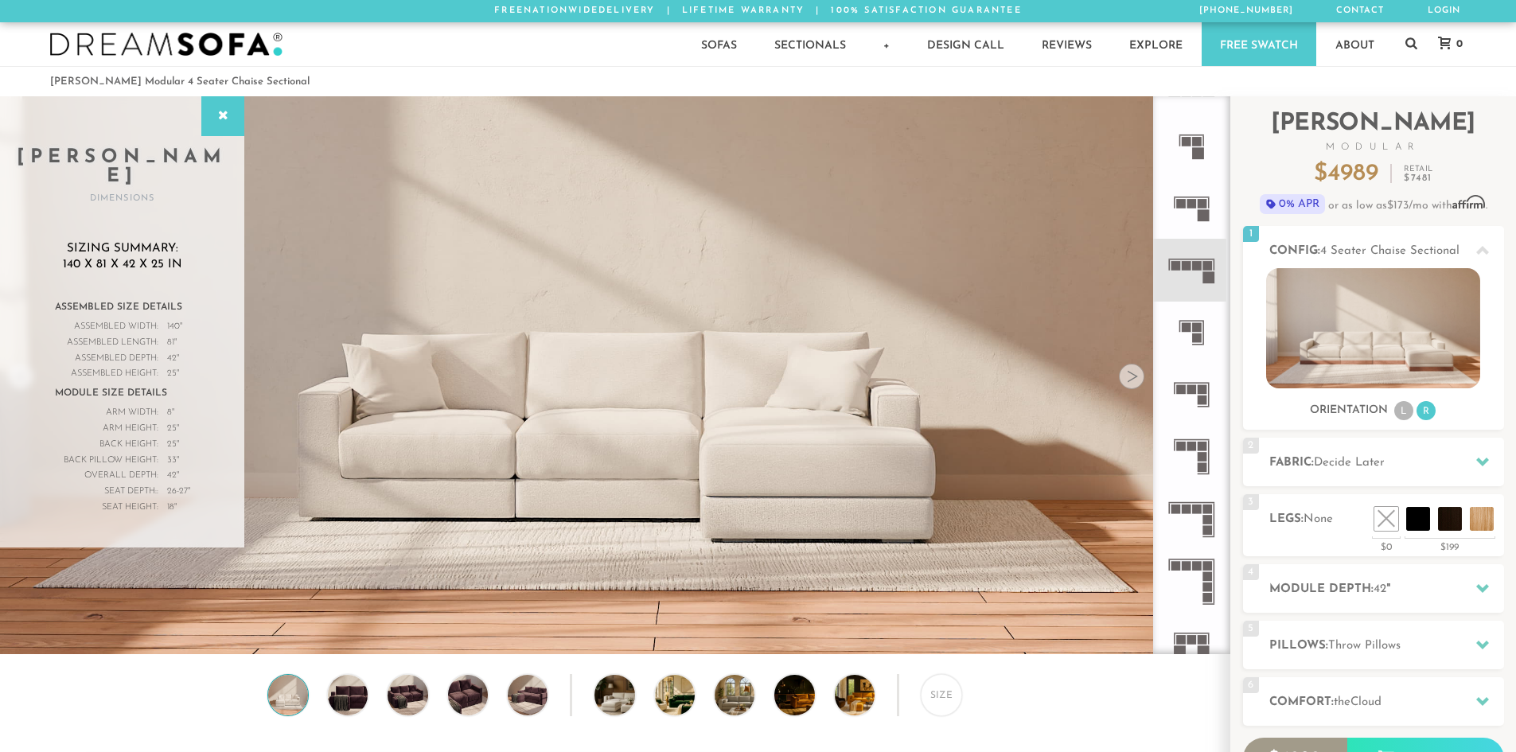
click at [1195, 344] on rect at bounding box center [1197, 345] width 10 height 2
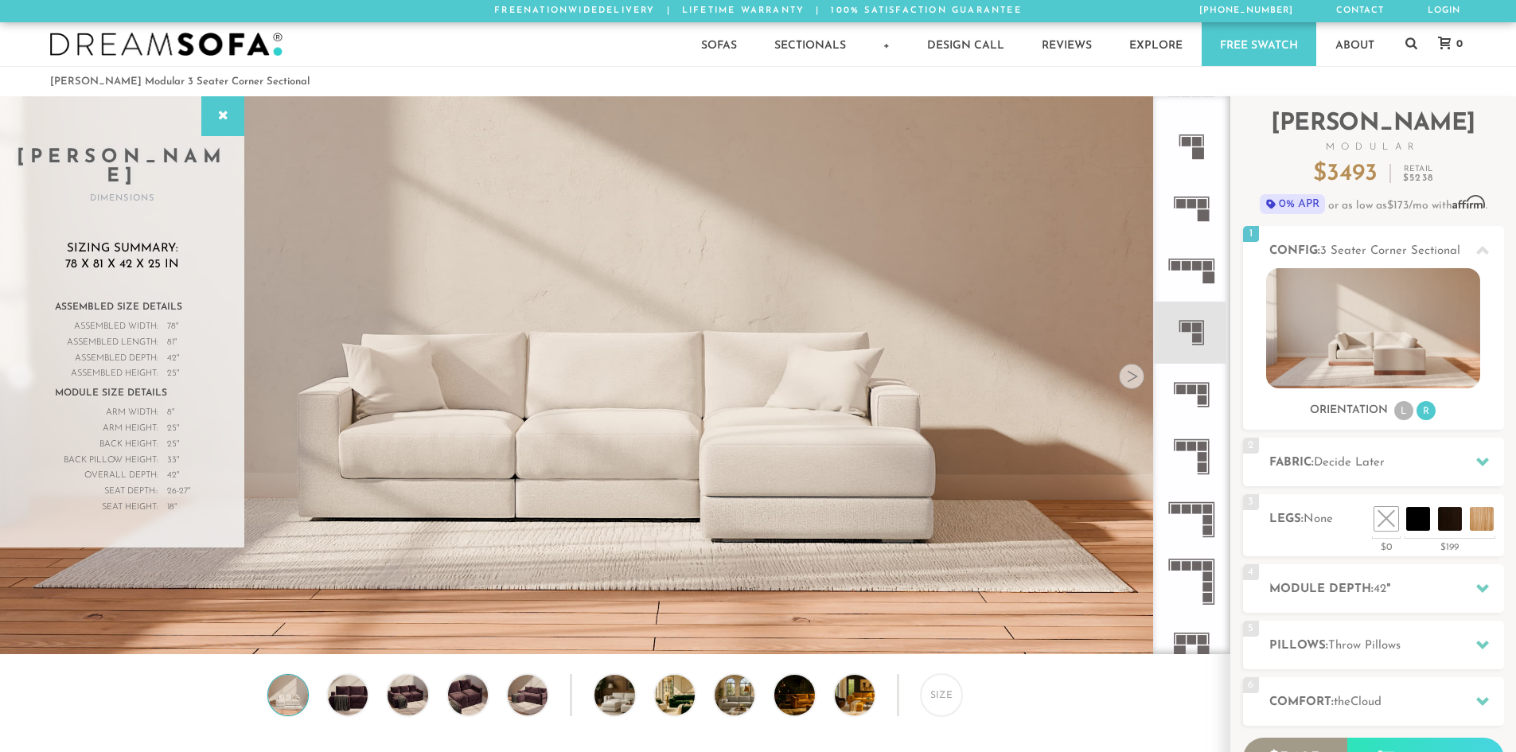
click at [1198, 392] on rect at bounding box center [1203, 390] width 10 height 10
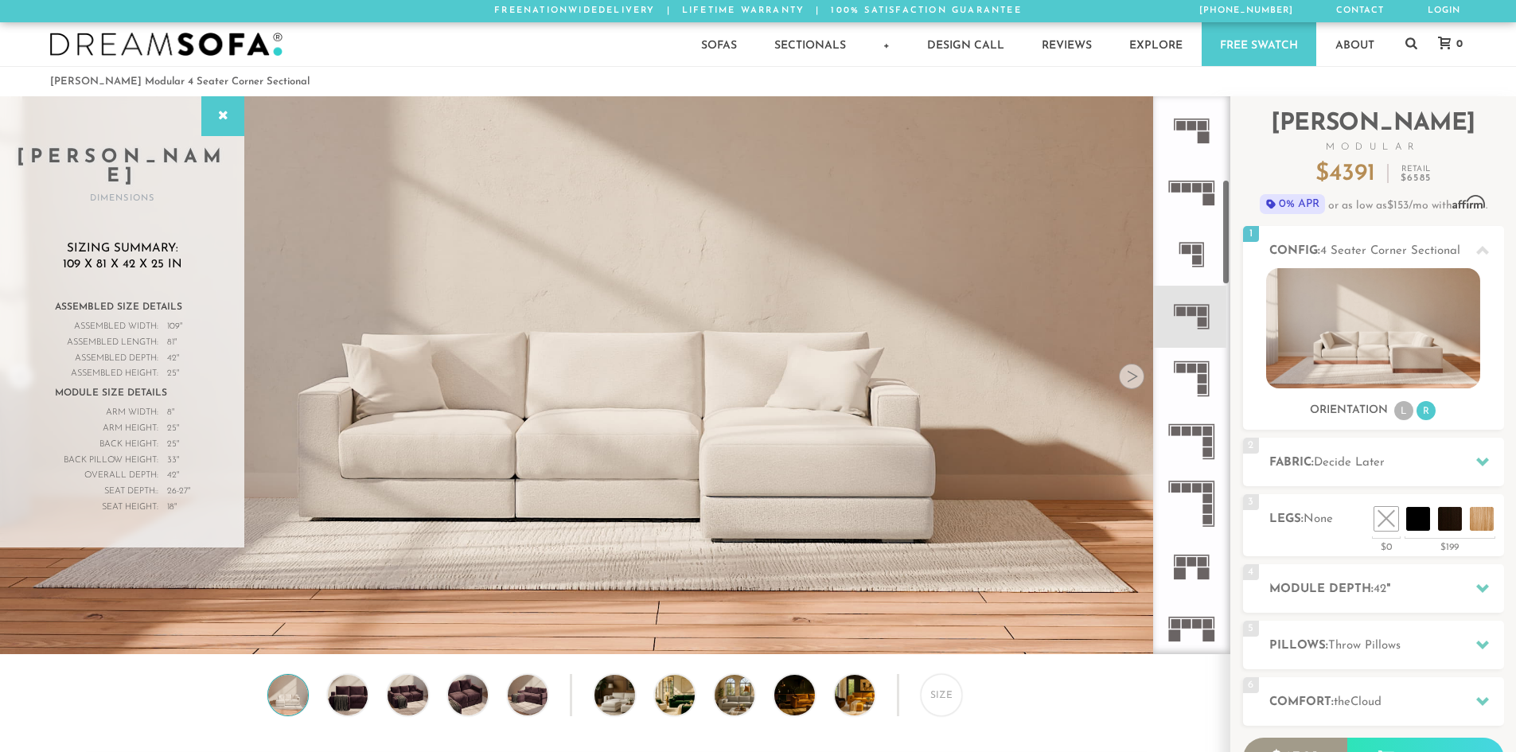
scroll to position [515, 0]
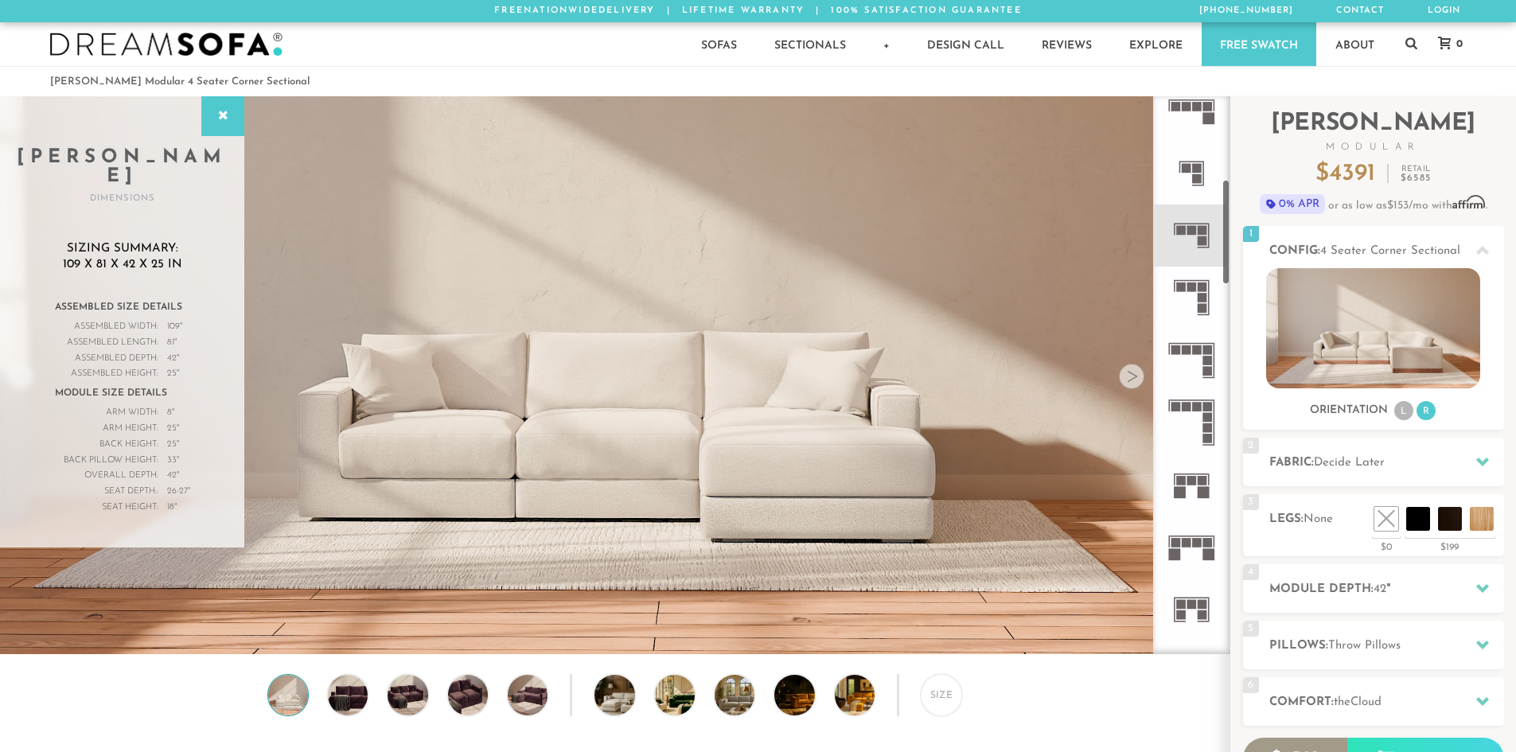
click at [1196, 400] on icon at bounding box center [1191, 423] width 62 height 62
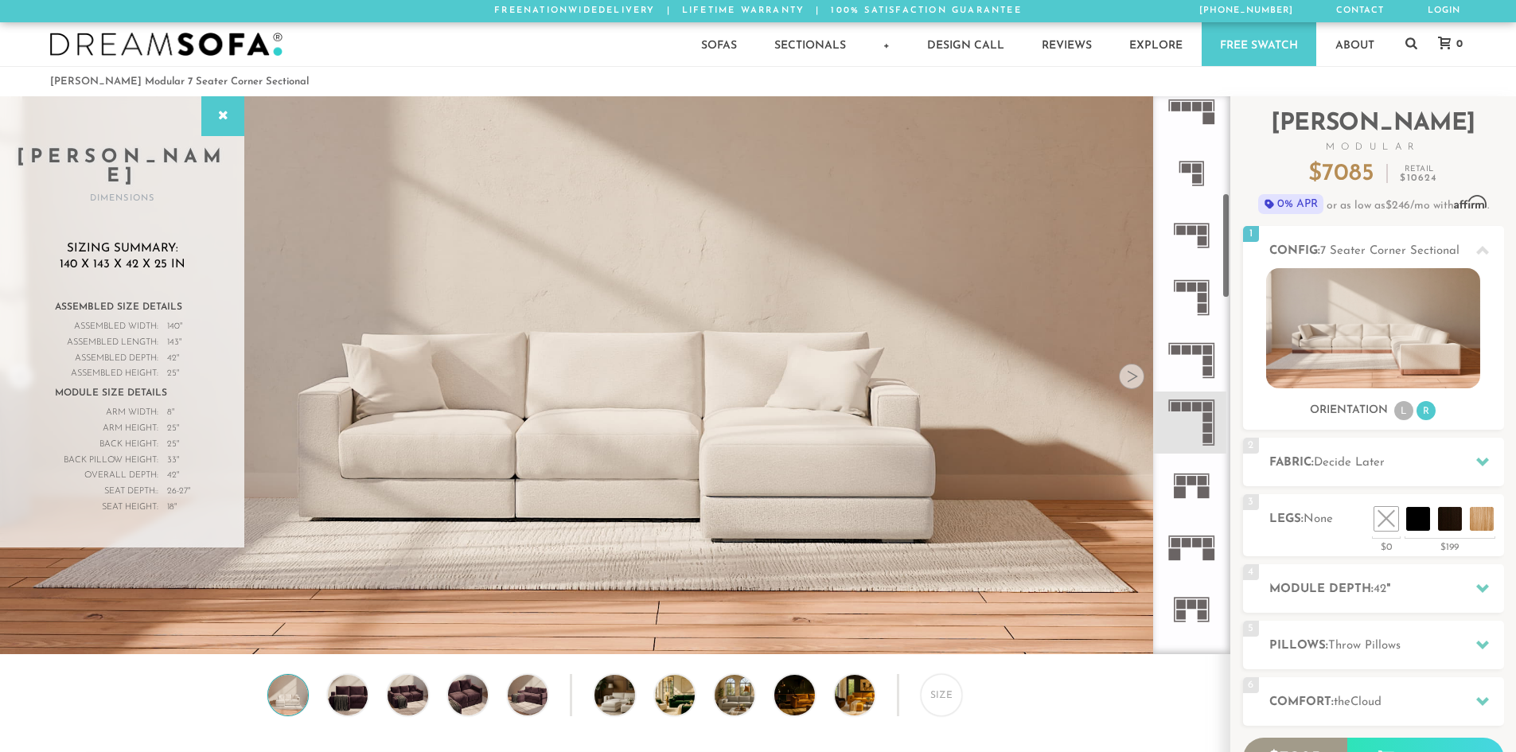
click at [1196, 287] on rect at bounding box center [1192, 288] width 10 height 10
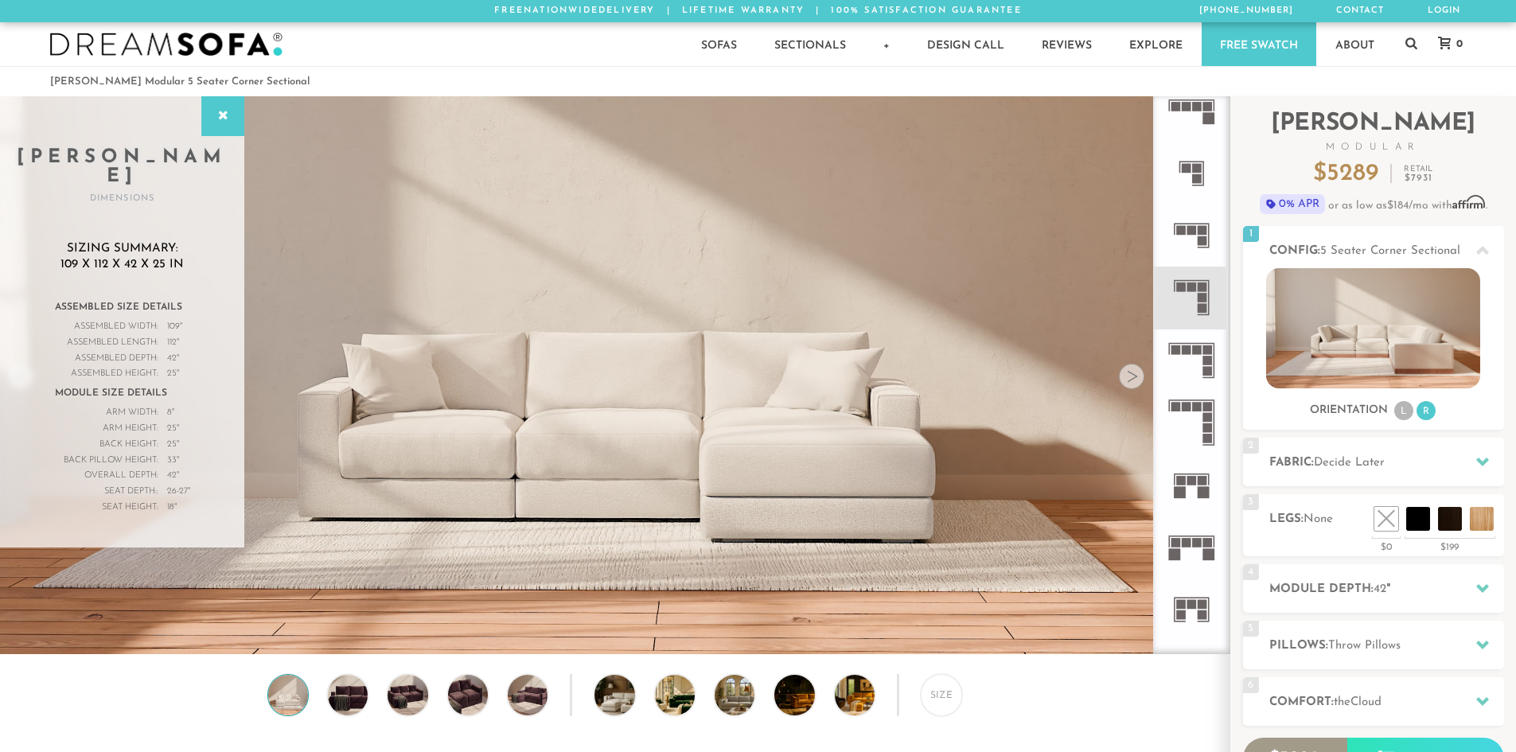
click at [1192, 351] on rect at bounding box center [1197, 350] width 10 height 10
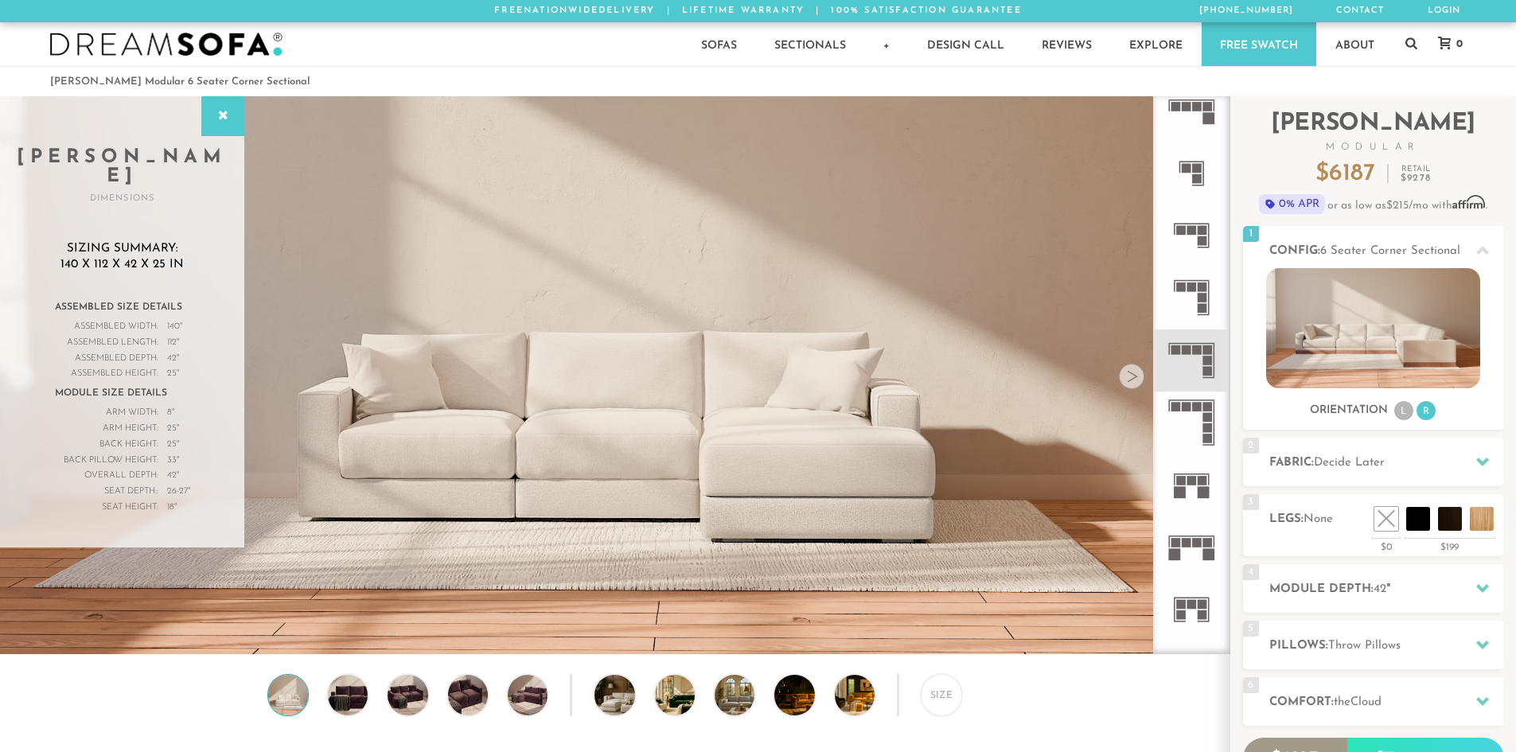
click at [1206, 439] on rect at bounding box center [1208, 439] width 10 height 10
click at [1195, 485] on rect at bounding box center [1192, 481] width 10 height 10
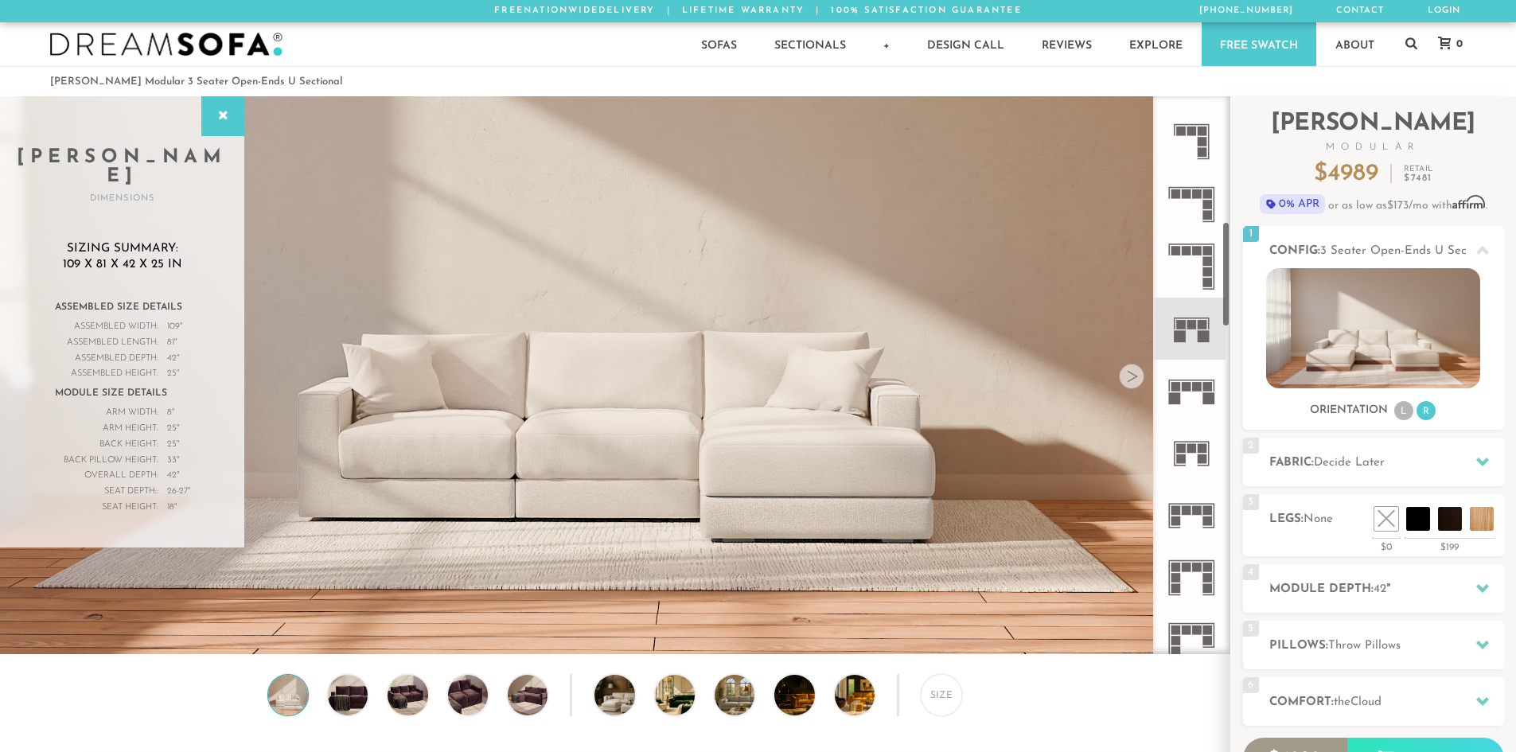
scroll to position [674, 0]
click at [1195, 393] on icon at bounding box center [1191, 388] width 62 height 62
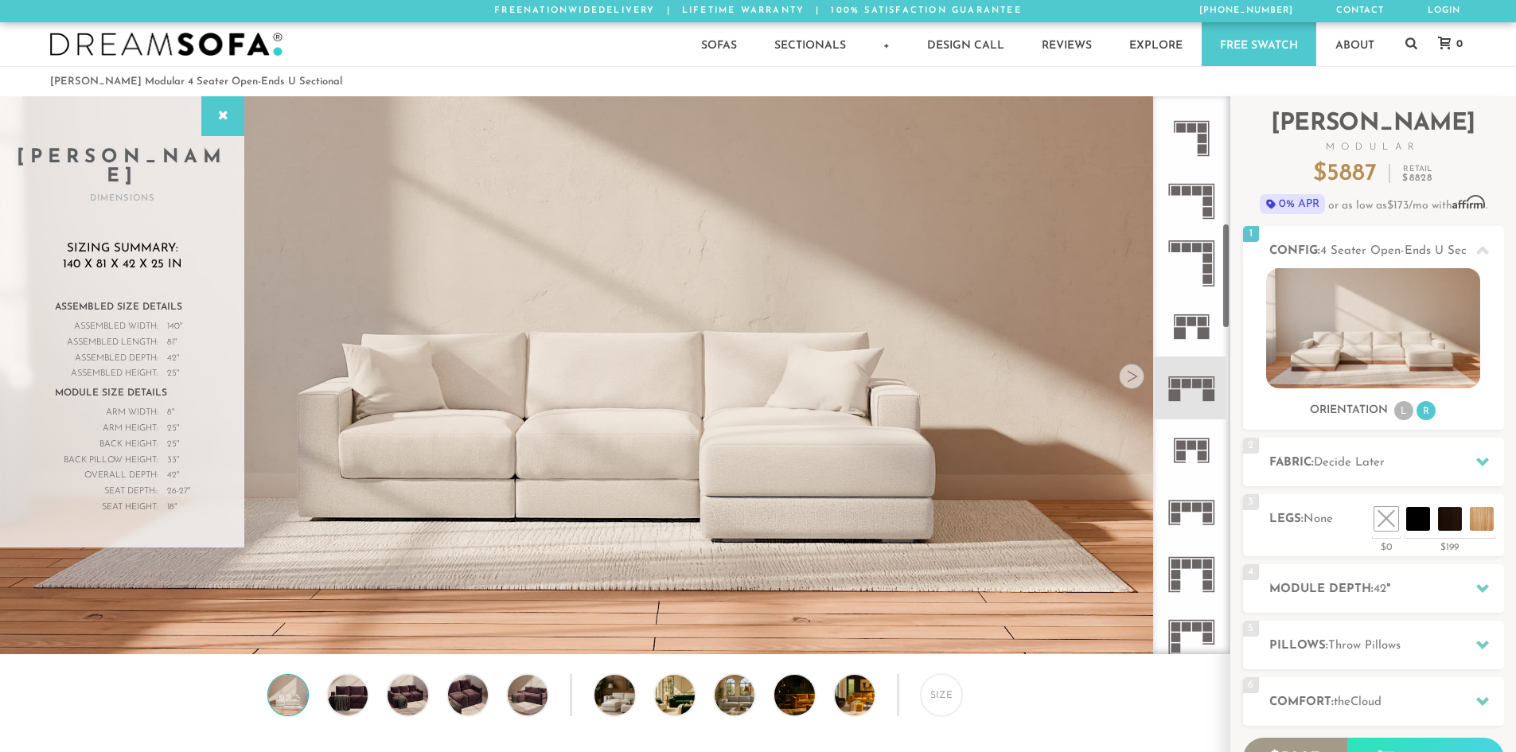
click at [1202, 439] on icon at bounding box center [1191, 450] width 62 height 62
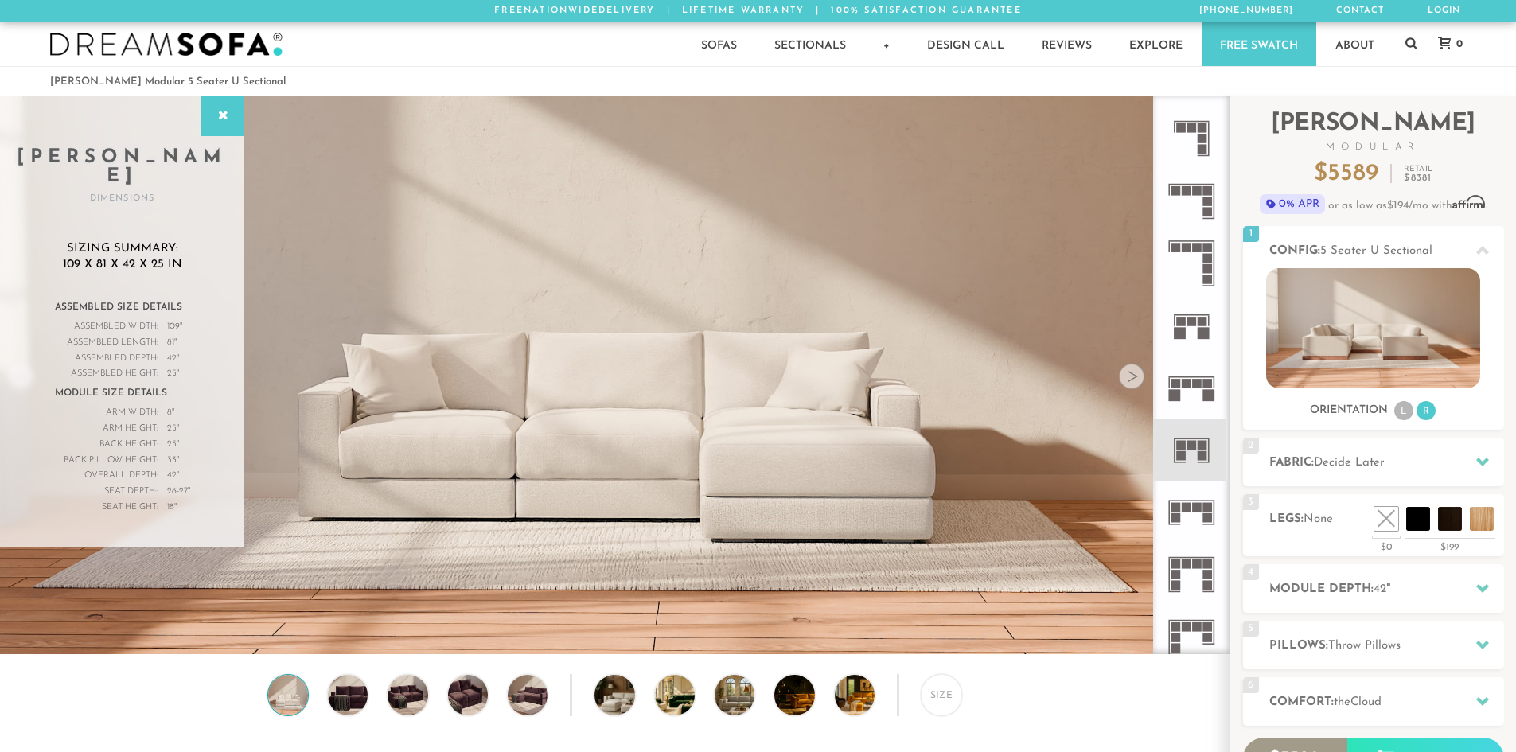
click at [1200, 489] on icon at bounding box center [1191, 512] width 62 height 62
click at [1199, 458] on rect at bounding box center [1203, 456] width 10 height 10
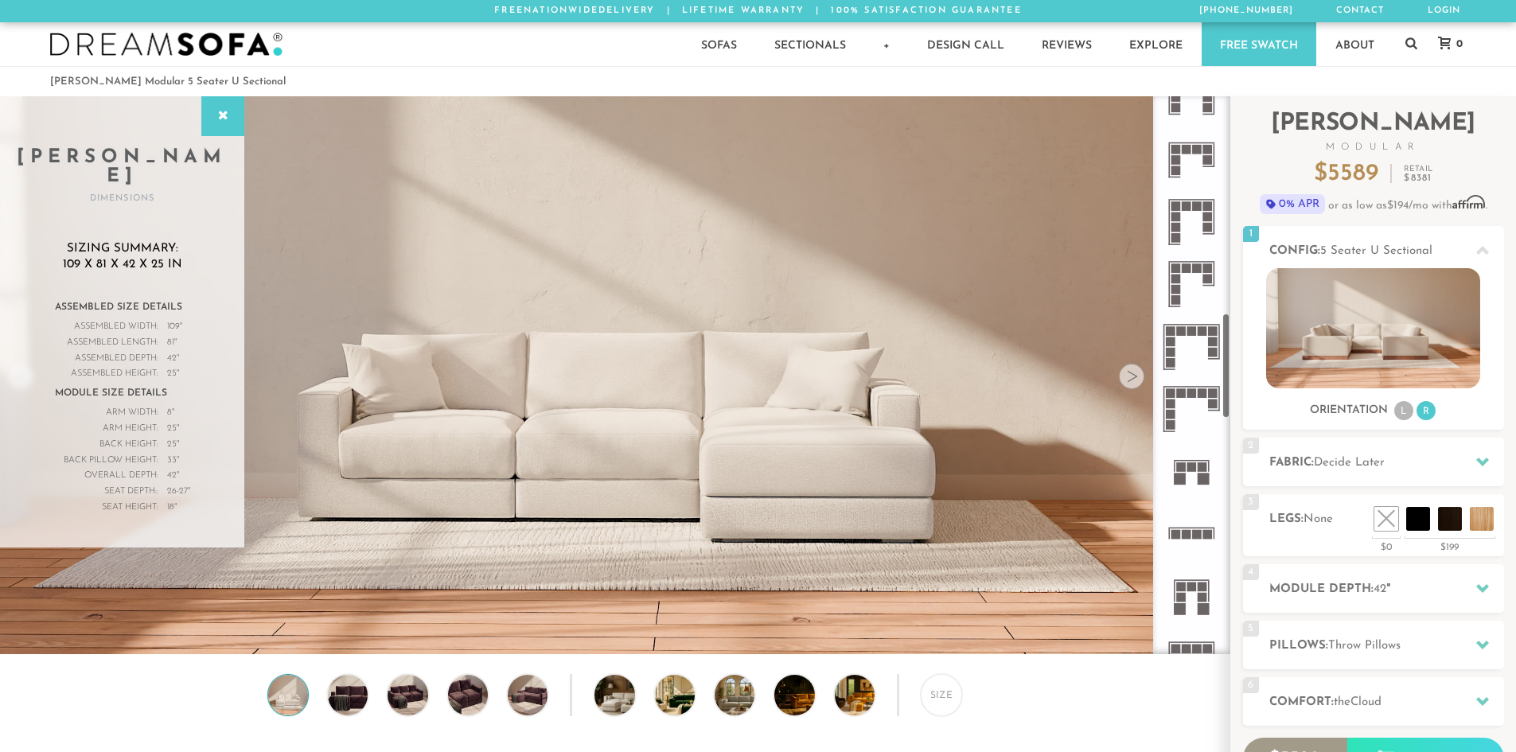
scroll to position [1152, 0]
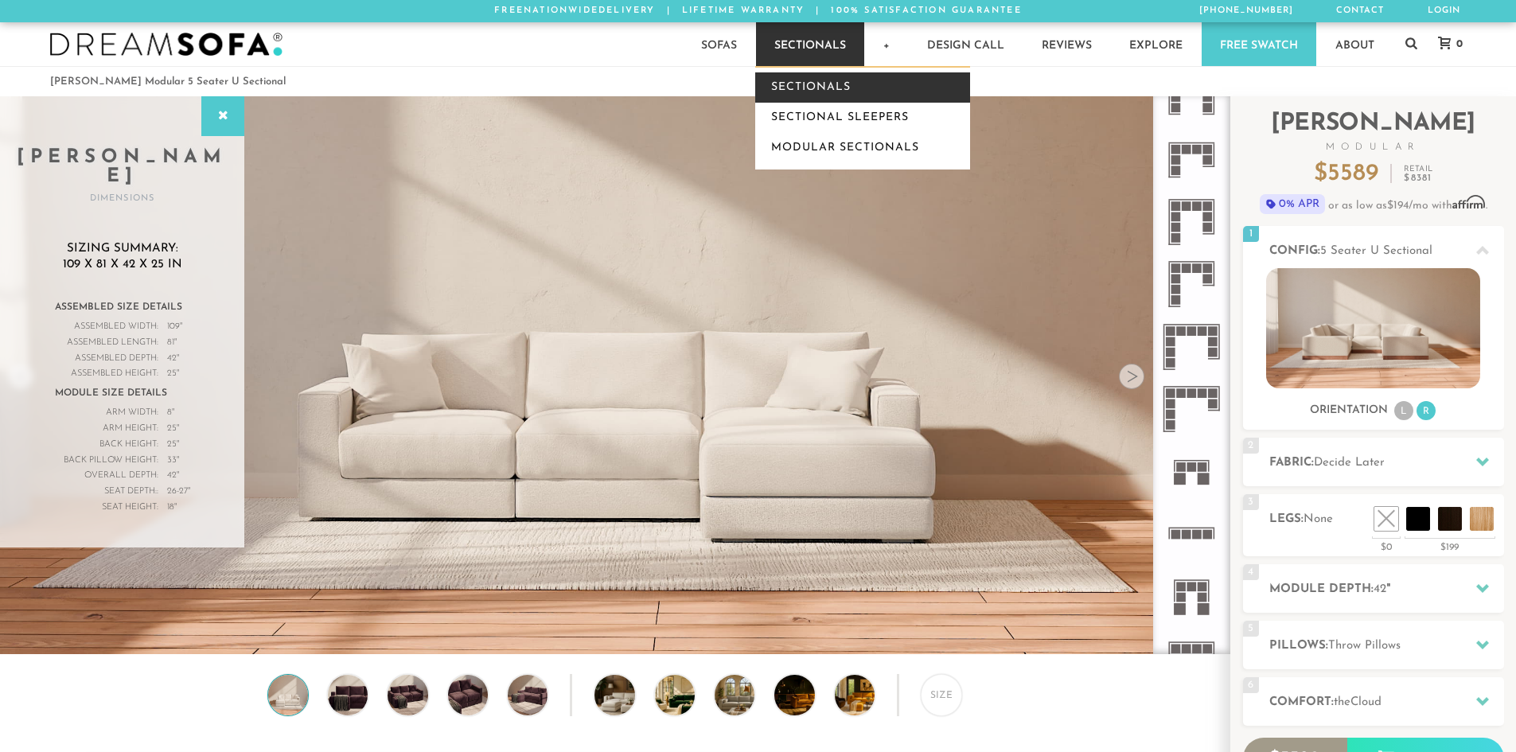
click at [825, 79] on link "Sectionals" at bounding box center [862, 87] width 215 height 30
